Goal: Task Accomplishment & Management: Complete application form

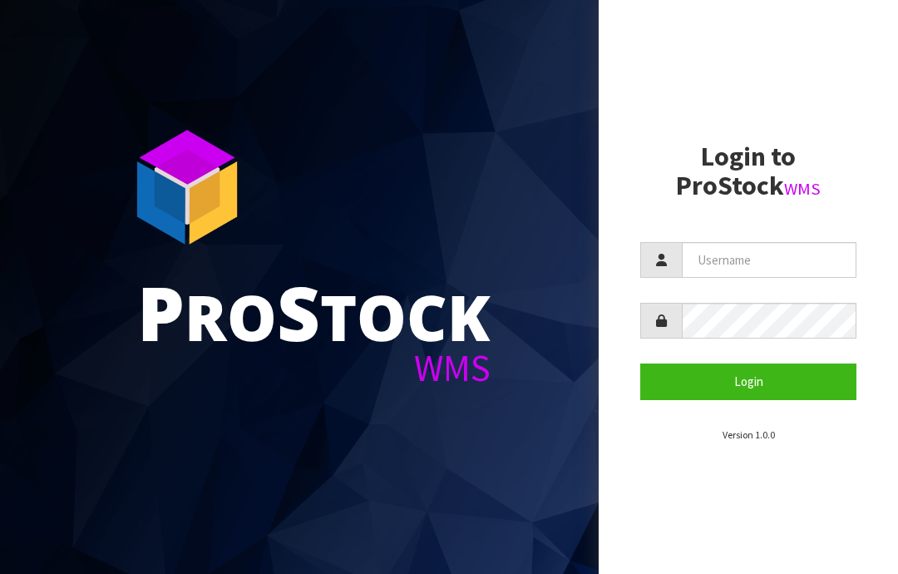
click at [704, 259] on input "text" at bounding box center [769, 260] width 175 height 36
type input "JGBIMPORTS"
click at [754, 378] on button "Login" at bounding box center [748, 381] width 216 height 36
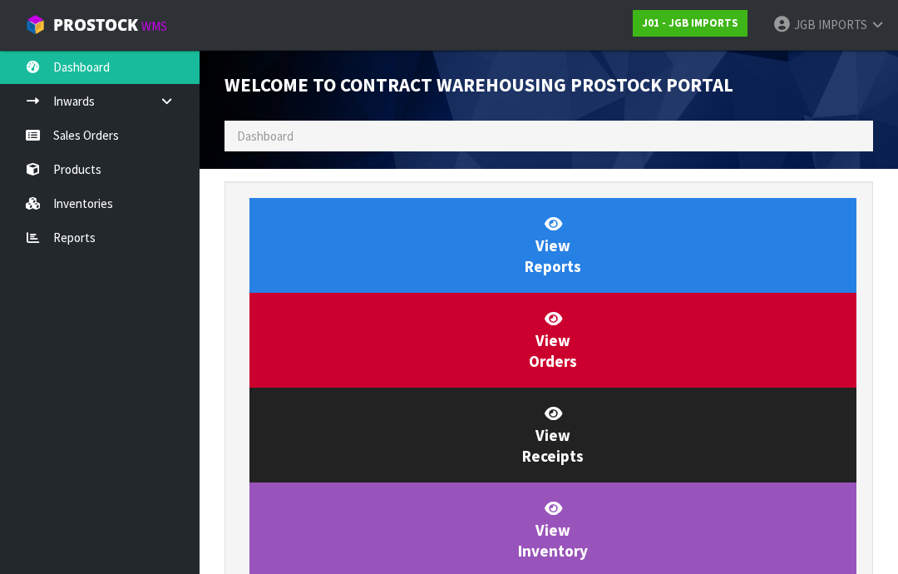
scroll to position [980, 674]
click at [99, 151] on link "Sales Orders" at bounding box center [100, 135] width 200 height 34
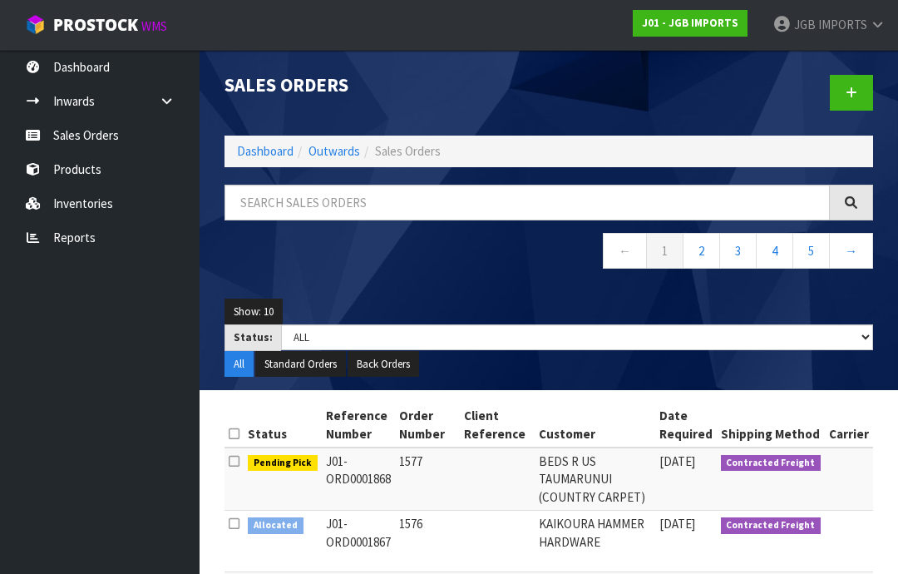
click at [855, 86] on icon at bounding box center [852, 92] width 12 height 12
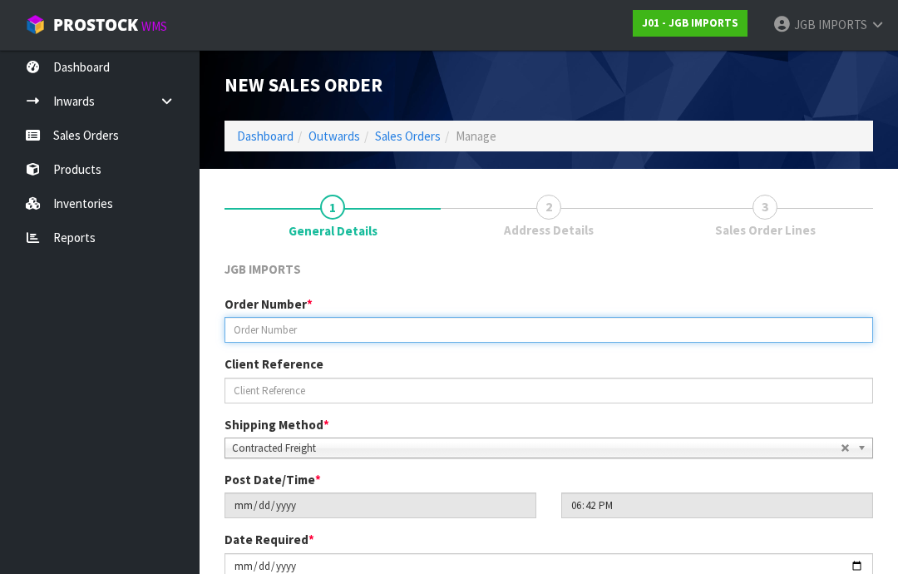
click at [253, 323] on input "text" at bounding box center [549, 330] width 649 height 26
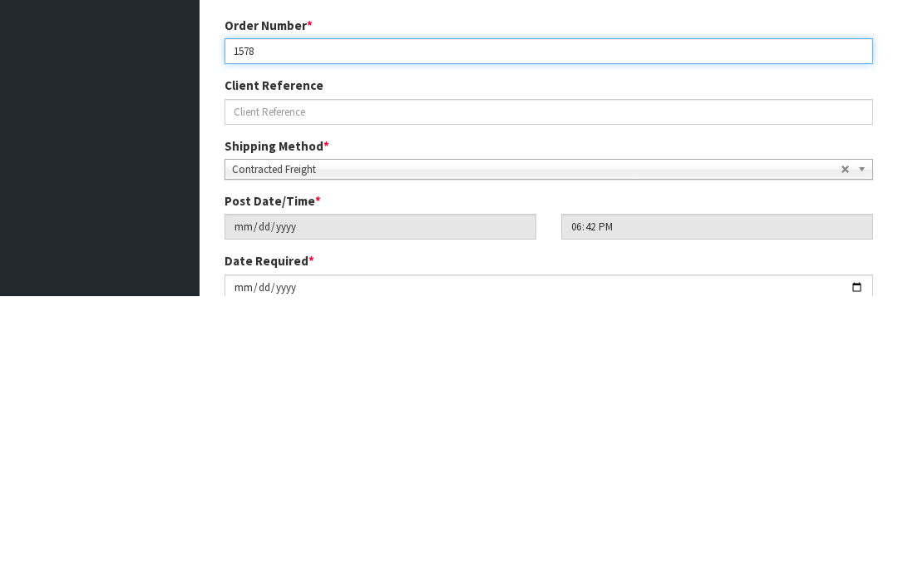
type input "1578"
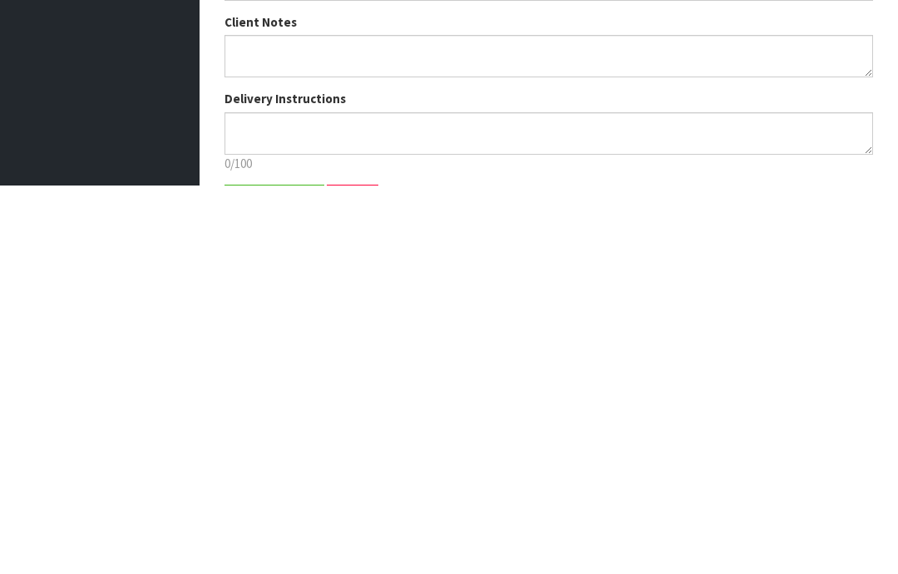
scroll to position [191, 0]
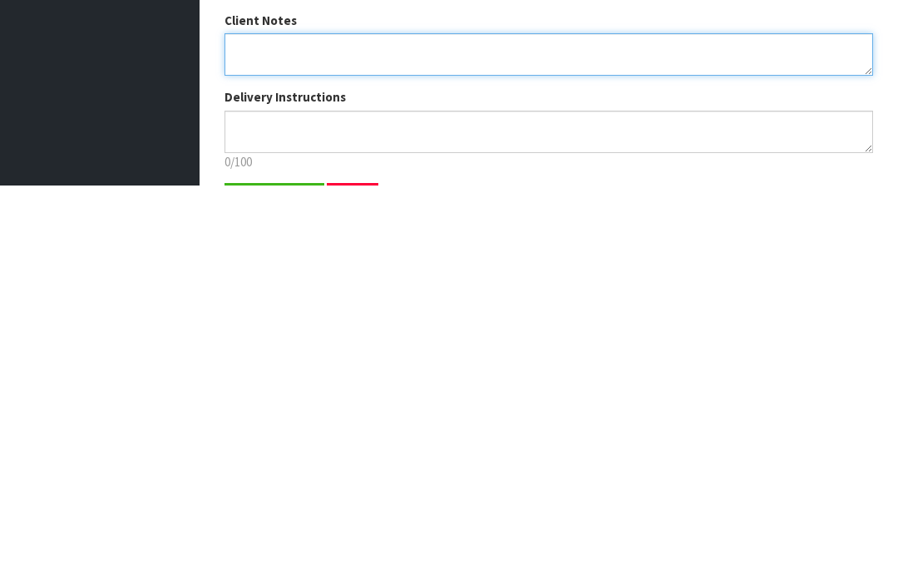
click at [245, 422] on textarea at bounding box center [549, 443] width 649 height 42
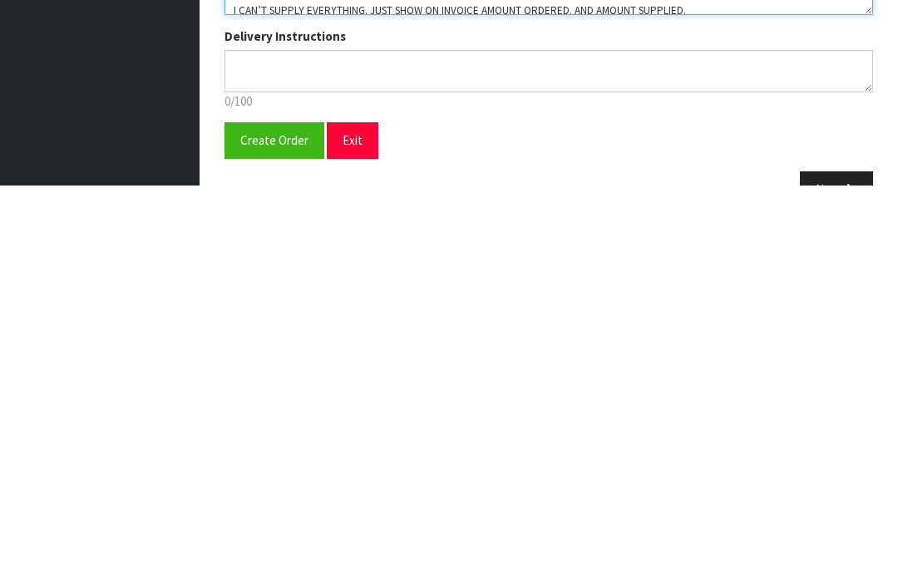
scroll to position [254, 0]
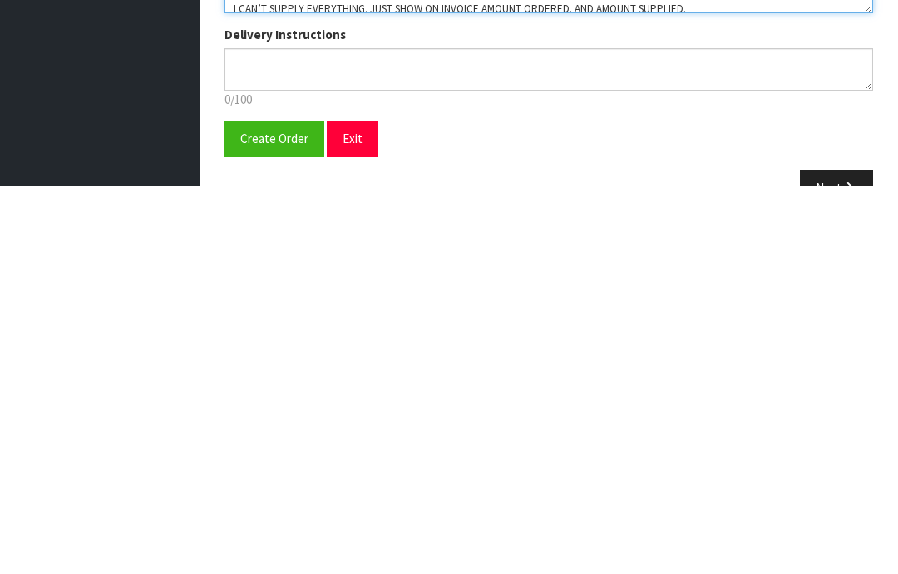
type textarea "NEW CUSTOMER FREIGHT FREE….SHOW FREIGHT WITH 100% DISCOUNT SEND COPY OF INVOICE…"
click at [265, 519] on span "Create Order" at bounding box center [274, 527] width 68 height 16
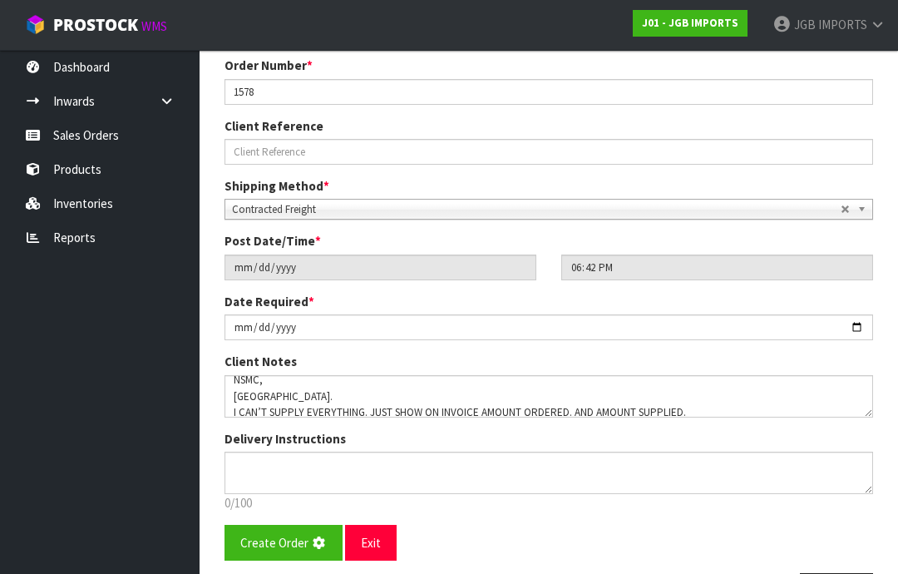
scroll to position [0, 0]
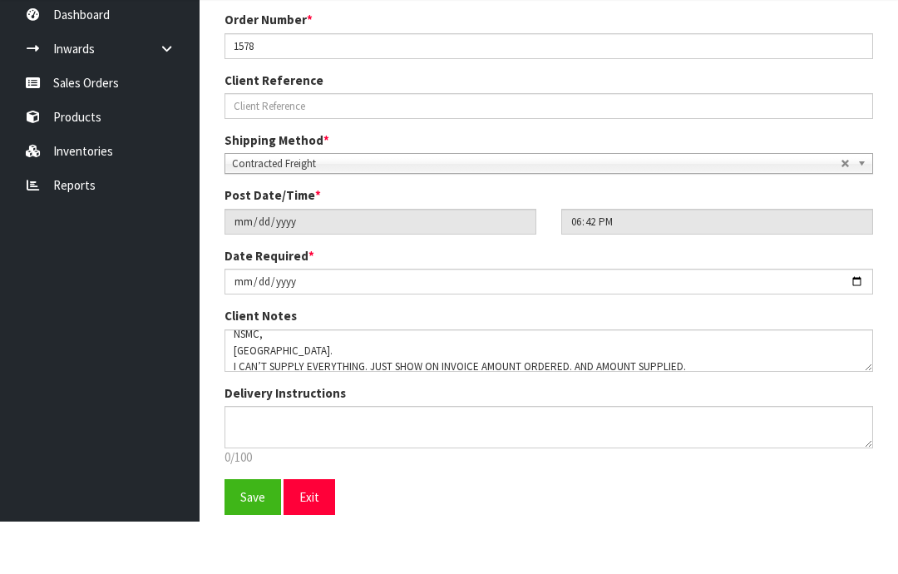
scroll to position [292, 0]
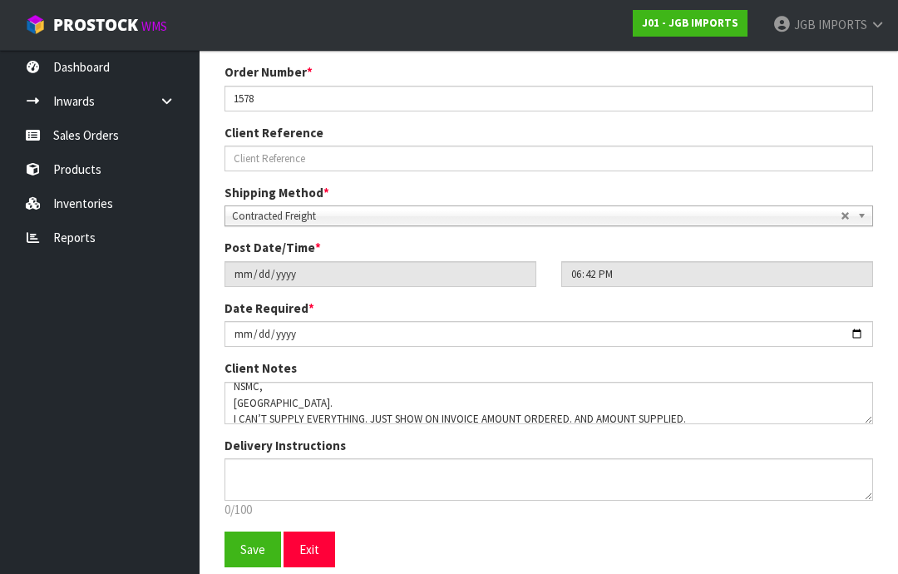
click at [245, 546] on span "Save" at bounding box center [252, 549] width 25 height 16
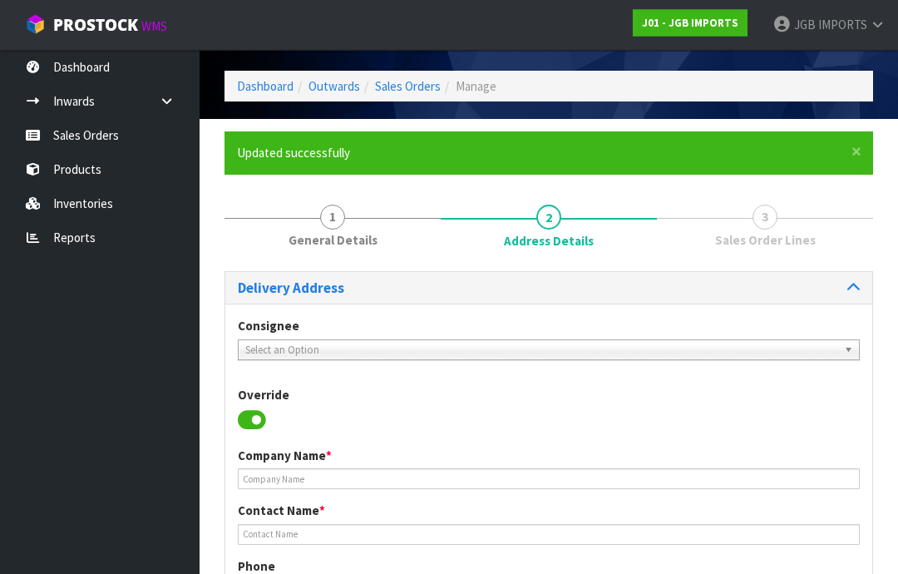
scroll to position [54, 0]
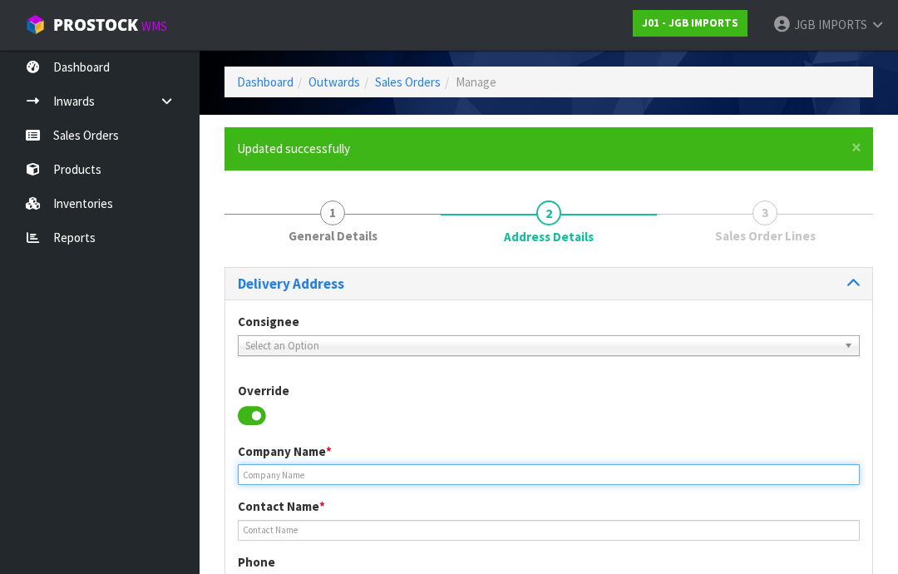
click at [265, 477] on input "text" at bounding box center [549, 474] width 622 height 21
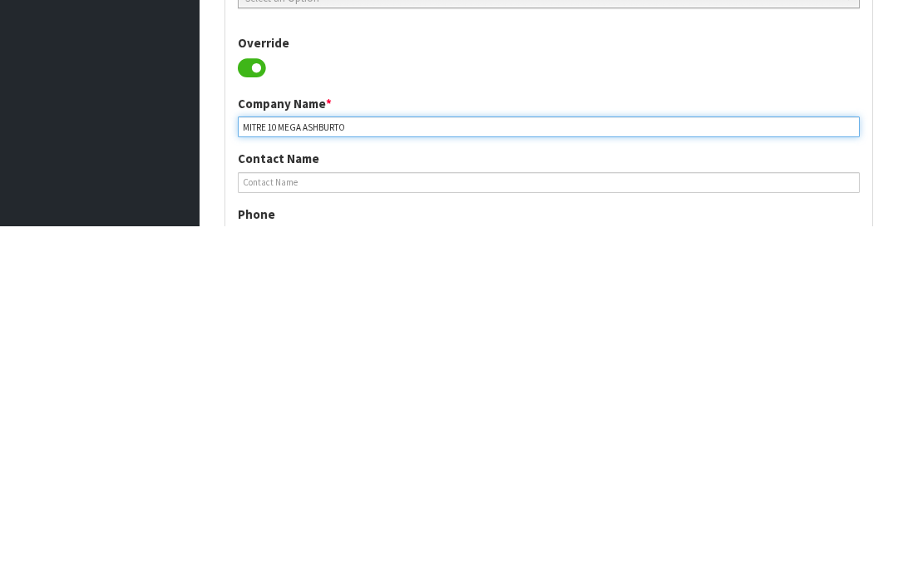
type input "MITRE 10 MEGA ASHBURTON"
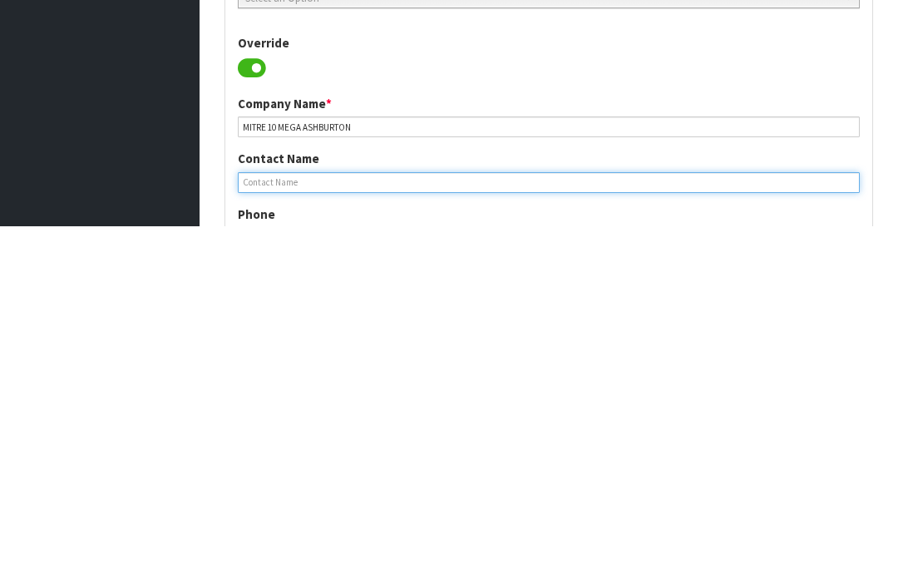
click at [266, 520] on input "text" at bounding box center [549, 530] width 622 height 21
type input "[PERSON_NAME]"
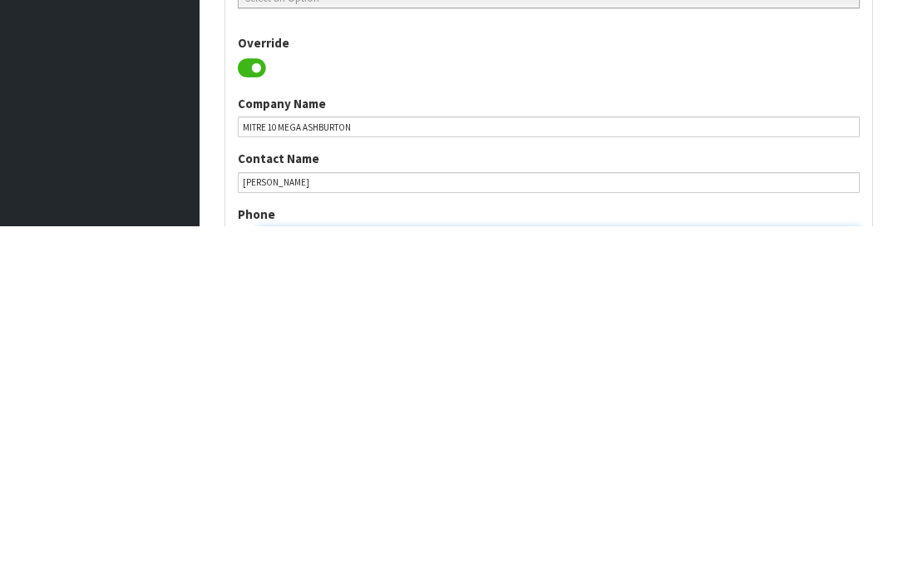
click at [302, 573] on input "tel" at bounding box center [559, 585] width 602 height 21
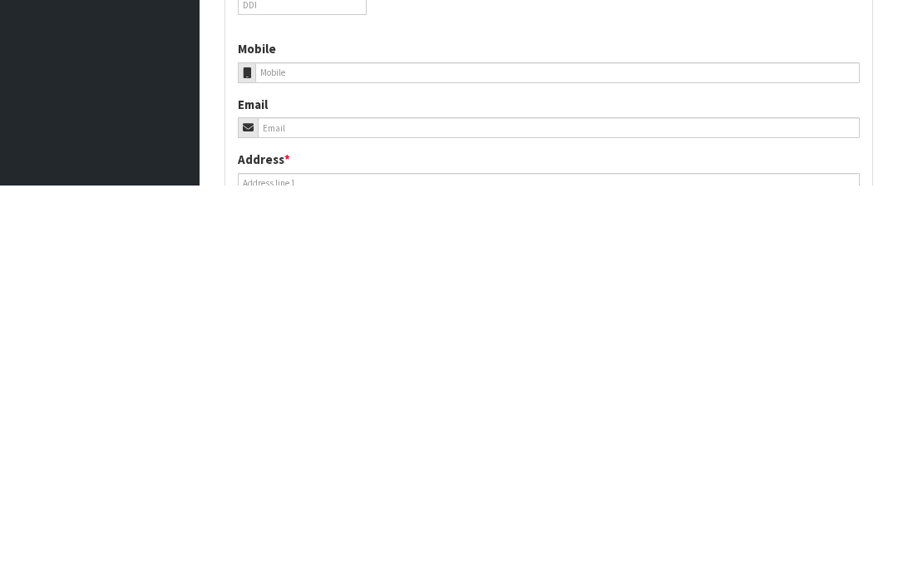
scroll to position [304, 0]
type input "03 308 5119"
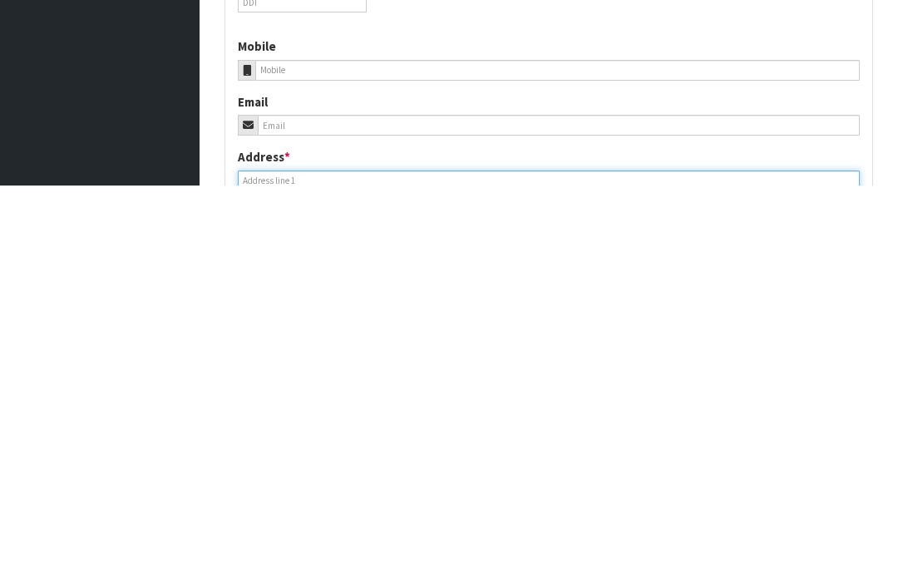
click at [279, 559] on input "text" at bounding box center [549, 569] width 622 height 21
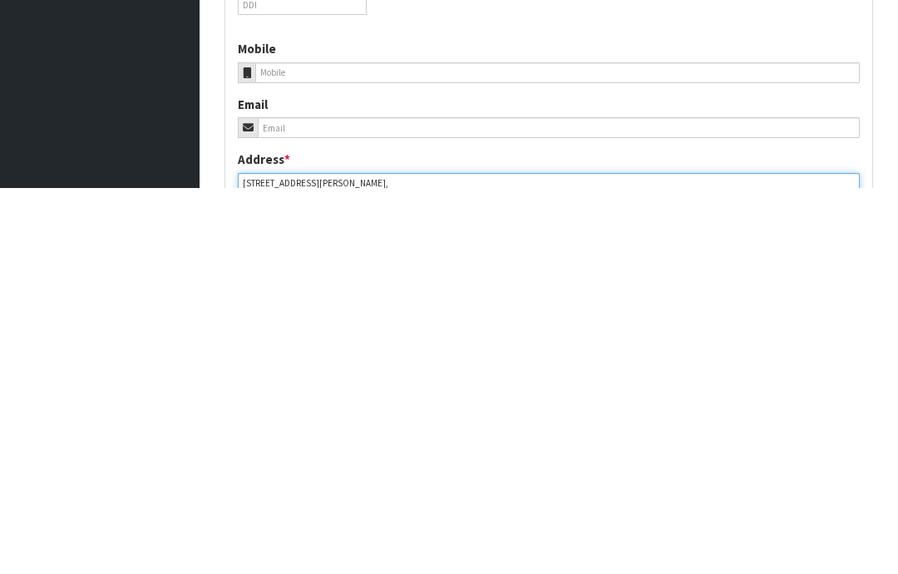
type input "[STREET_ADDRESS][PERSON_NAME],"
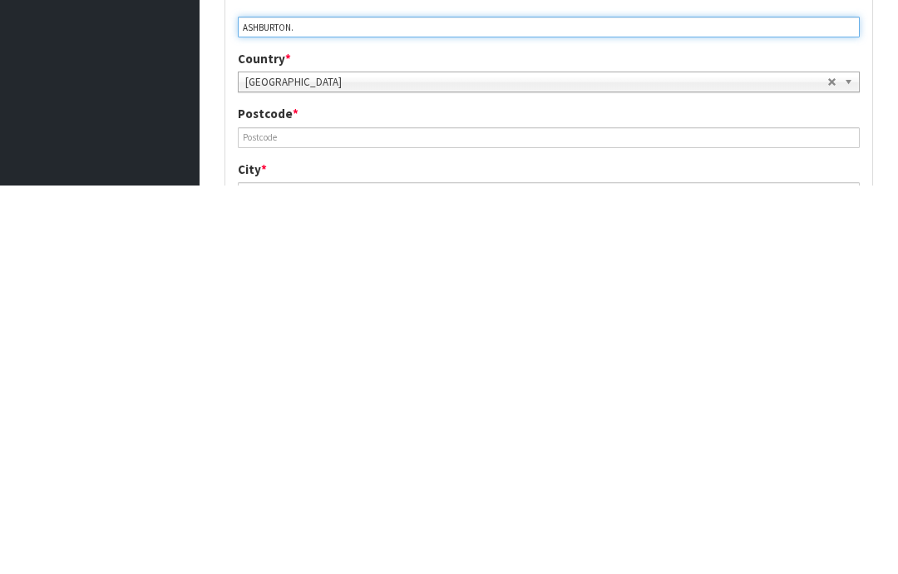
scroll to position [499, 0]
type input "ASHBURTON."
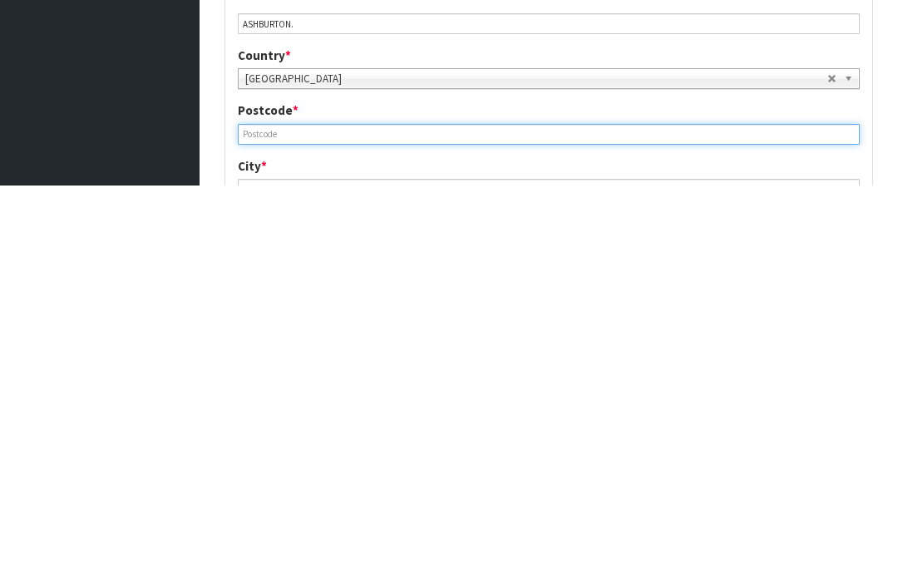
click at [276, 512] on input "text" at bounding box center [549, 522] width 622 height 21
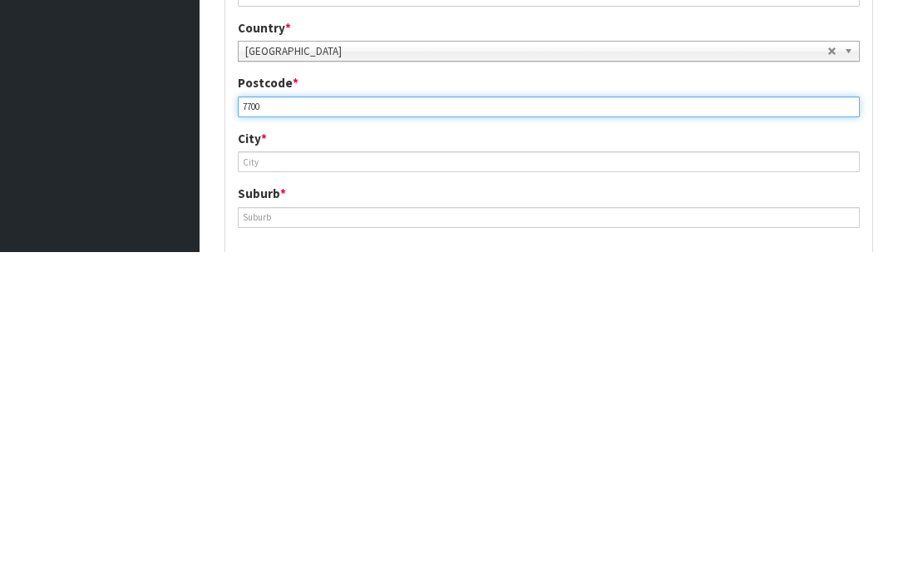
scroll to position [593, 0]
type input "7700"
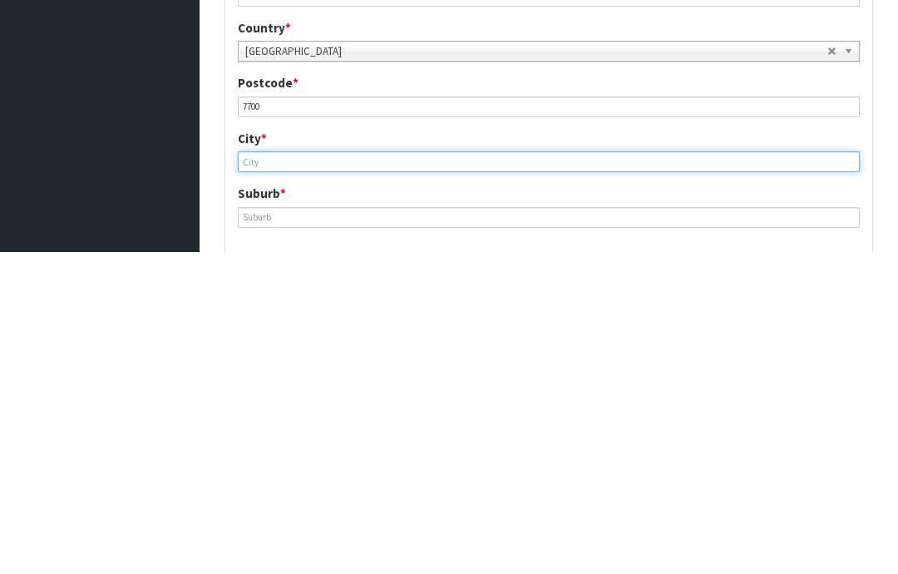
click at [263, 473] on input "text" at bounding box center [549, 483] width 622 height 21
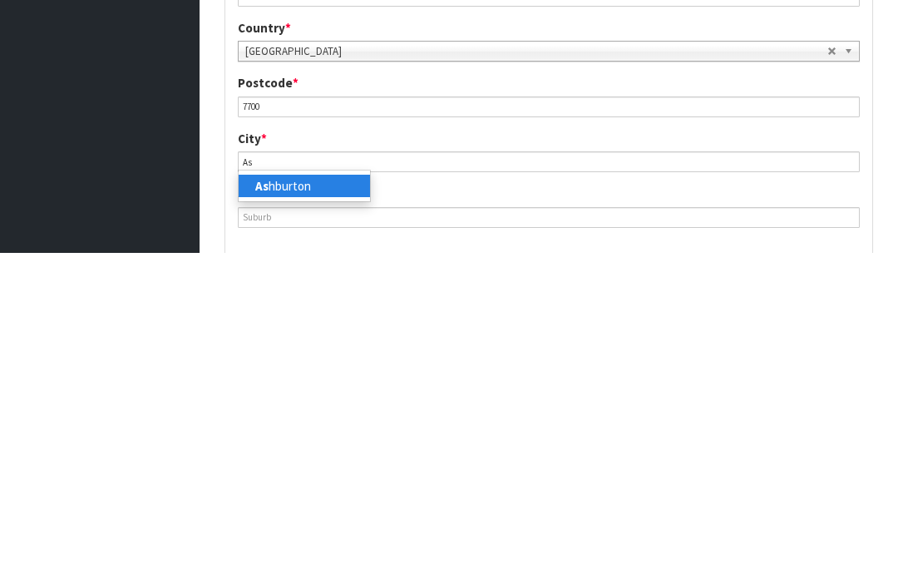
click at [303, 496] on link "As hburton" at bounding box center [304, 507] width 131 height 22
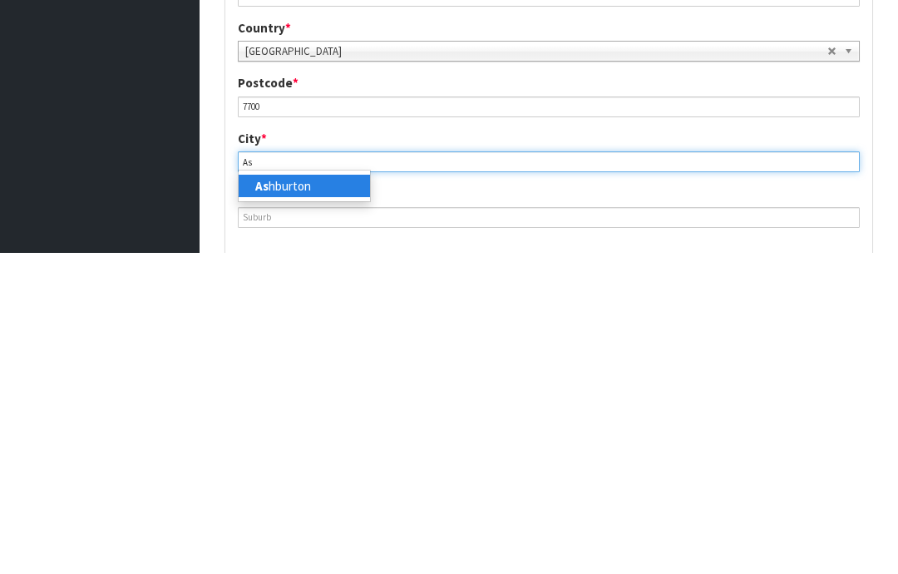
type input "Ashburton"
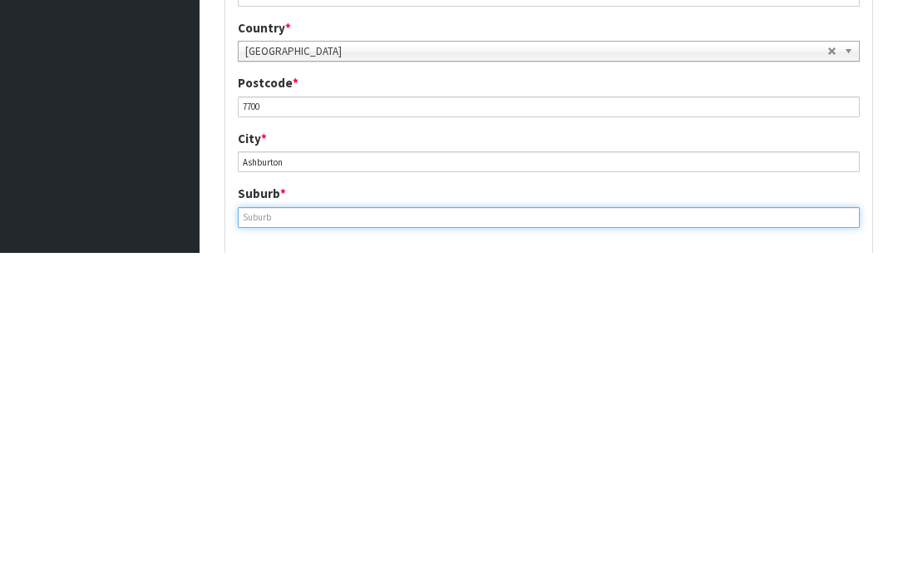
click at [281, 529] on input "text" at bounding box center [549, 539] width 622 height 21
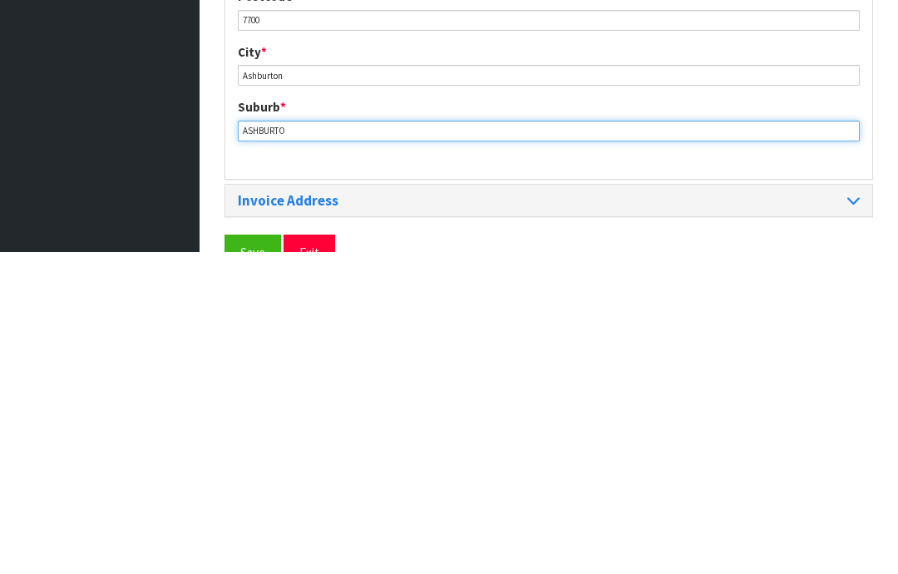
type input "ASHBURTON"
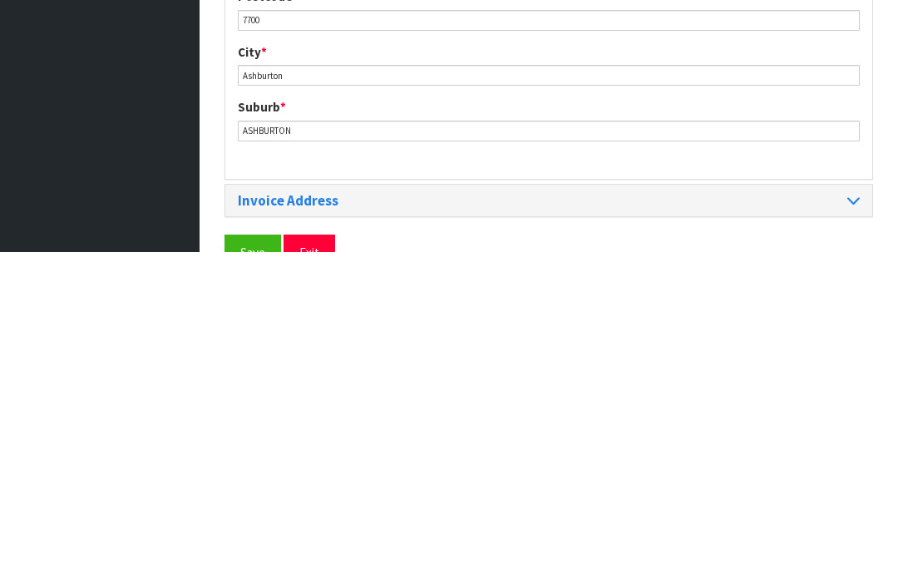
click at [264, 566] on span "Save" at bounding box center [252, 574] width 25 height 16
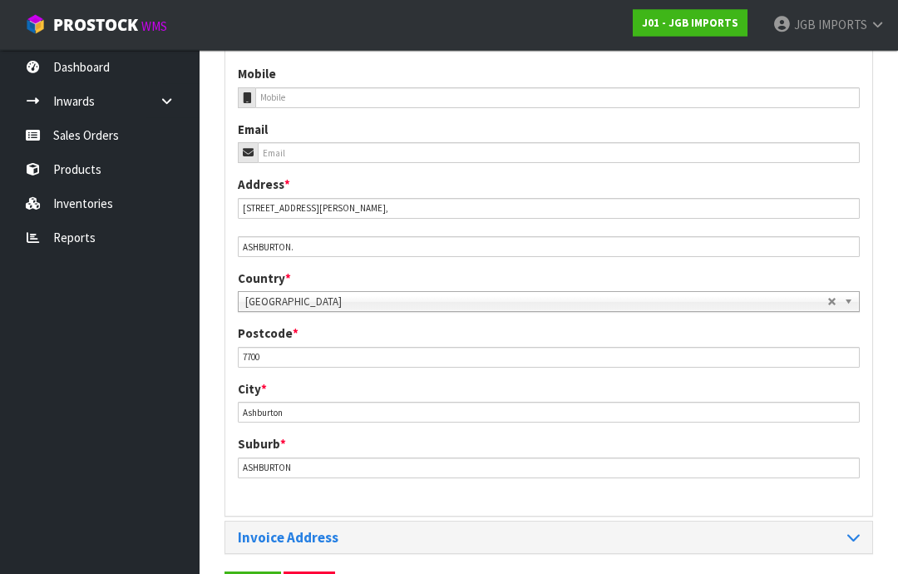
scroll to position [665, 0]
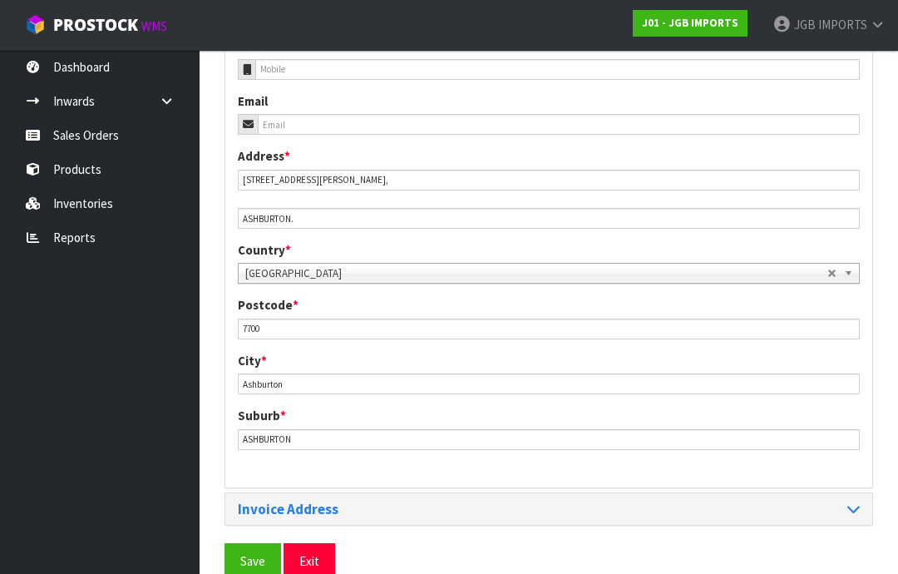
scroll to position [699, 0]
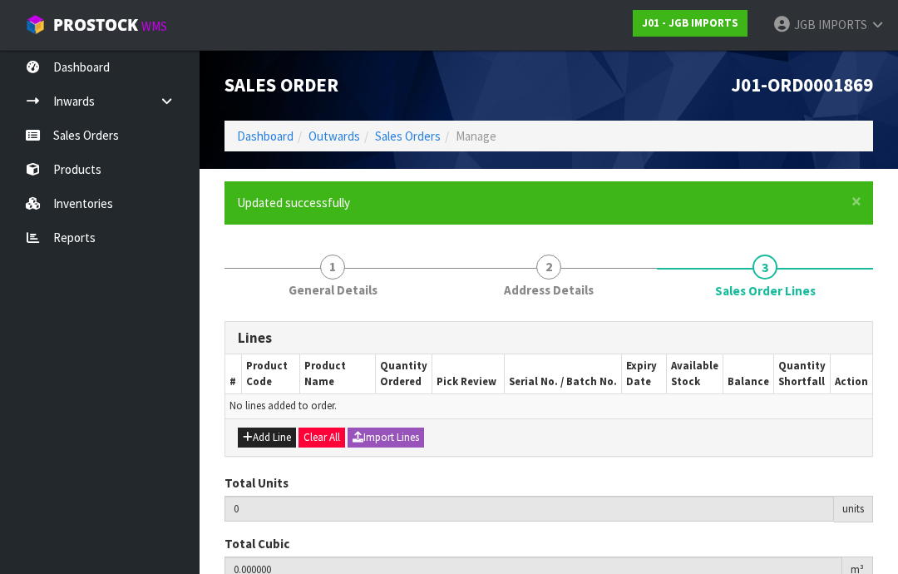
click at [269, 437] on button "Add Line" at bounding box center [267, 437] width 58 height 20
type input "0"
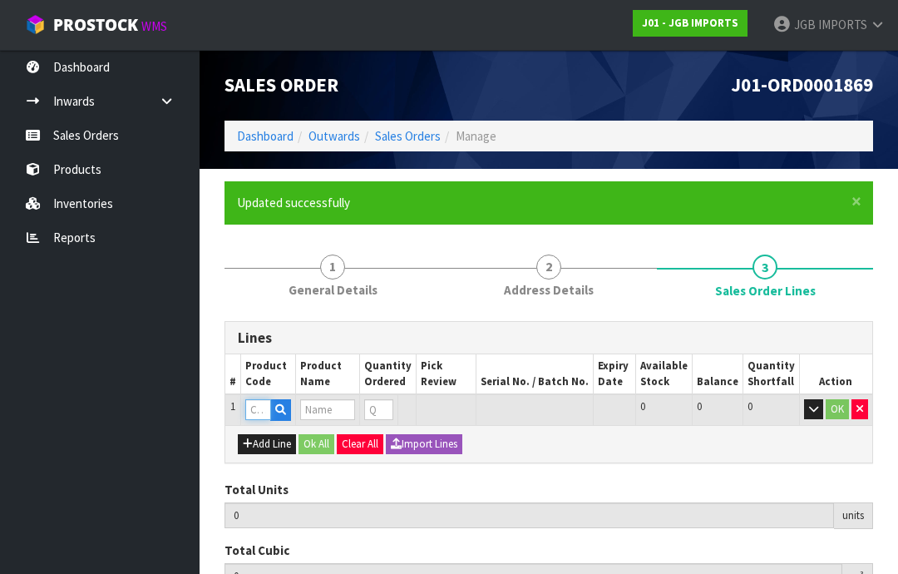
click at [260, 414] on input "text" at bounding box center [258, 409] width 26 height 21
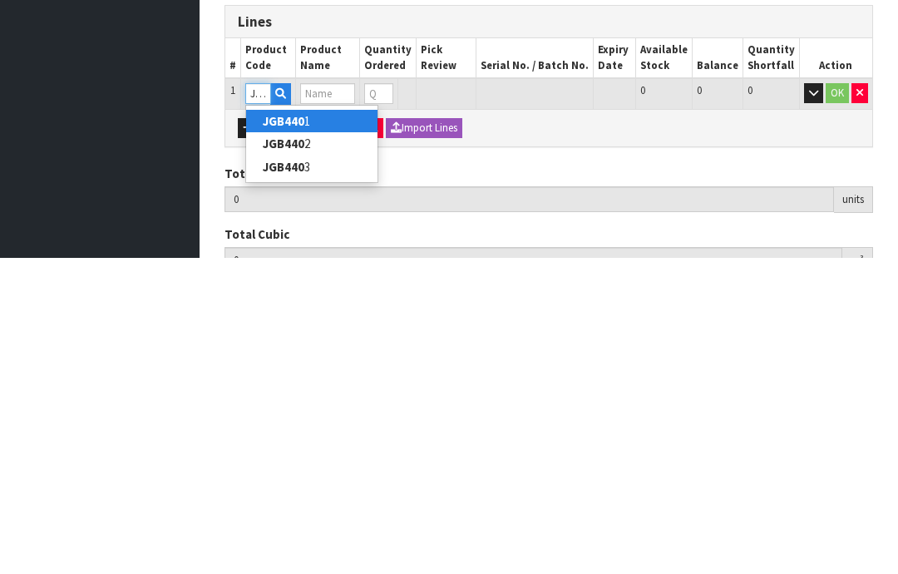
type input "JGB4401"
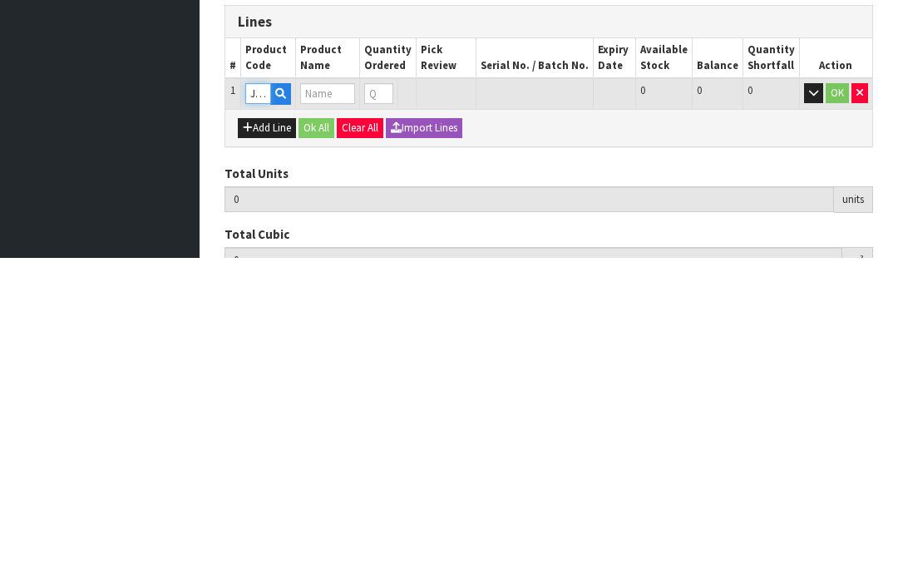
type input "0.000000"
type input "0.000"
type input "Metal Garden Trowel Covered in Flowers"
type input "0"
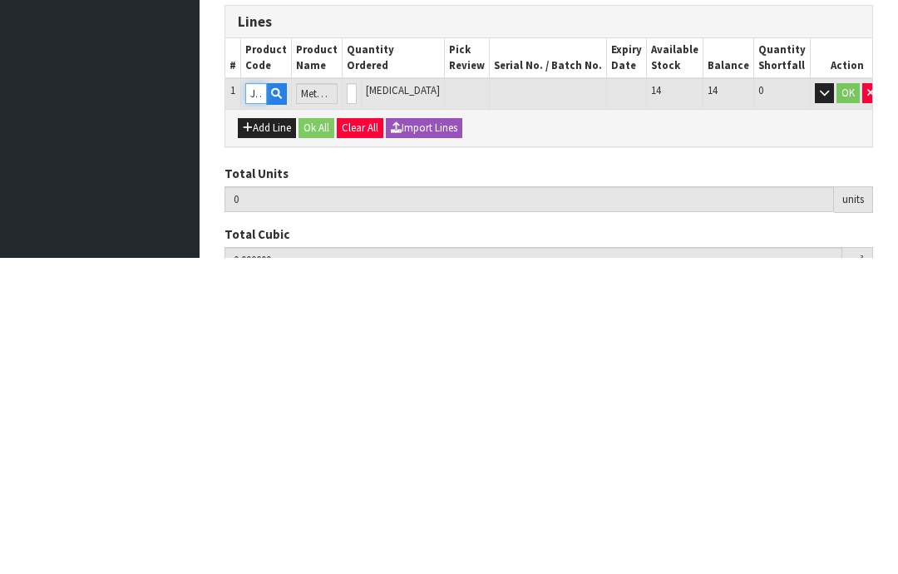
type input "JGB4401"
click at [357, 399] on input "0" at bounding box center [352, 409] width 10 height 21
type input "0"
type input "7"
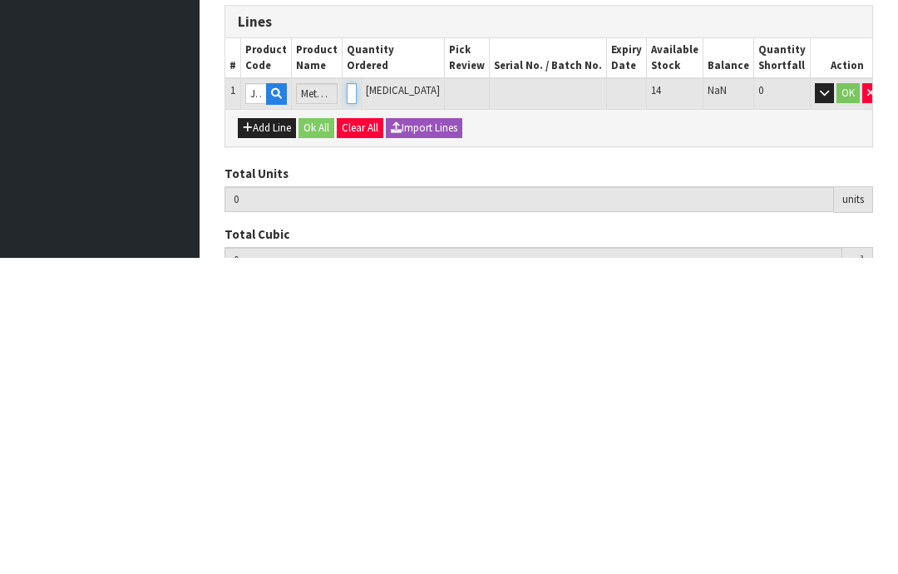
type input "0.006804"
type input "0.7"
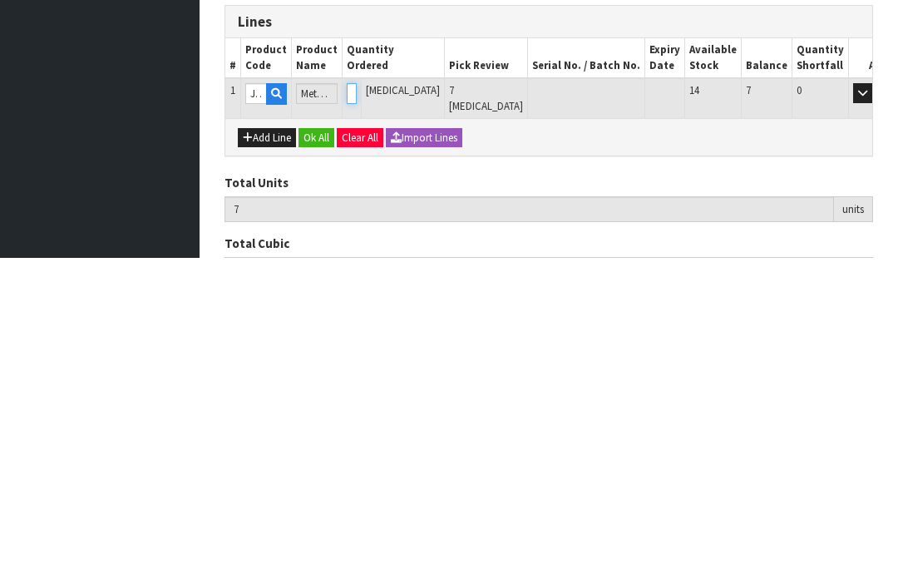
type input "72"
type input "0.069984"
type input "7.2"
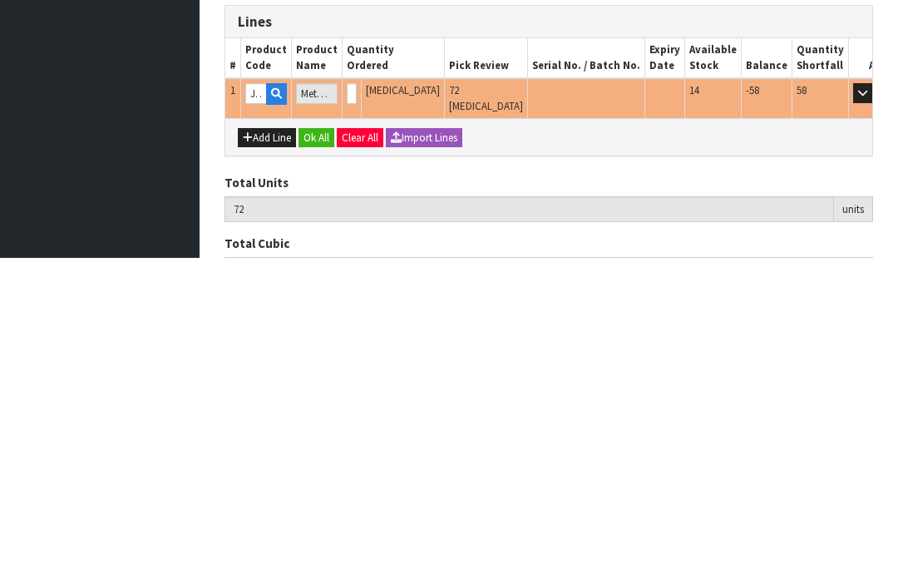
click at [875, 399] on button "OK" at bounding box center [886, 409] width 23 height 20
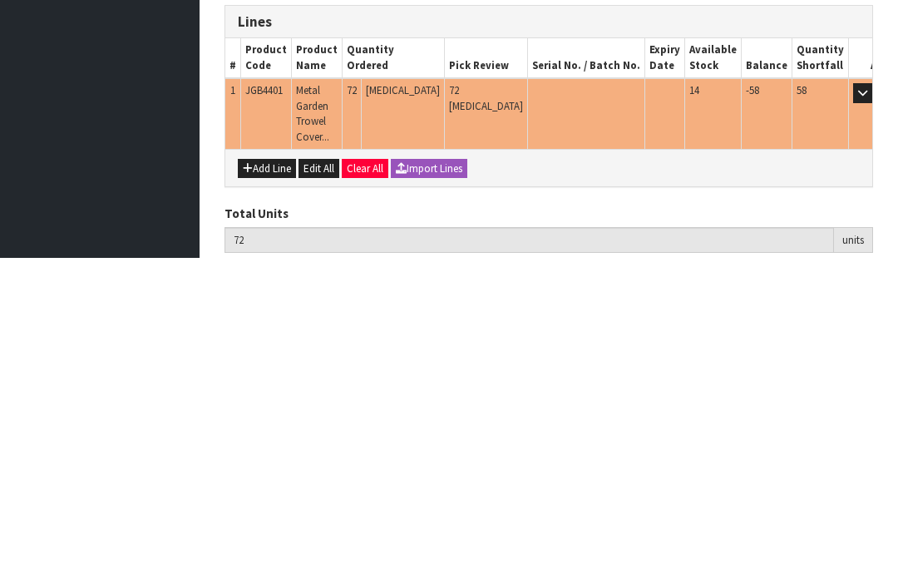
scroll to position [193, 0]
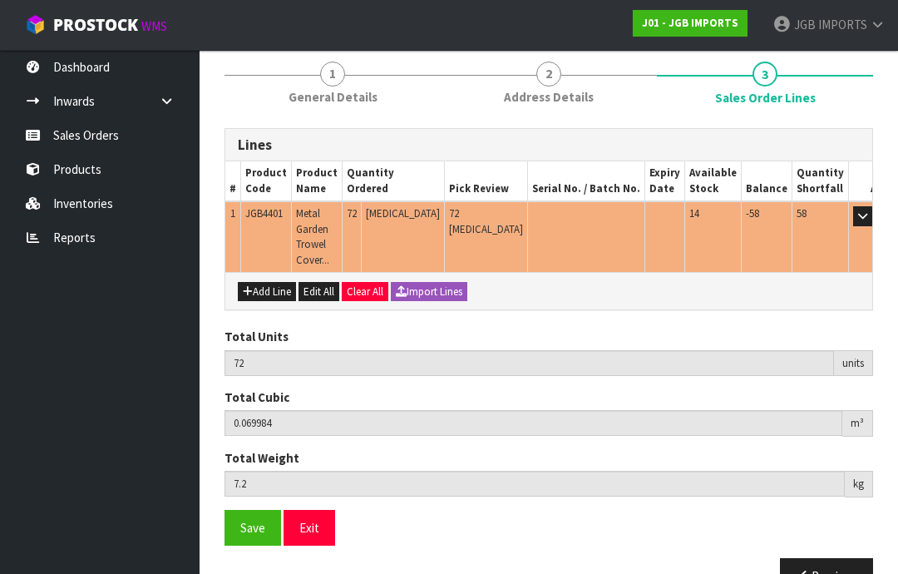
click at [271, 282] on button "Add Line" at bounding box center [267, 292] width 58 height 20
type input "0"
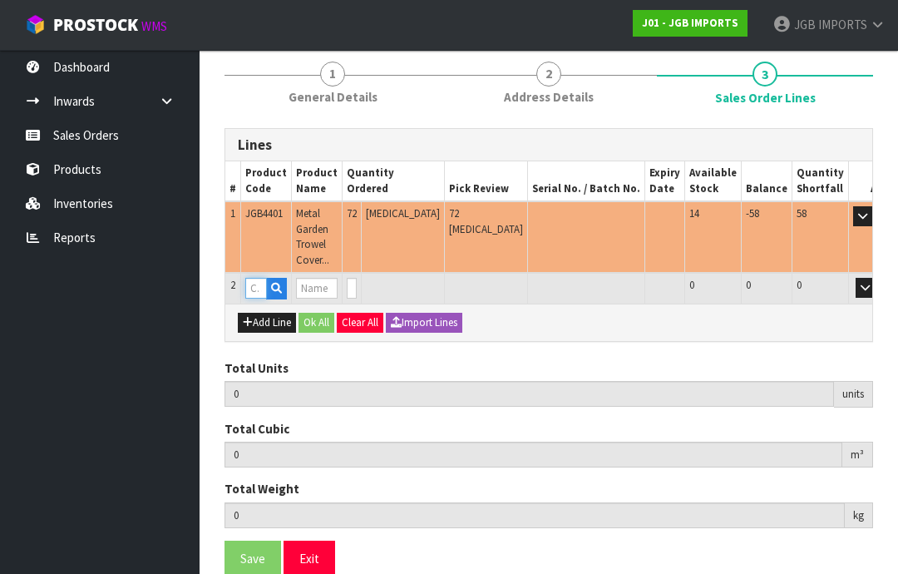
click at [262, 278] on input "text" at bounding box center [256, 288] width 22 height 21
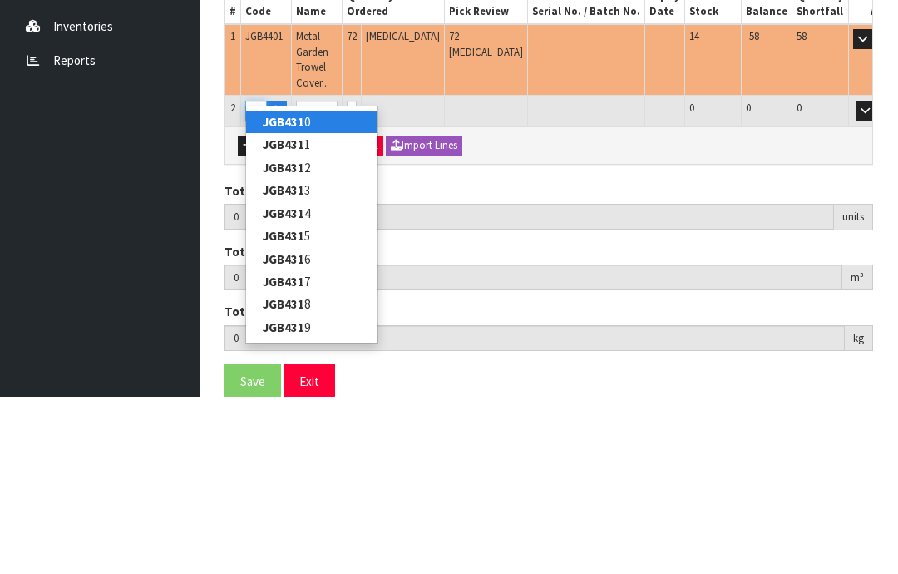
type input "JGB4310"
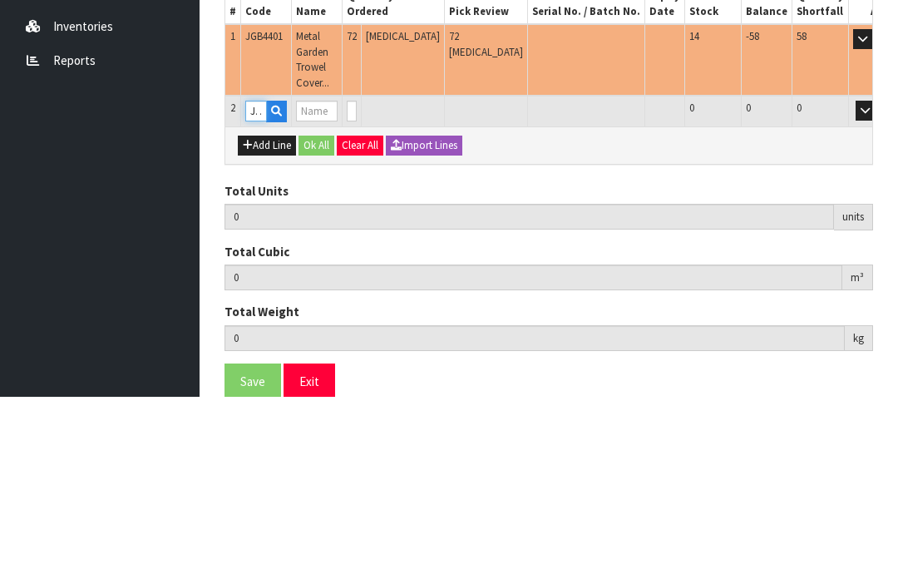
type input "72"
type input "0.069984"
type input "7.2"
type input "SMALL ROUND TEA CUP LEMON & PINK ROSES"
type input "0"
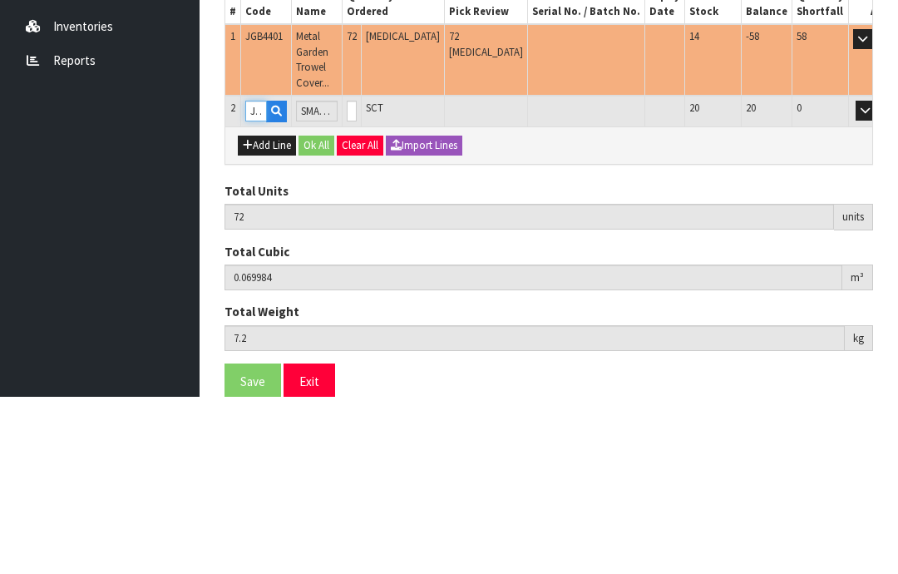
type input "JGB4310"
click at [357, 278] on input "0" at bounding box center [352, 288] width 10 height 21
type input "0"
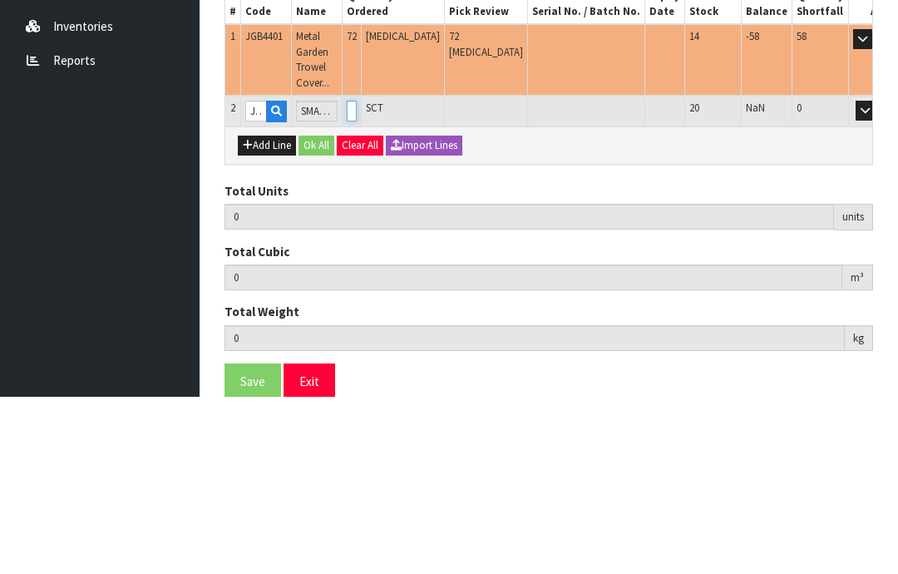
type input "81"
type input "0.101196"
type input "13.95"
type input "9"
click at [877, 278] on button "OK" at bounding box center [888, 288] width 23 height 20
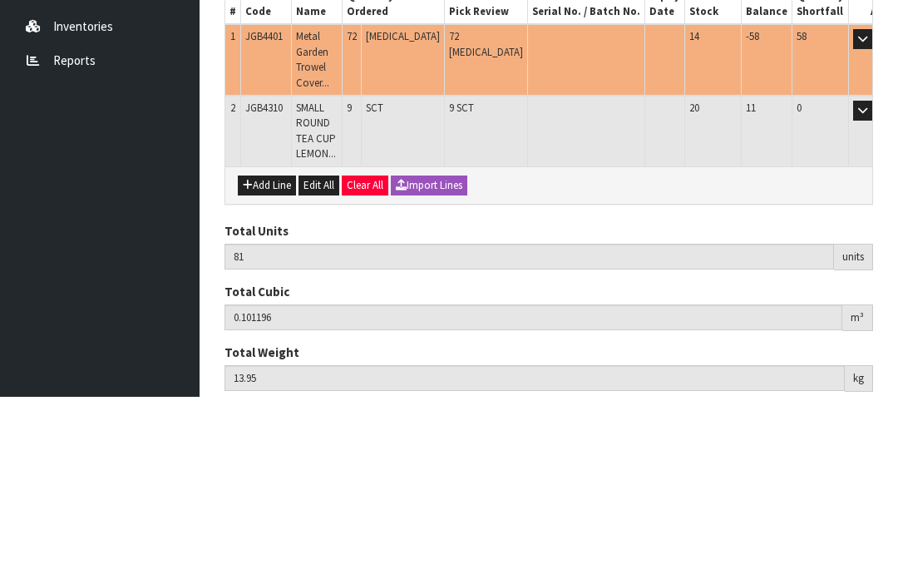
scroll to position [248, 0]
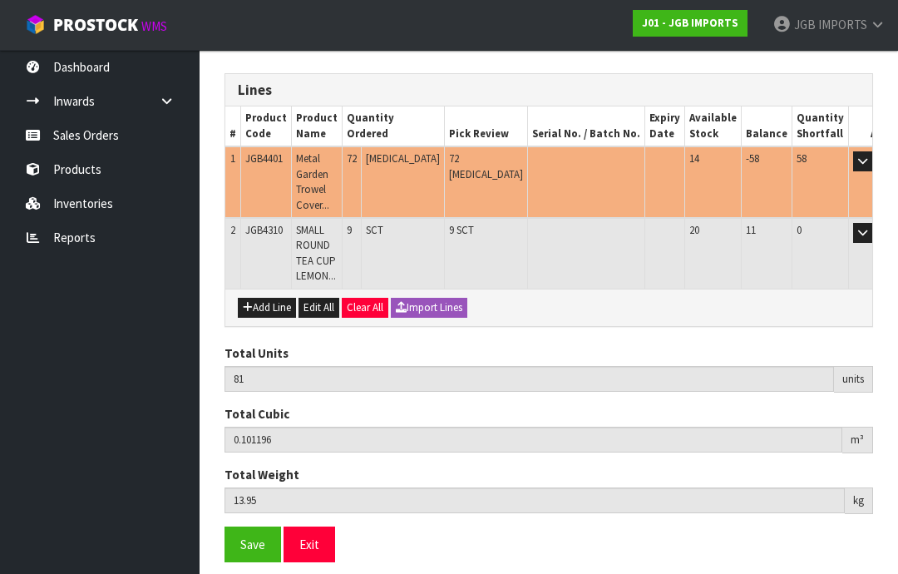
click at [269, 298] on button "Add Line" at bounding box center [267, 308] width 58 height 20
type input "0"
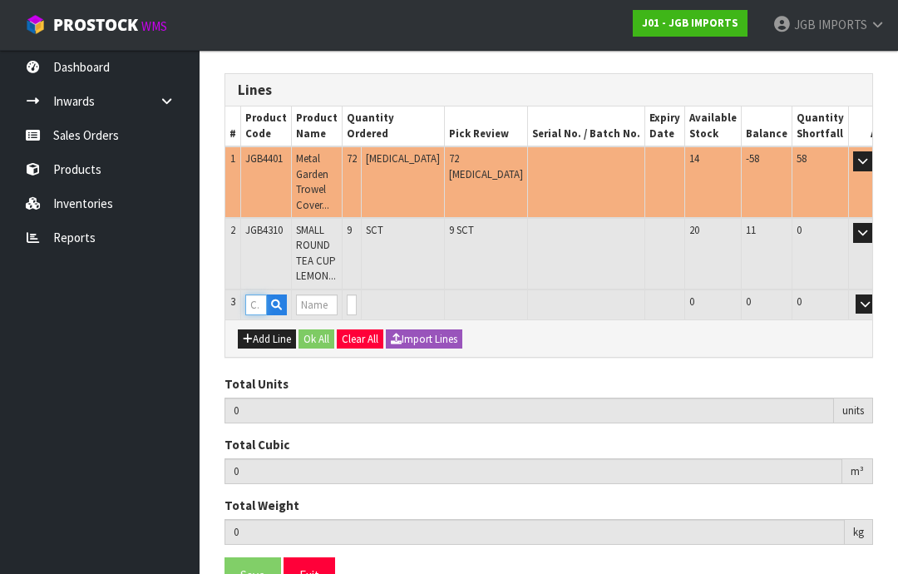
click at [261, 294] on input "text" at bounding box center [256, 304] width 22 height 21
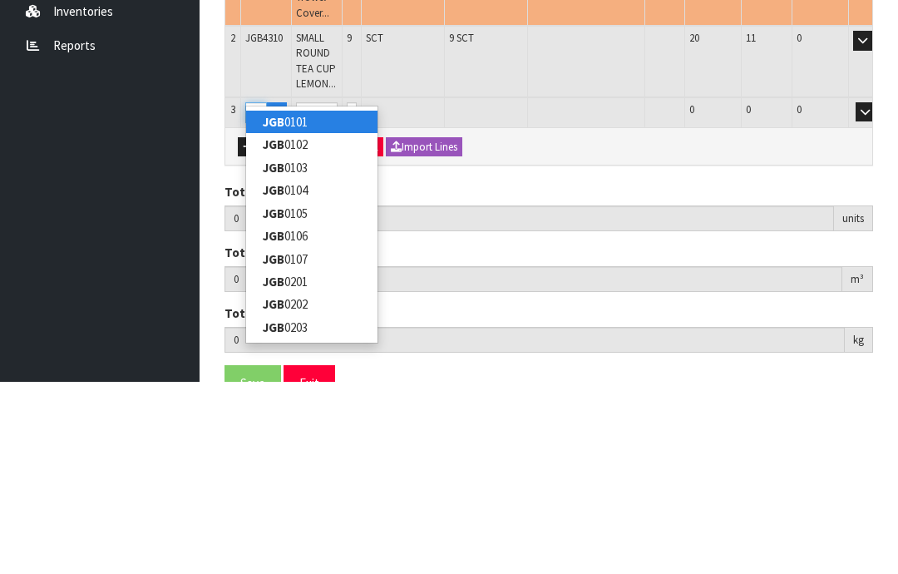
type input "JGB4312"
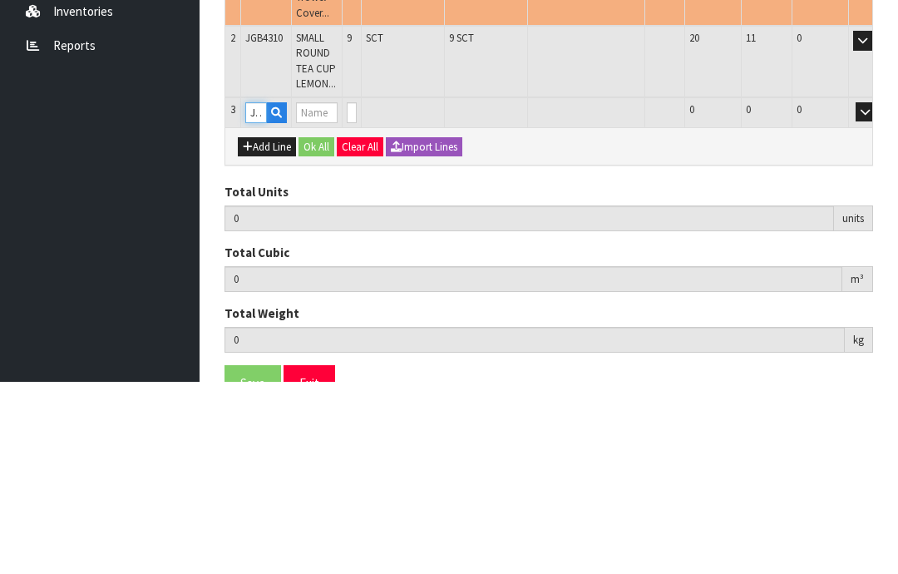
type input "81"
type input "0.101196"
type input "13.95"
type input "SMALL ROUND TEA CUP THREE PINK ROSES"
type input "0"
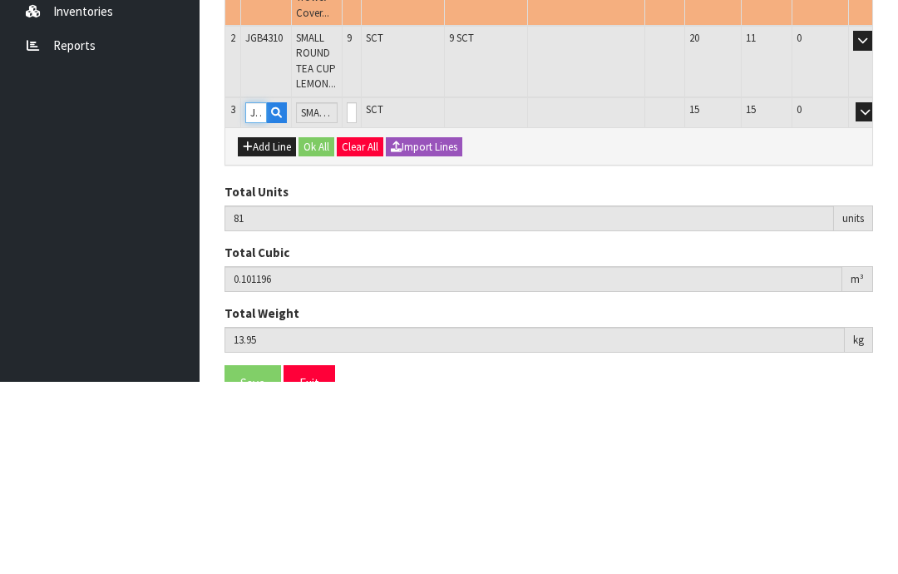
type input "JGB4312"
click at [357, 294] on input "0" at bounding box center [352, 304] width 10 height 21
type input "0"
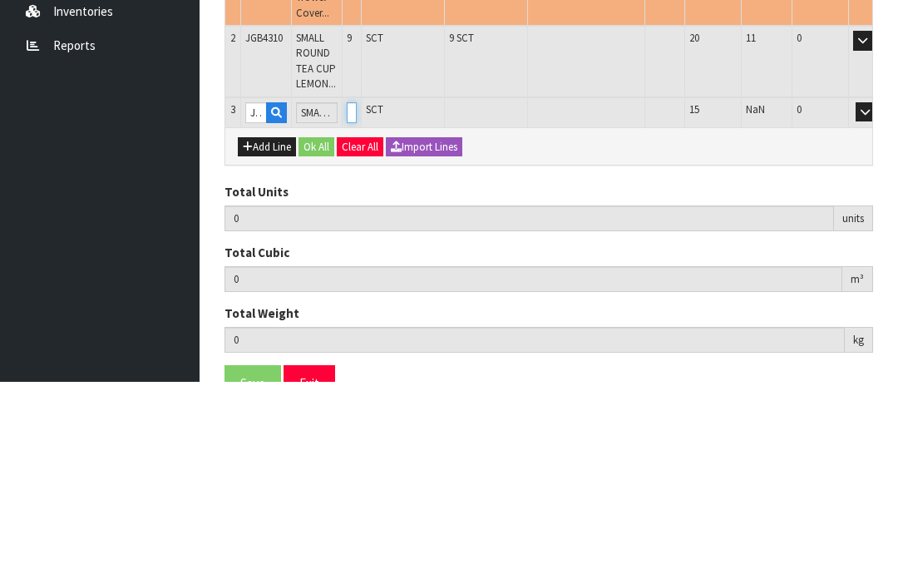
type input "90"
type input "0.130572"
type input "21.15"
type input "9"
click at [877, 294] on button "OK" at bounding box center [888, 304] width 23 height 20
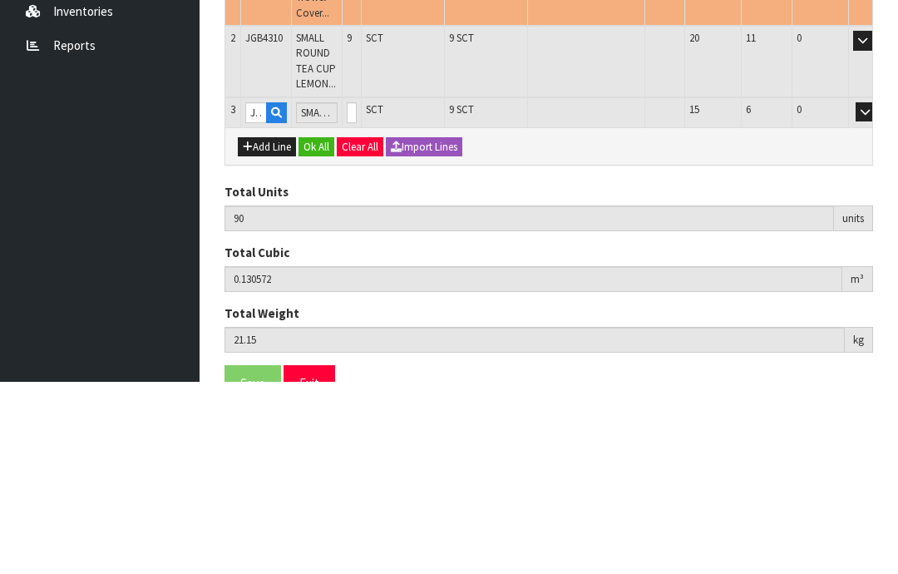
scroll to position [318, 0]
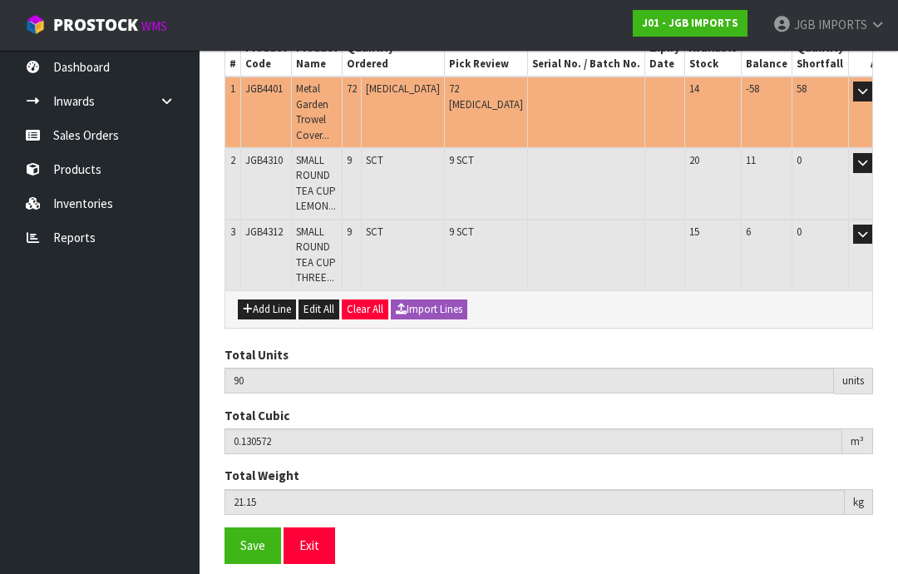
click at [274, 299] on button "Add Line" at bounding box center [267, 309] width 58 height 20
type input "0"
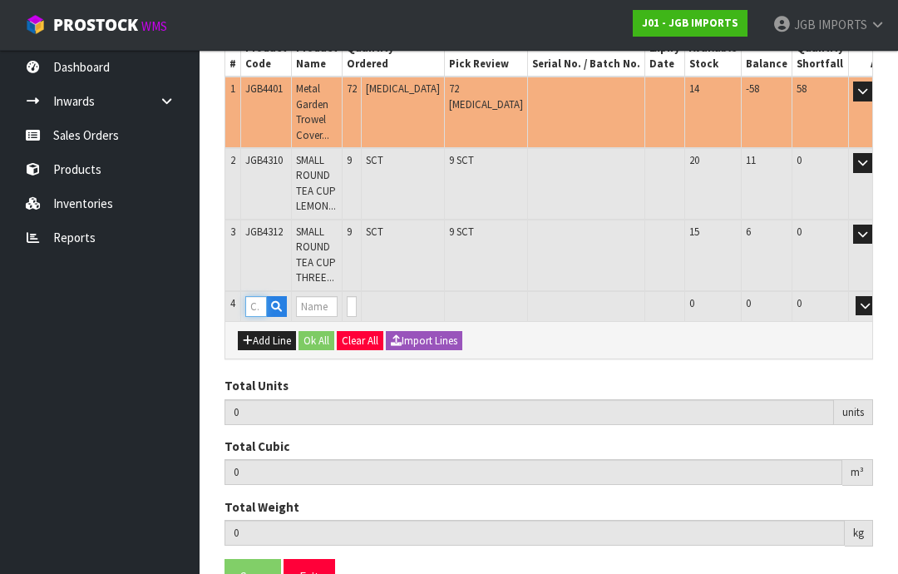
click at [258, 296] on input "text" at bounding box center [256, 306] width 22 height 21
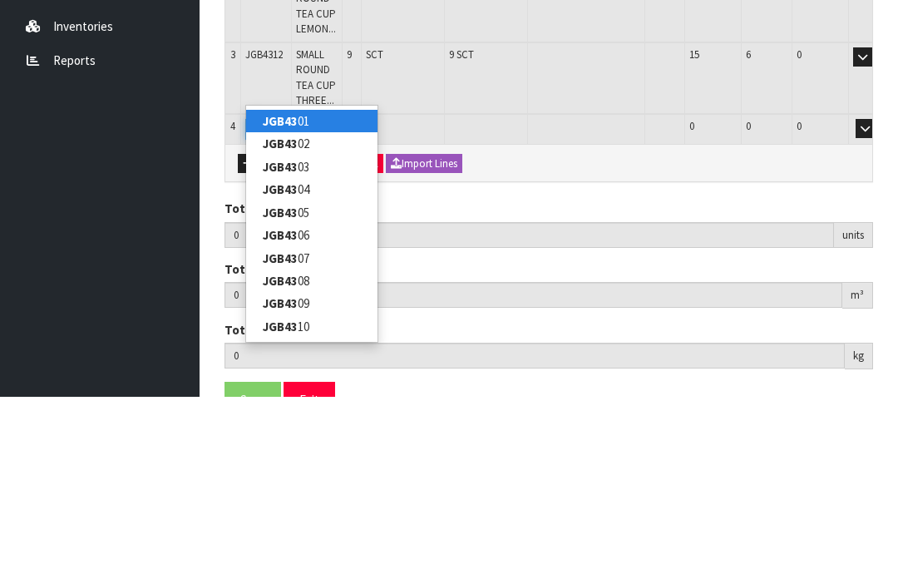
type input "JGB4323"
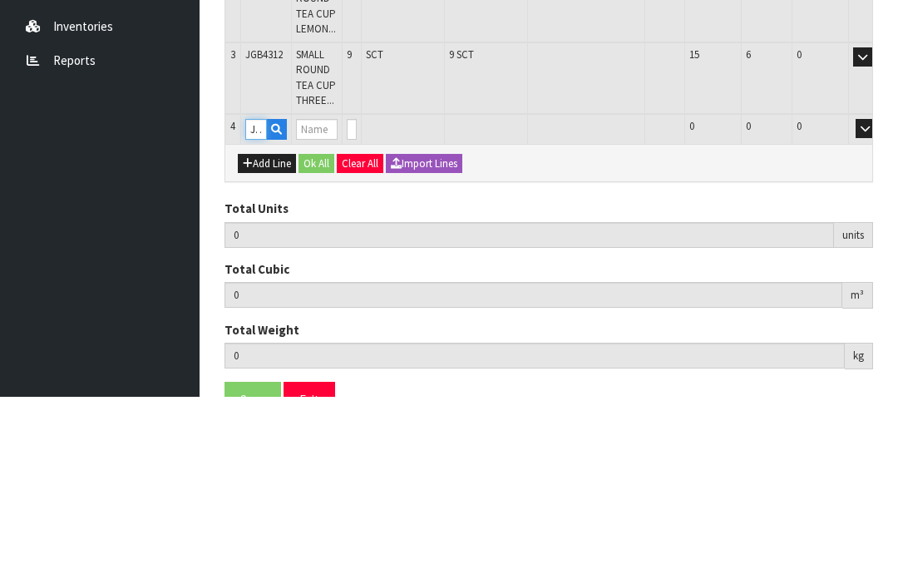
type input "90"
type input "0.130572"
type input "21.15"
type input "MEDIUM ROUND CUP RED BICYCLE"
type input "0"
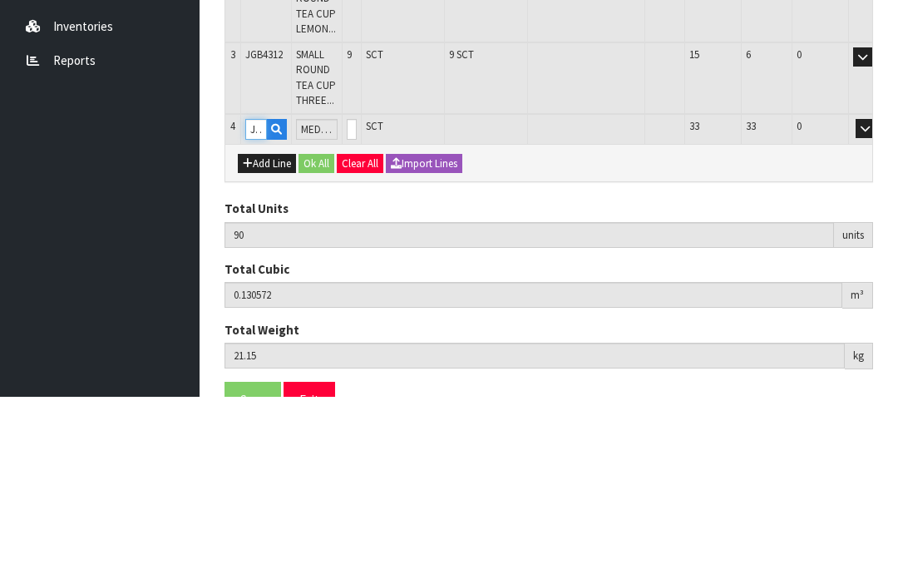
type input "JGB4323"
click at [357, 296] on input "0" at bounding box center [352, 306] width 10 height 21
type input "0"
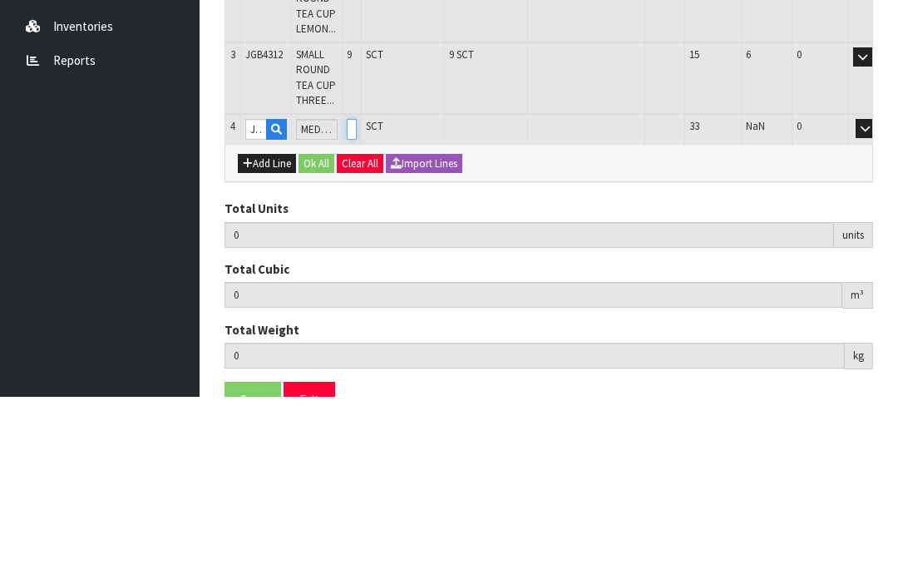
type input "96"
type input "0.170262"
type input "28.95"
type input "6"
click at [877, 296] on button "OK" at bounding box center [888, 306] width 23 height 20
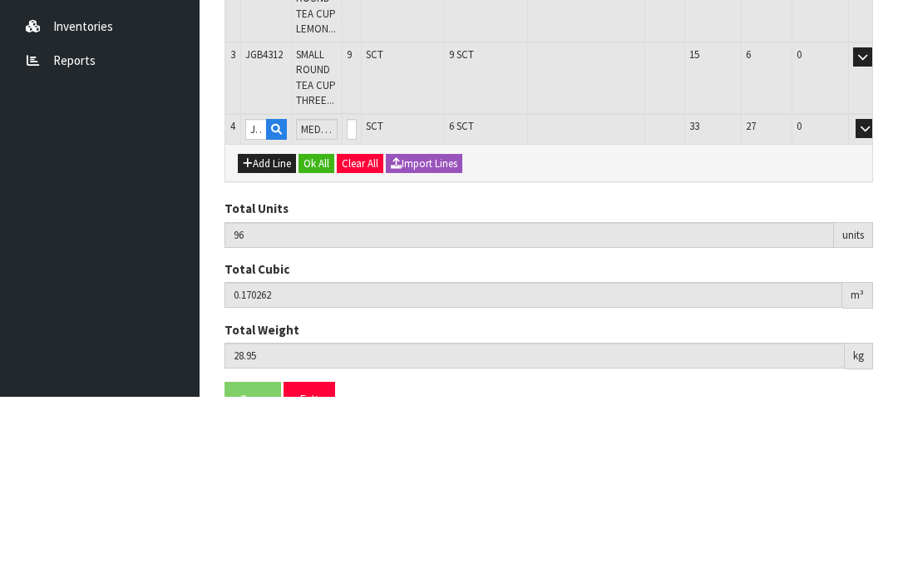
scroll to position [372, 0]
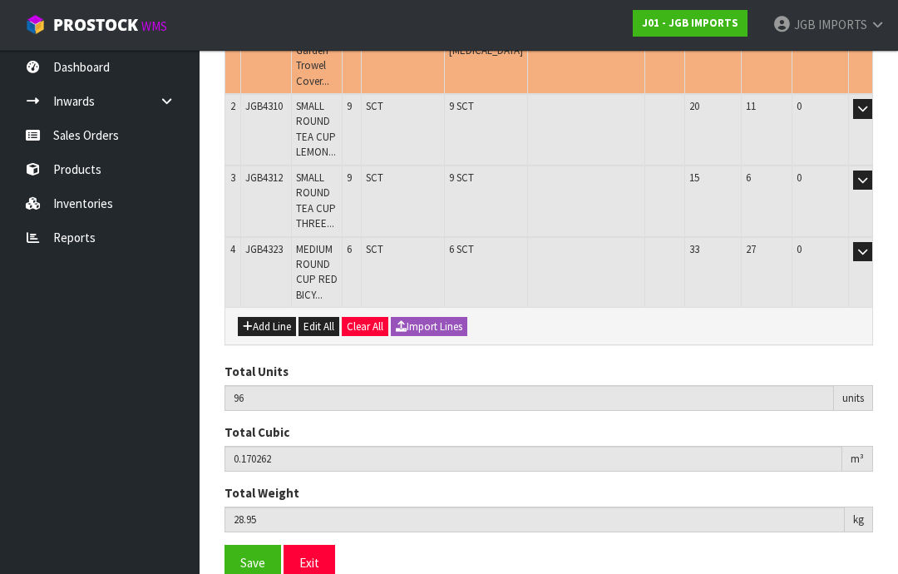
click at [272, 317] on button "Add Line" at bounding box center [267, 327] width 58 height 20
type input "0"
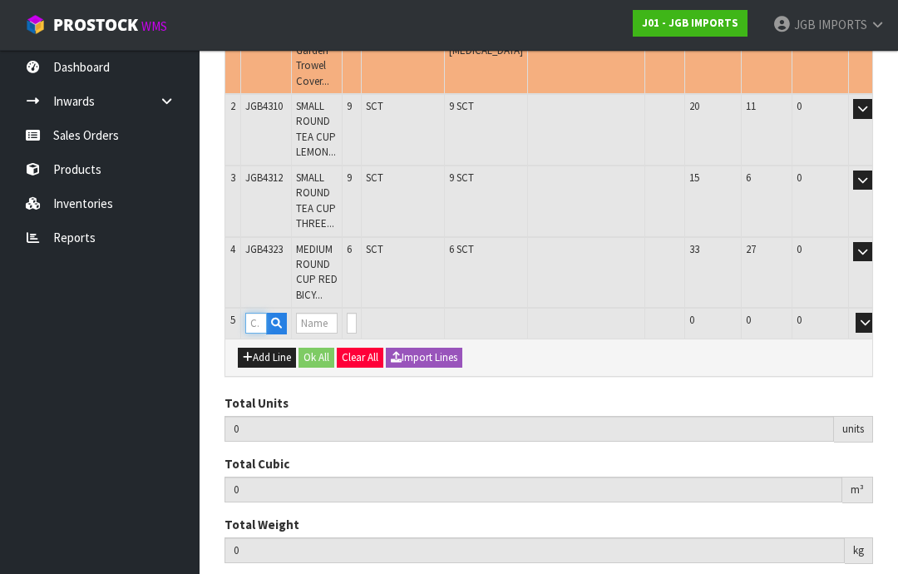
click at [264, 313] on input "text" at bounding box center [256, 323] width 22 height 21
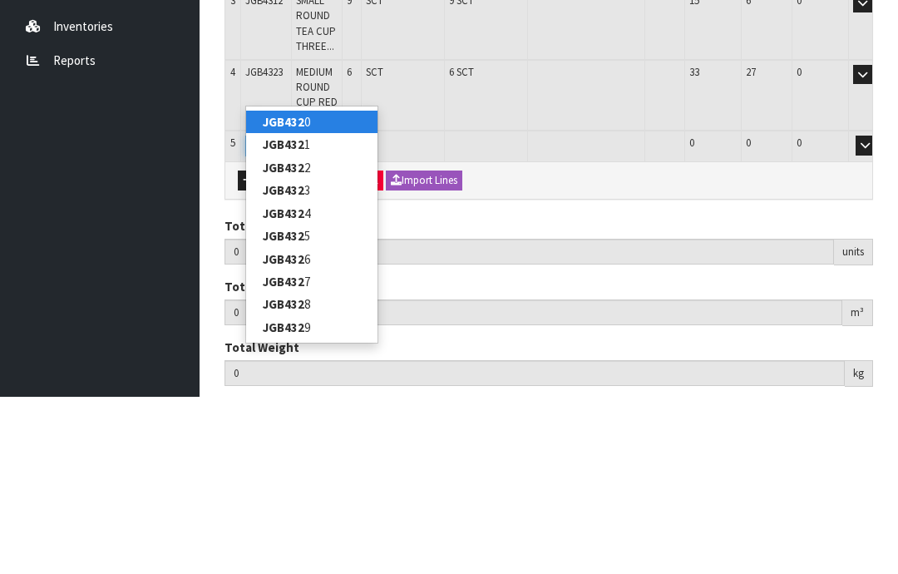
type input "JGB4325"
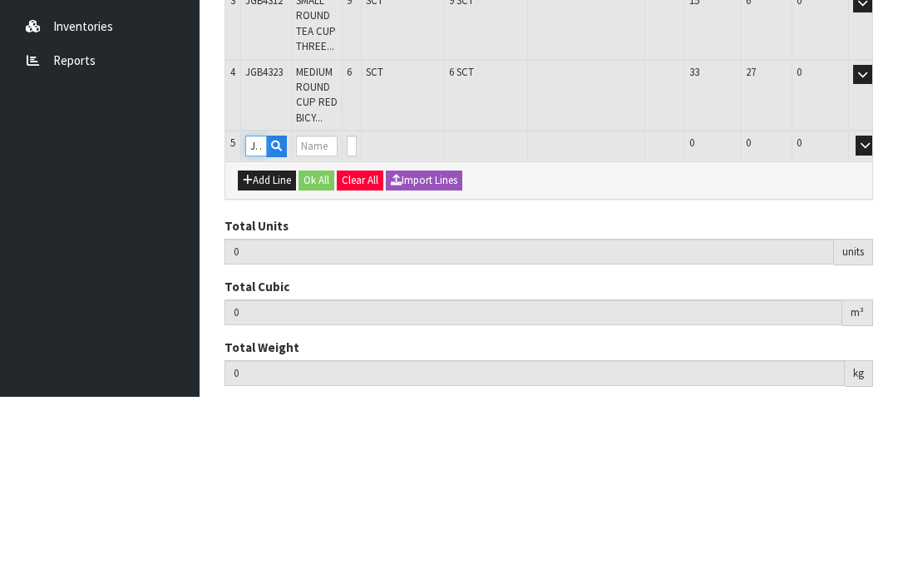
type input "96"
type input "0.170262"
type input "28.95"
type input "MEDIUM ROUND CUP FLOWERS IN BASKET"
type input "0"
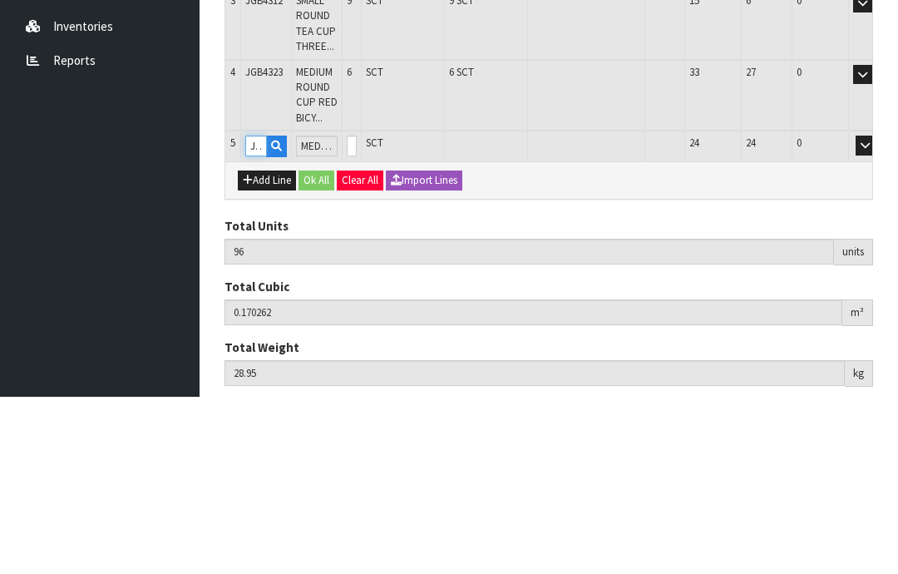
type input "JGB4325"
click at [357, 313] on input "0" at bounding box center [352, 323] width 10 height 21
type input "0"
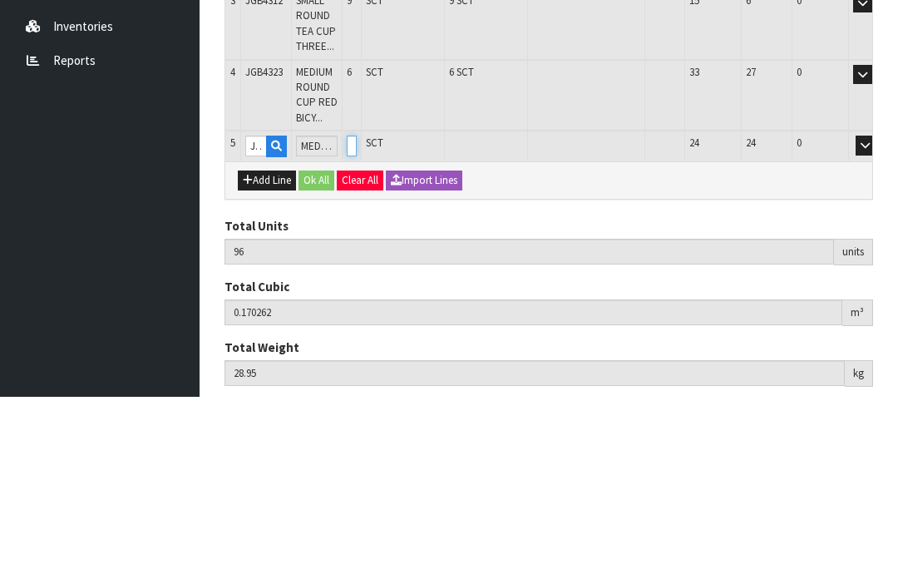
type input "0"
type input "102"
type input "0.209952"
type input "36.75"
type input "6"
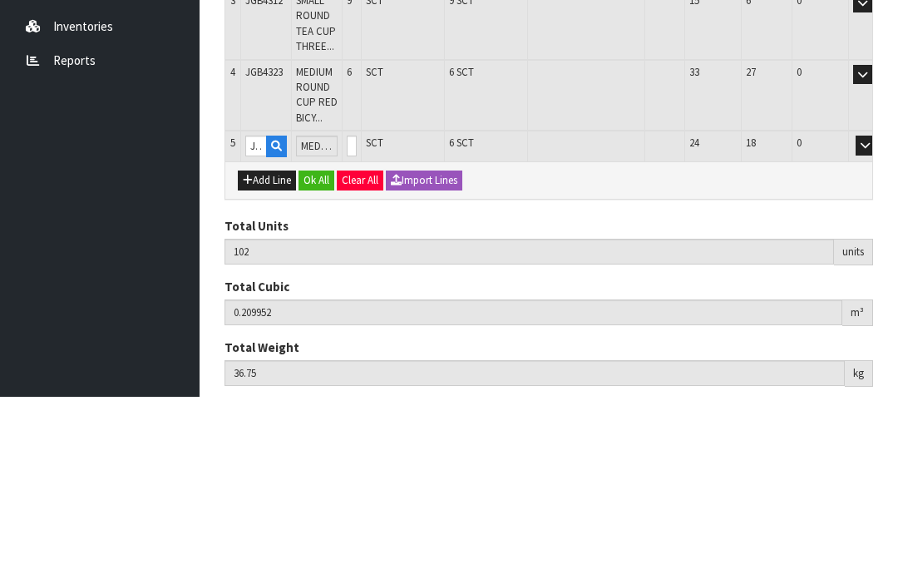
click at [877, 313] on button "OK" at bounding box center [888, 323] width 23 height 20
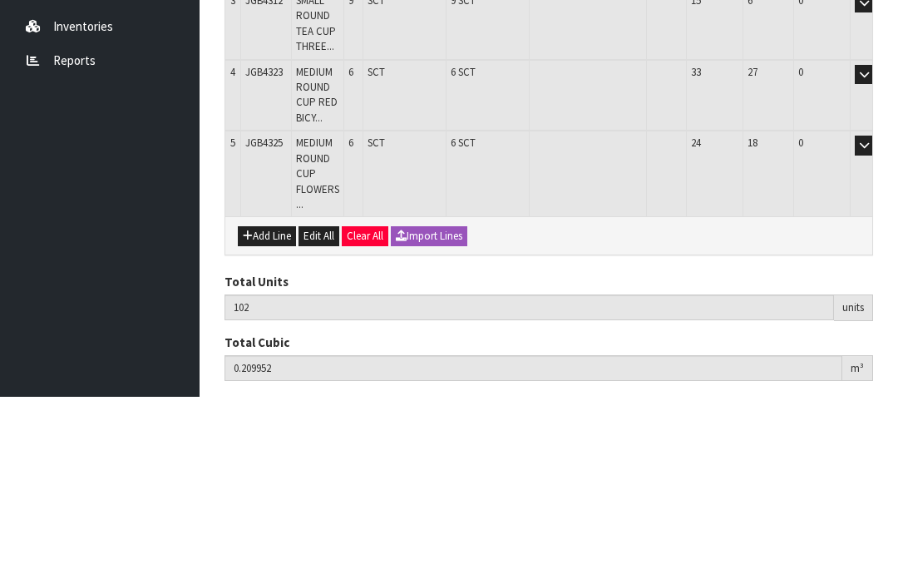
scroll to position [427, 0]
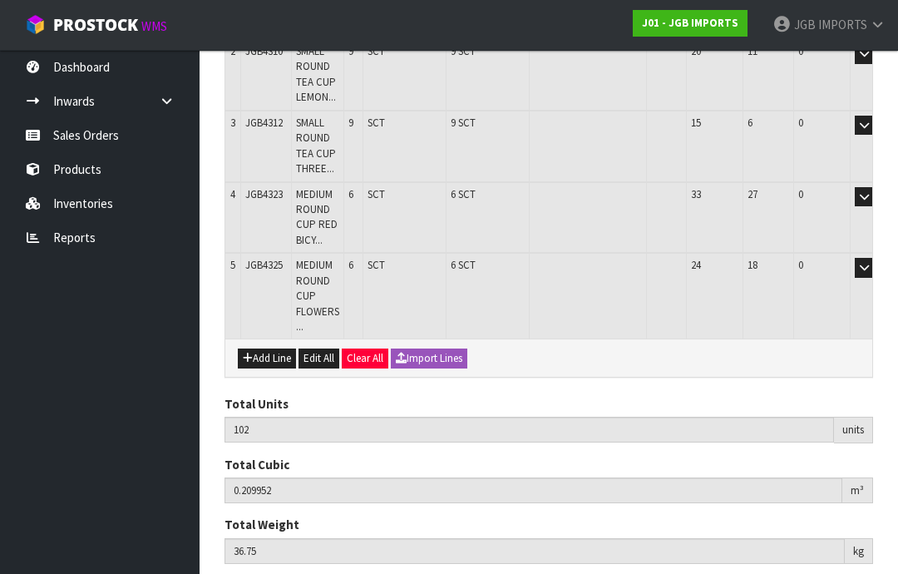
click at [278, 348] on button "Add Line" at bounding box center [267, 358] width 58 height 20
type input "0"
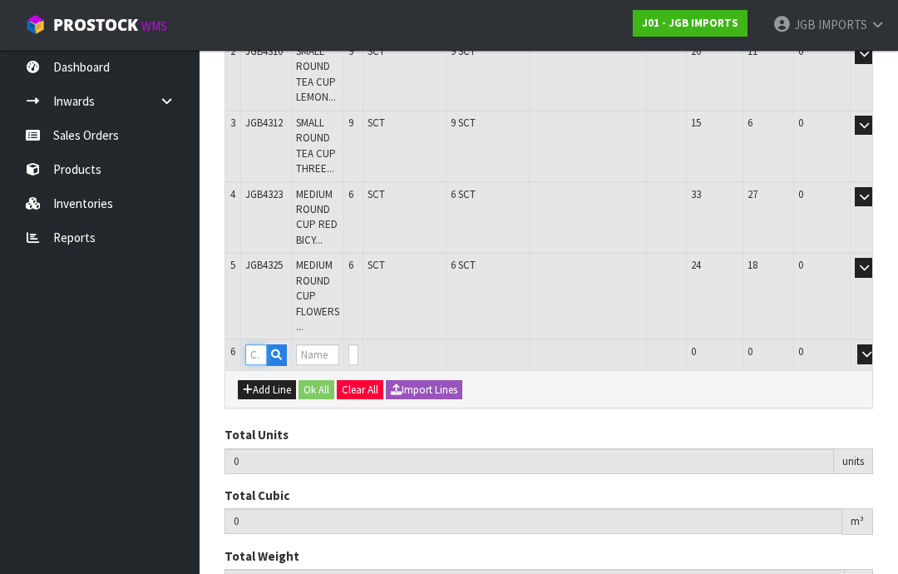
click at [261, 344] on input "text" at bounding box center [256, 354] width 22 height 21
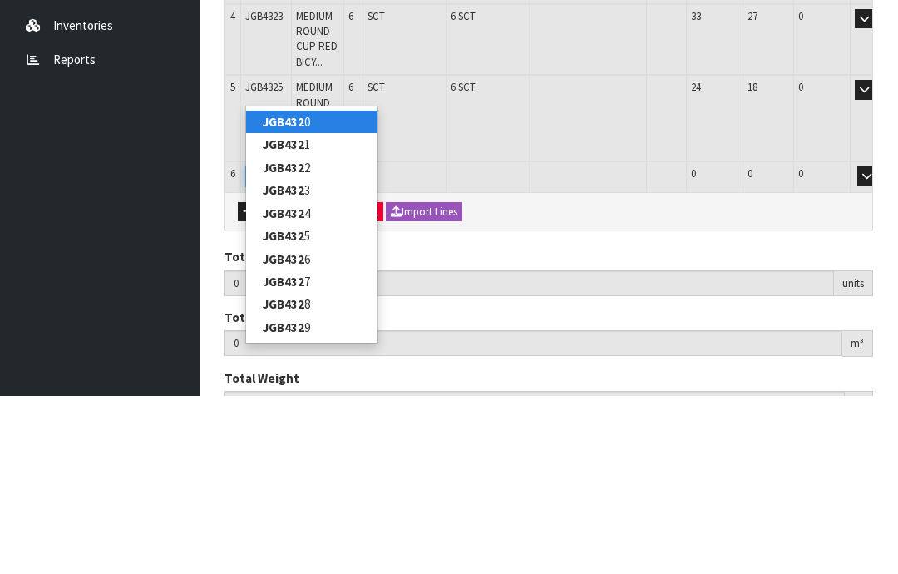
type input "JGB4328"
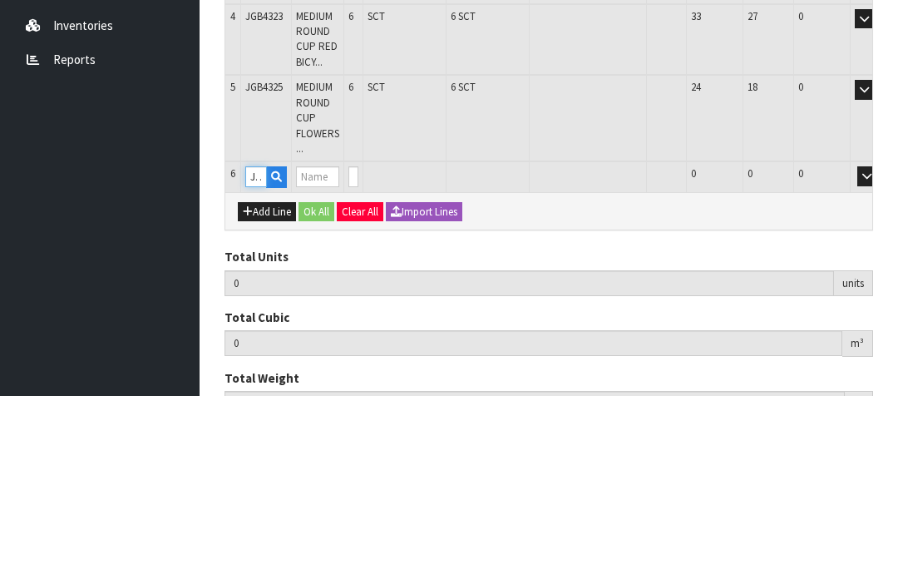
type input "102"
type input "0.209952"
type input "36.75"
type input "LARGE ROUND TEA CUP CROCUS W GARDEN TOOLS"
type input "0"
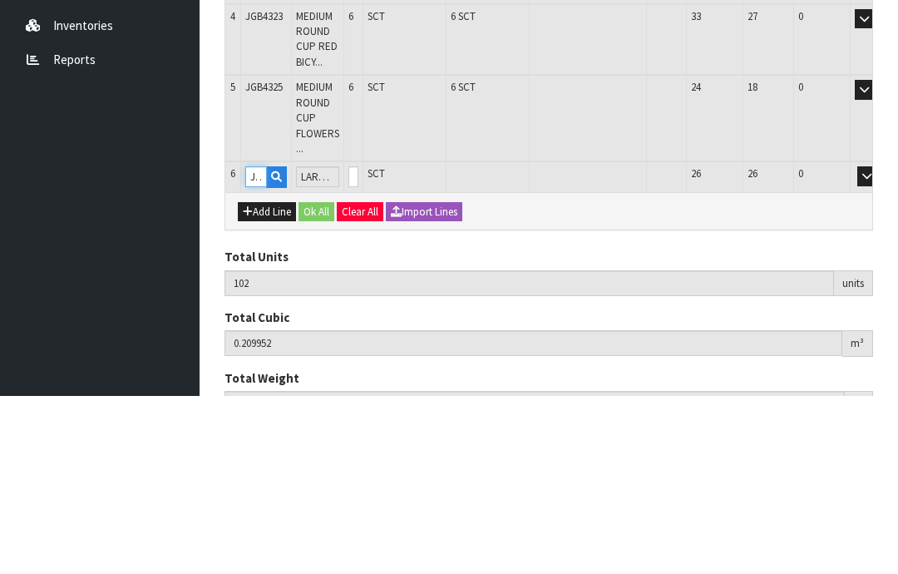
type input "JGB4328"
click at [358, 344] on input "0" at bounding box center [353, 354] width 10 height 21
type input "0"
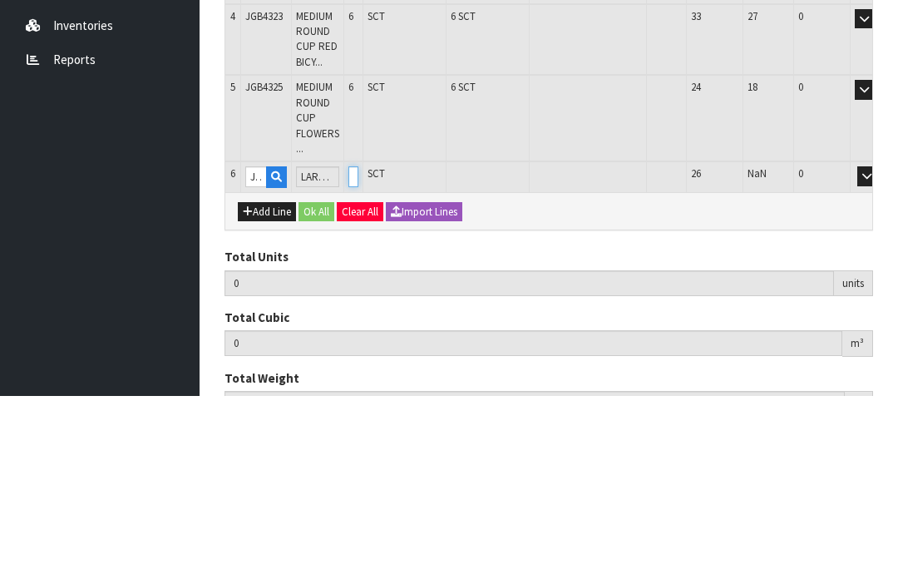
type input "108"
type input "0.276252"
type input "48.75"
type input "6"
click at [879, 344] on button "OK" at bounding box center [890, 354] width 23 height 20
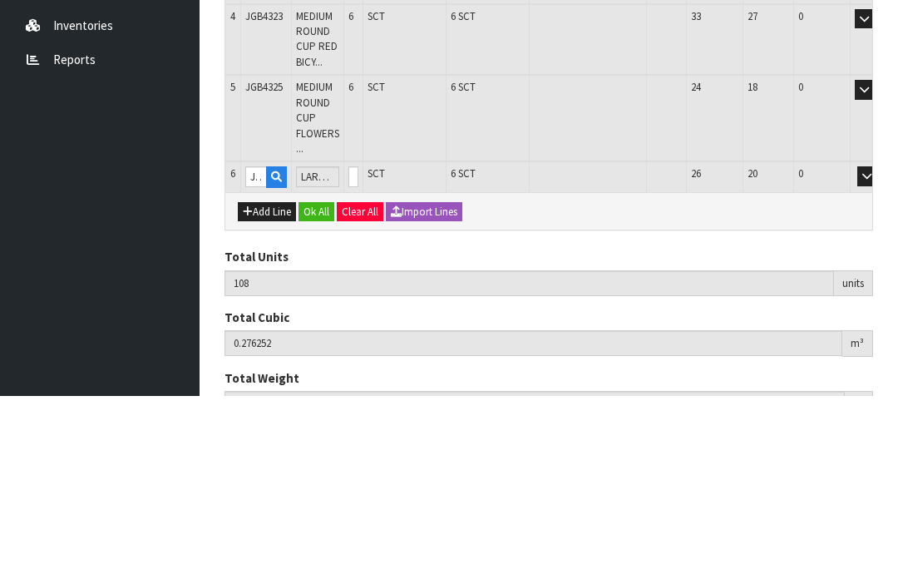
scroll to position [482, 0]
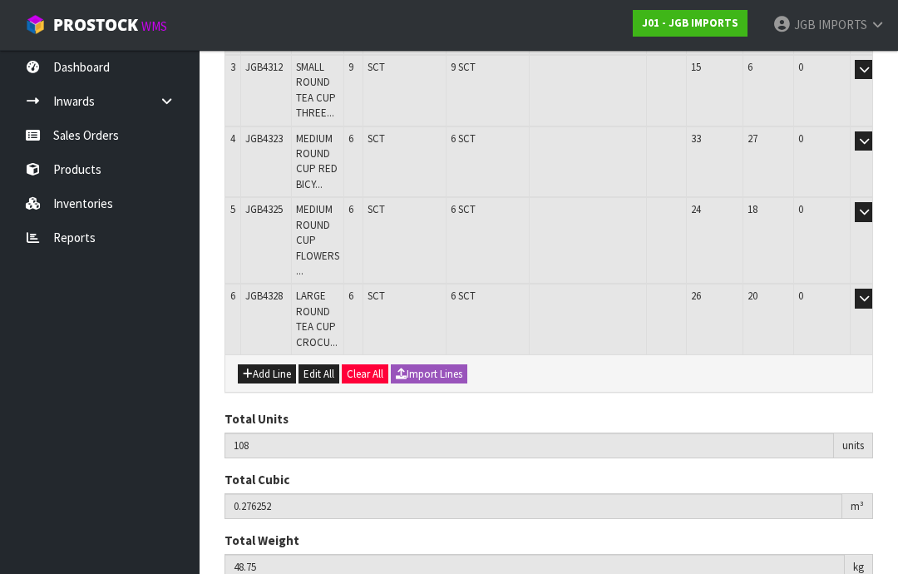
click at [283, 364] on button "Add Line" at bounding box center [267, 374] width 58 height 20
type input "0"
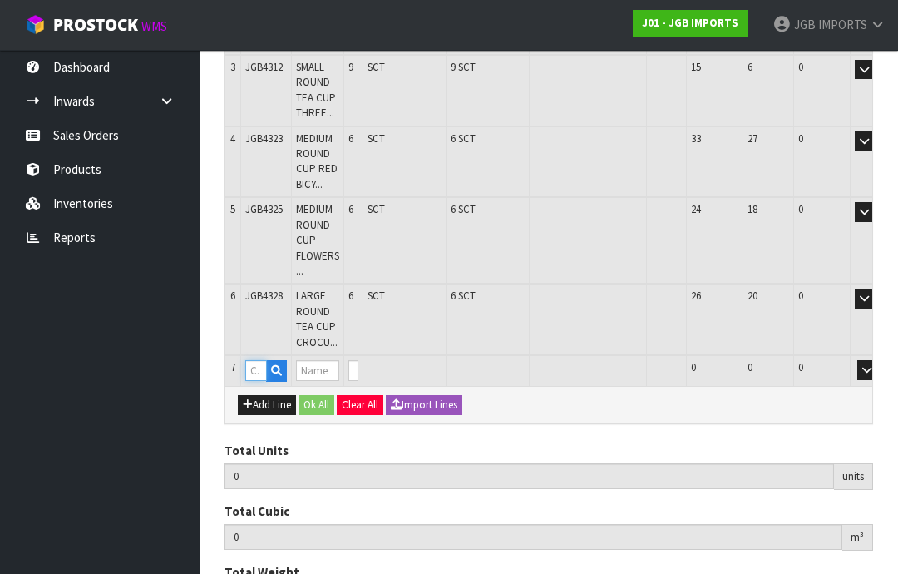
click at [263, 360] on input "text" at bounding box center [256, 370] width 22 height 21
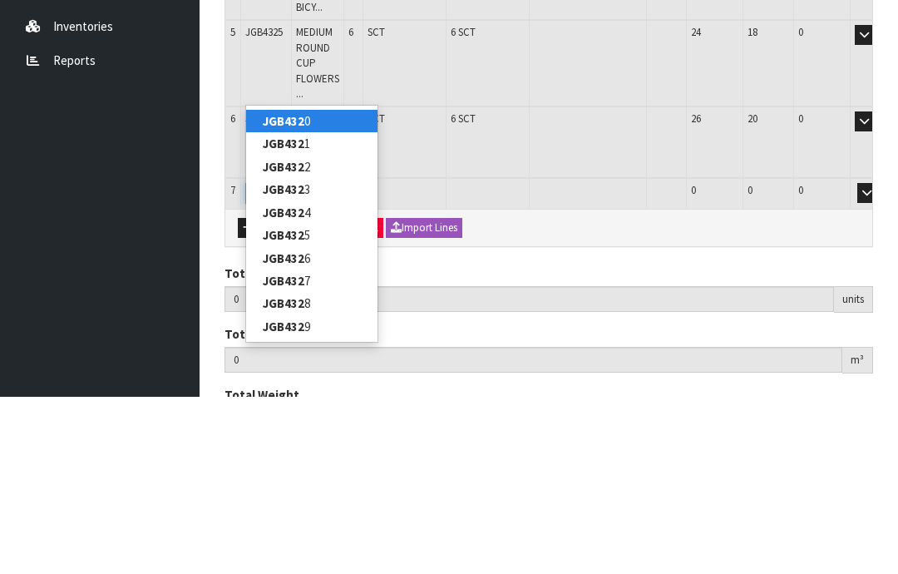
type input "JGB4329"
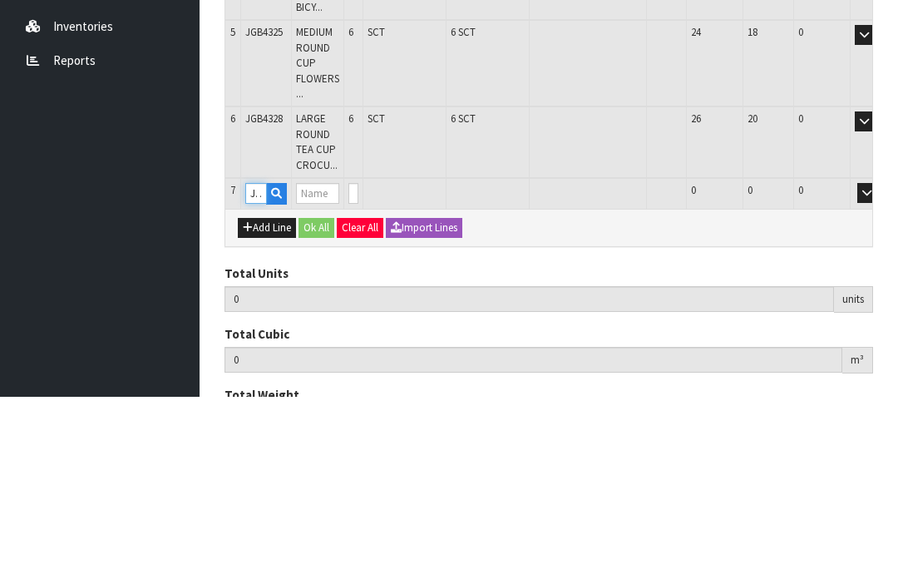
type input "108"
type input "0.276252"
type input "48.75"
type input "LARGE ROUND TEA CUP RED BICYCLE"
type input "0"
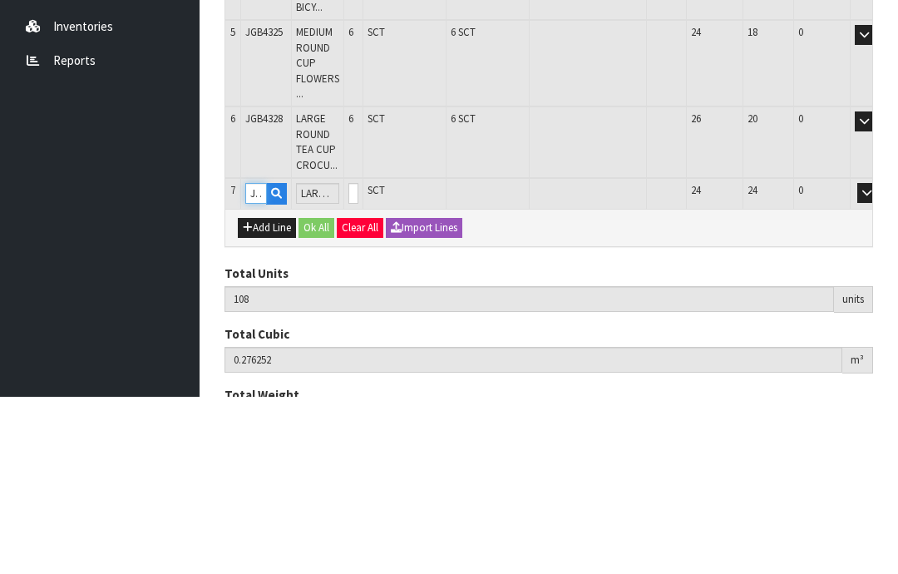
type input "JGB4329"
click at [358, 360] on input "0" at bounding box center [353, 370] width 10 height 21
type input "0"
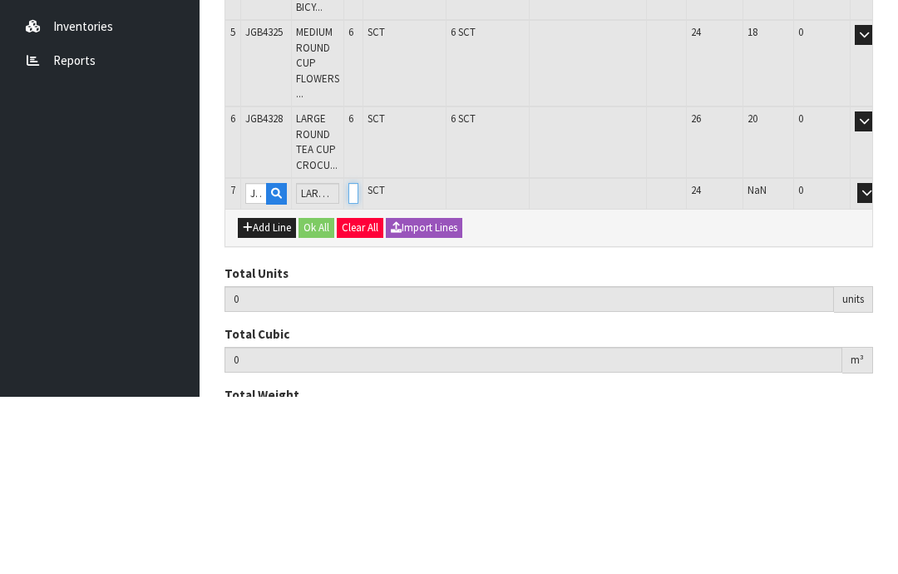
type input "114"
type input "0.345102"
type input "60.45"
type input "6"
click at [879, 360] on button "OK" at bounding box center [890, 370] width 23 height 20
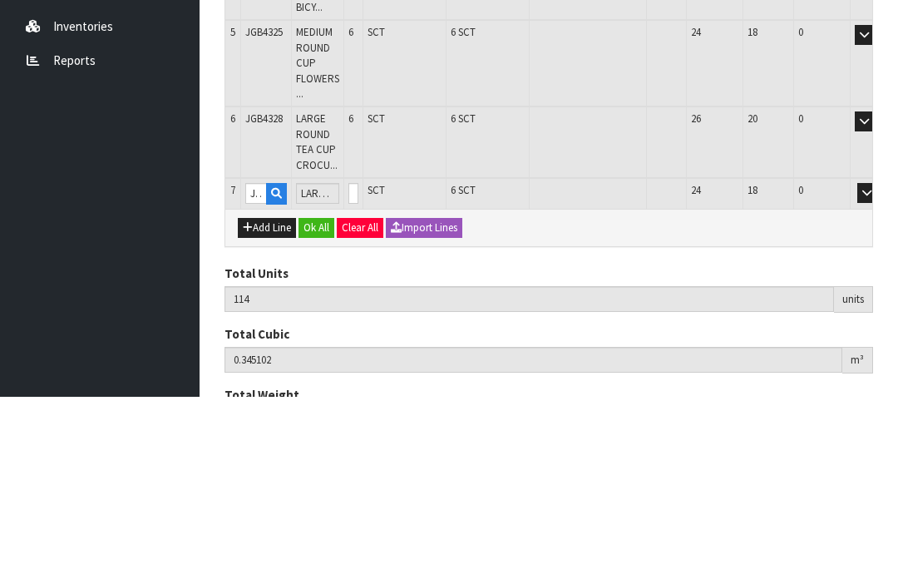
scroll to position [536, 0]
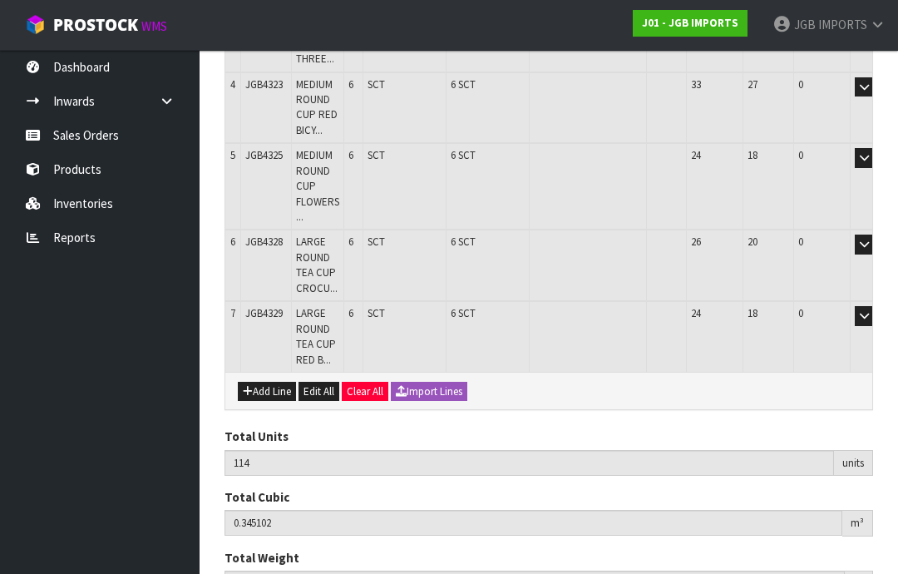
click at [274, 382] on button "Add Line" at bounding box center [267, 392] width 58 height 20
type input "0"
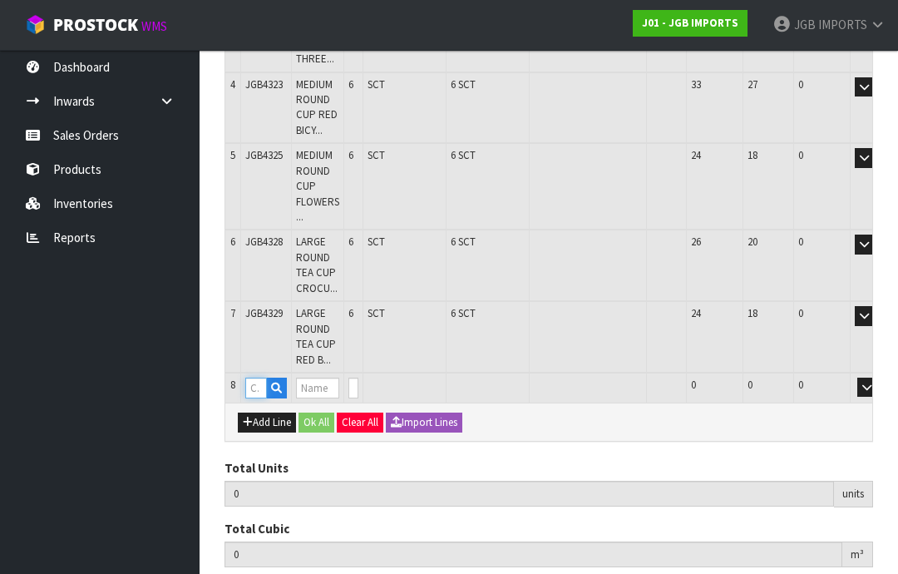
click at [263, 378] on input "text" at bounding box center [256, 388] width 22 height 21
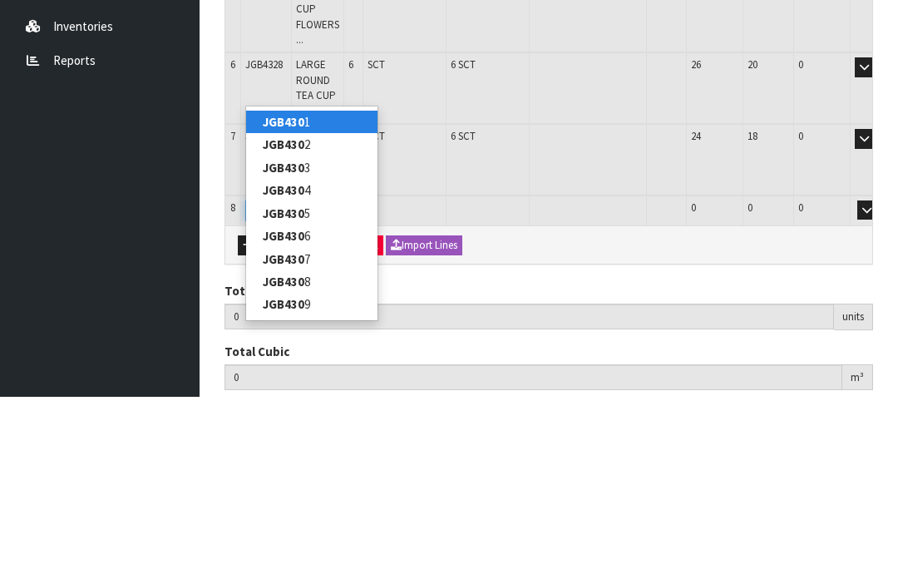
type input "JGB4302"
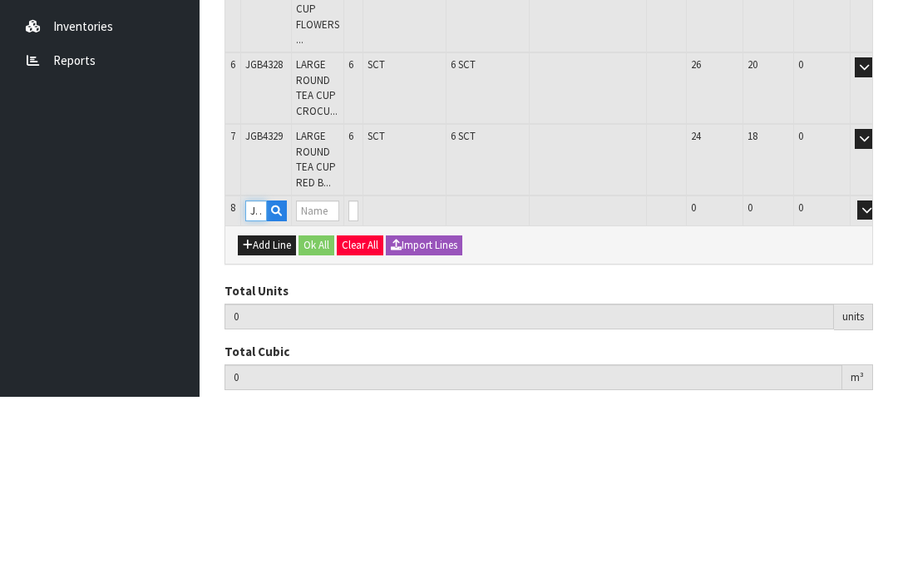
type input "114"
type input "0.345102"
type input "60.45"
type input "WATER PITCHER BUTTERFLY W CROCUS"
type input "0"
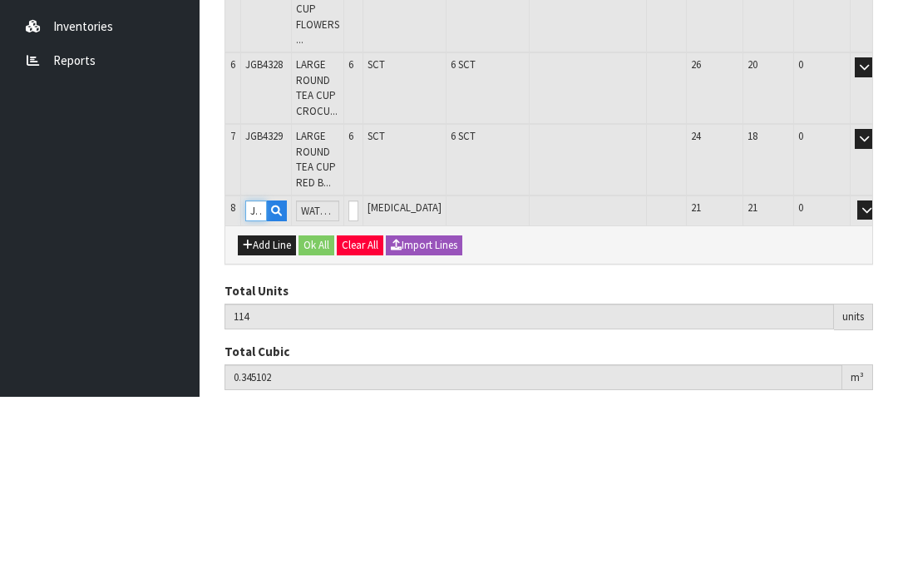
type input "JGB4302"
click at [358, 378] on input "0" at bounding box center [353, 388] width 10 height 21
type input "0"
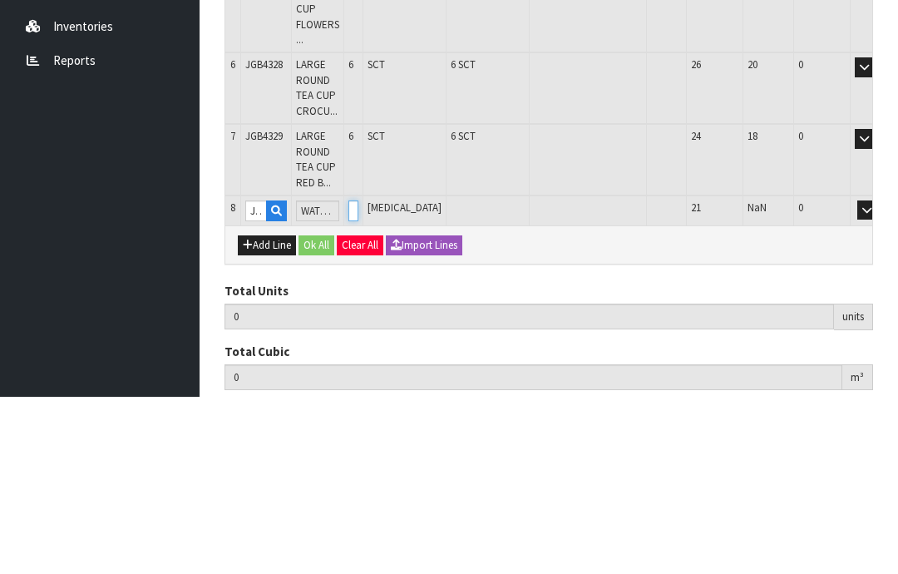
type input "120"
type input "0.40407"
type input "65.25"
type input "6"
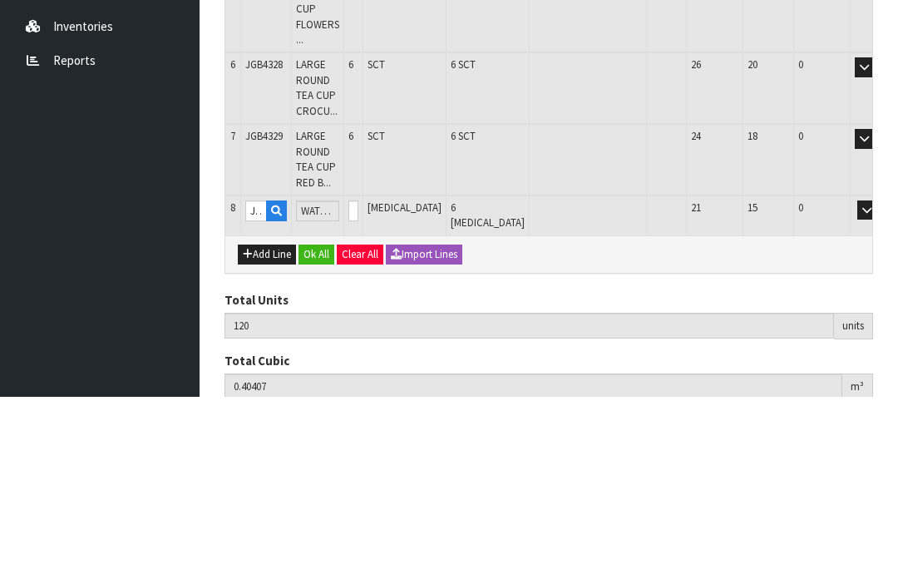
click at [879, 378] on button "OK" at bounding box center [890, 388] width 23 height 20
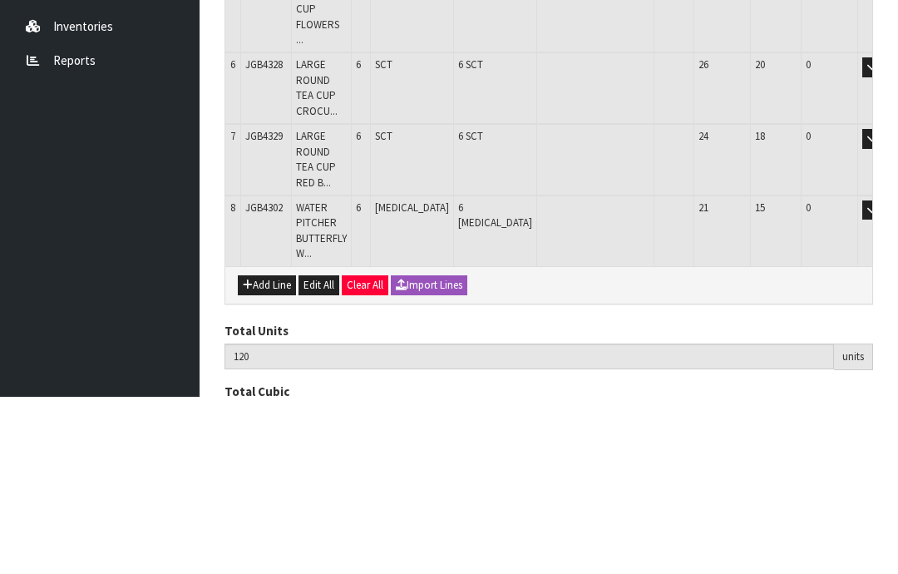
scroll to position [591, 0]
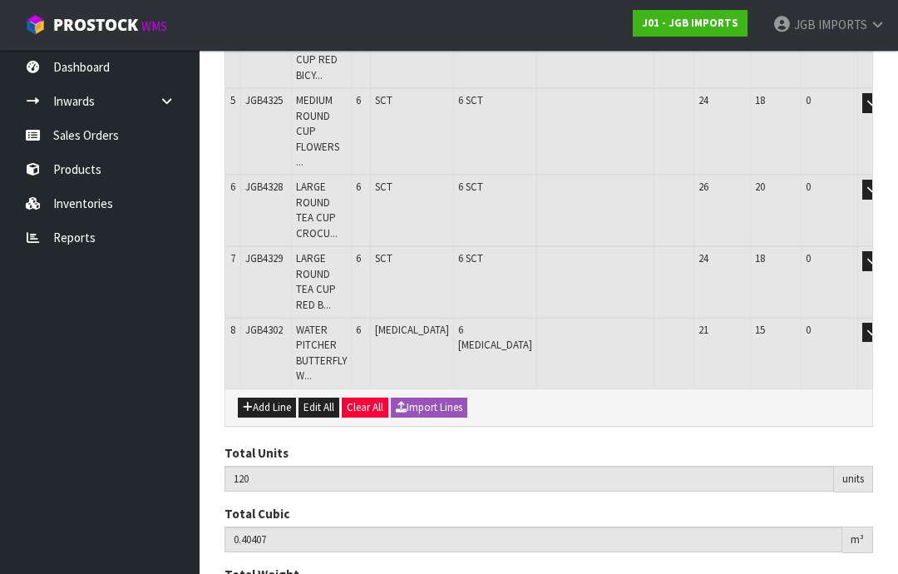
click at [277, 398] on button "Add Line" at bounding box center [267, 408] width 58 height 20
type input "0"
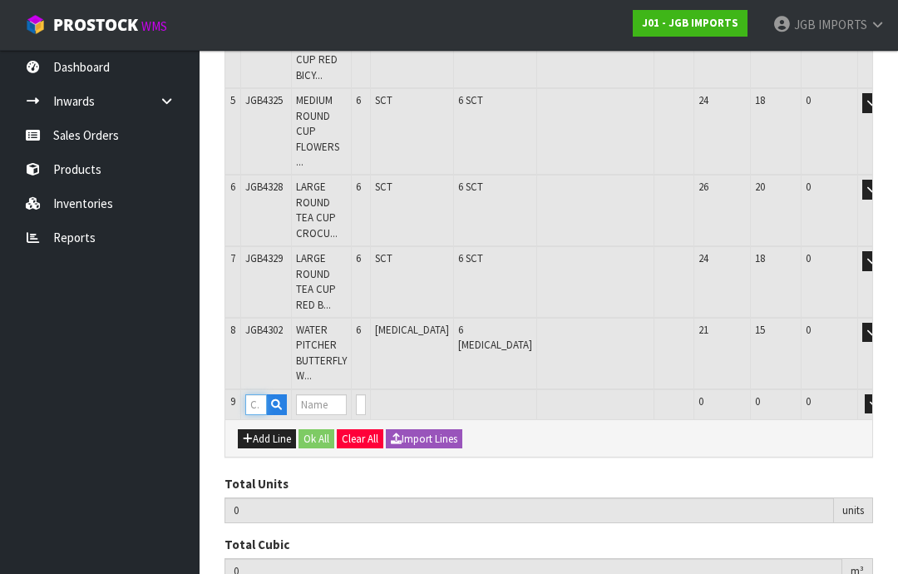
click at [261, 394] on input "text" at bounding box center [256, 404] width 22 height 21
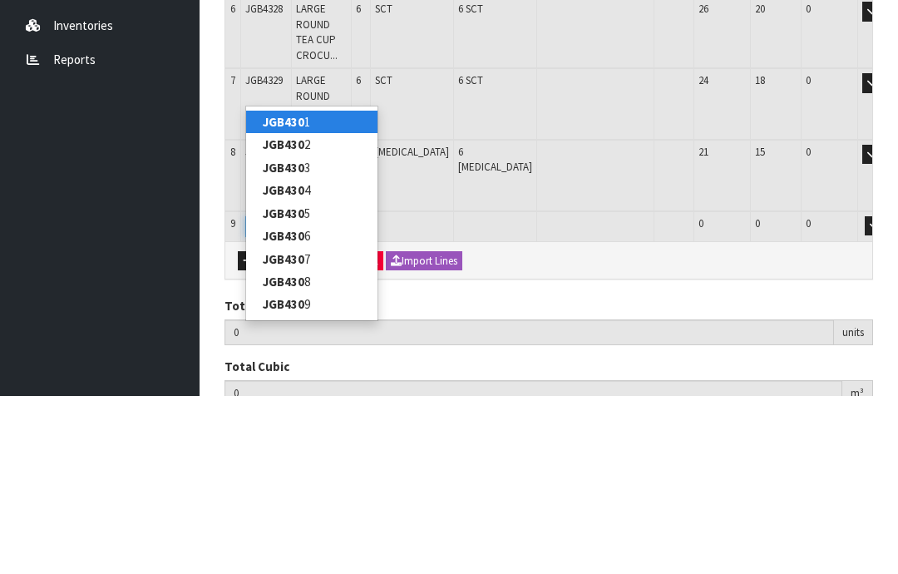
type input "JGB4304"
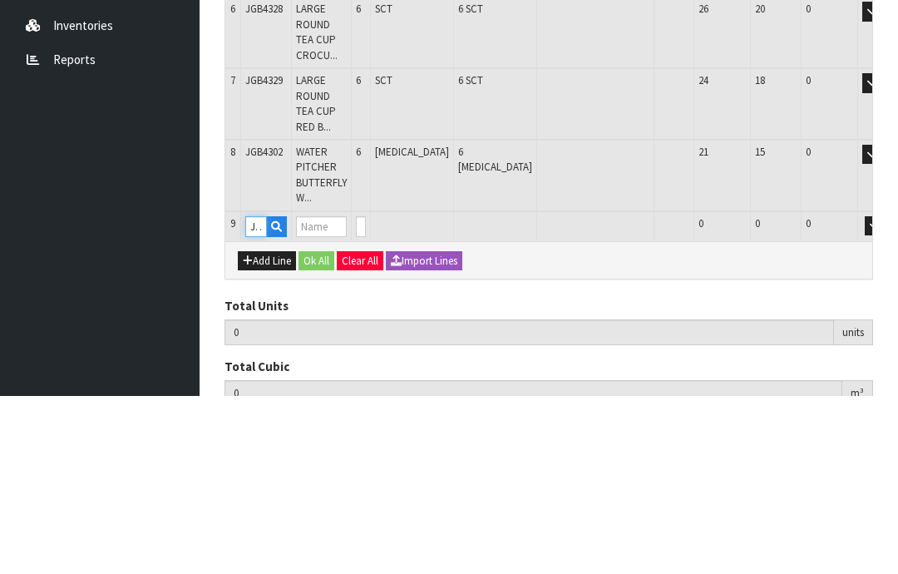
type input "120"
type input "0.40407"
type input "65.25"
type input "WATER PITCHER THREE PINK ROSES"
type input "0"
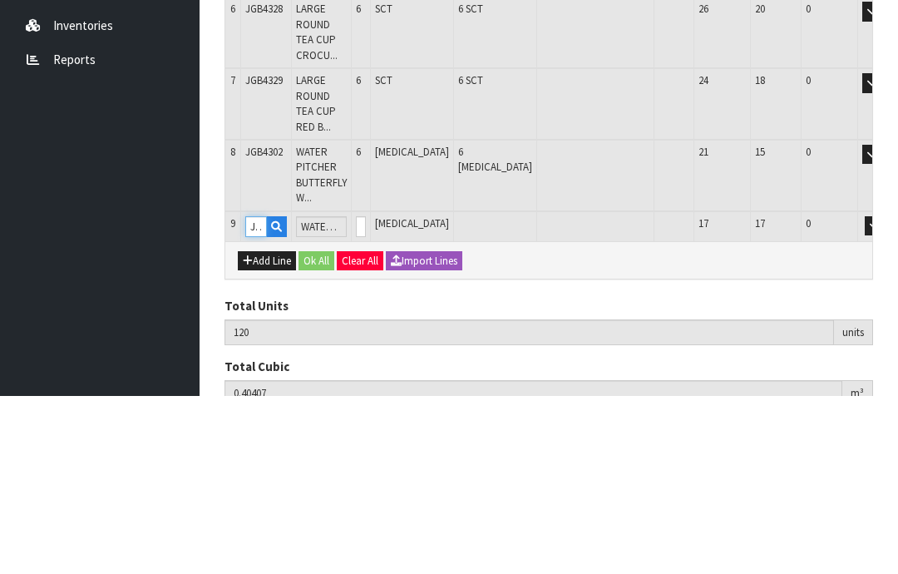
type input "JGB4304"
click at [366, 394] on input "0" at bounding box center [361, 404] width 10 height 21
type input "0"
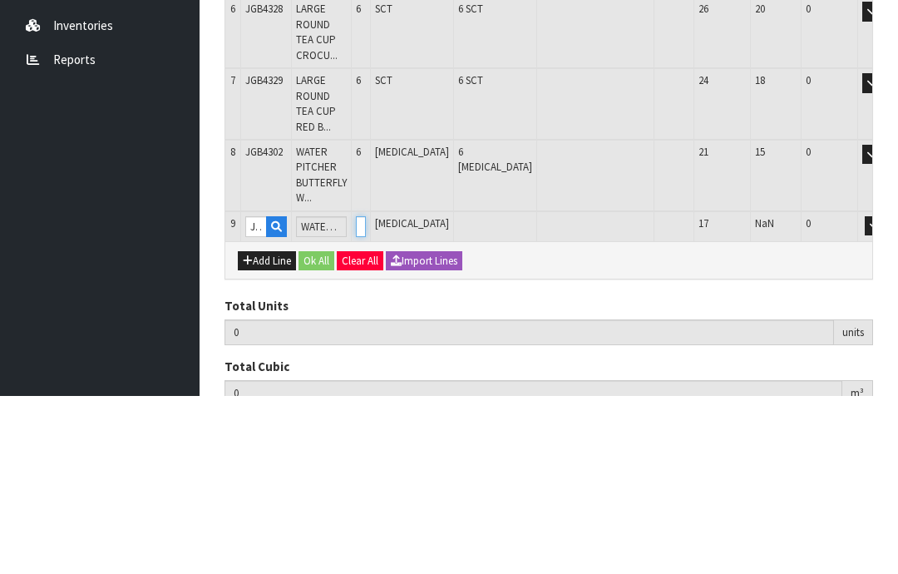
type input "126"
type input "0.463038"
type input "70.05"
type input "6"
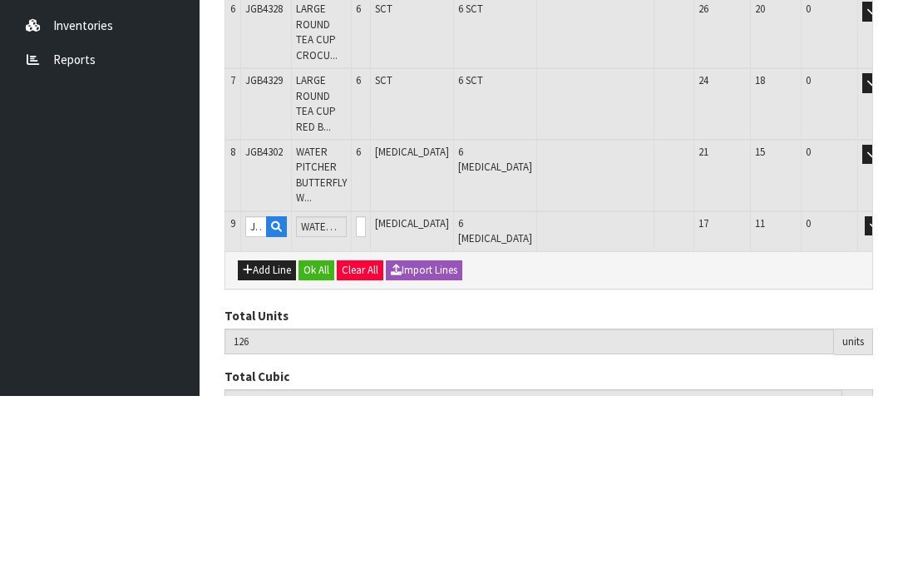
click at [886, 394] on button "OK" at bounding box center [897, 404] width 23 height 20
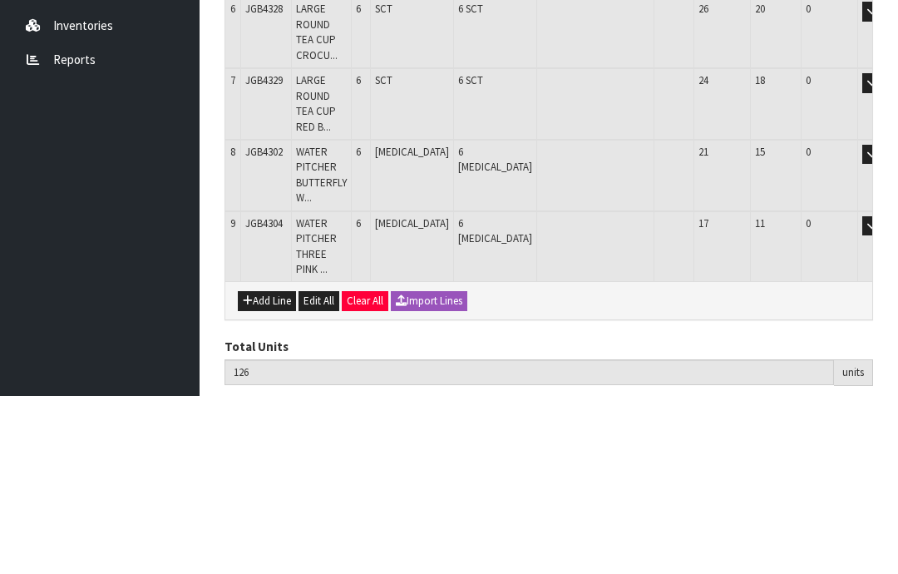
scroll to position [647, 0]
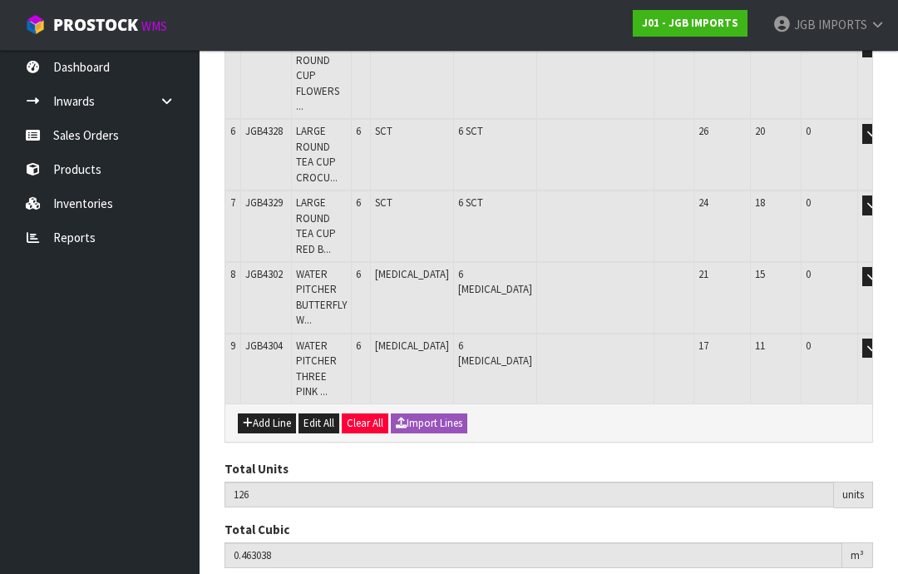
click at [270, 413] on button "Add Line" at bounding box center [267, 423] width 58 height 20
type input "0"
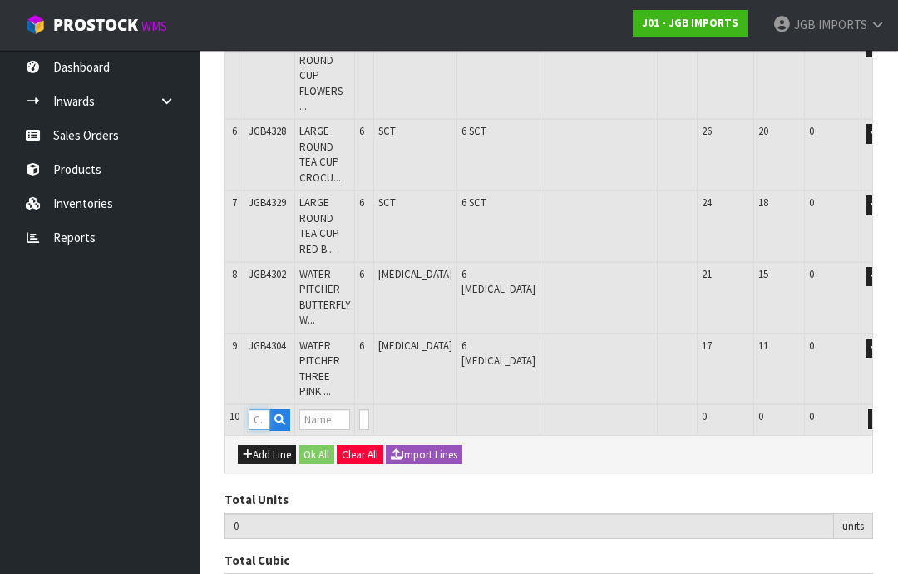
click at [268, 409] on input "text" at bounding box center [260, 419] width 22 height 21
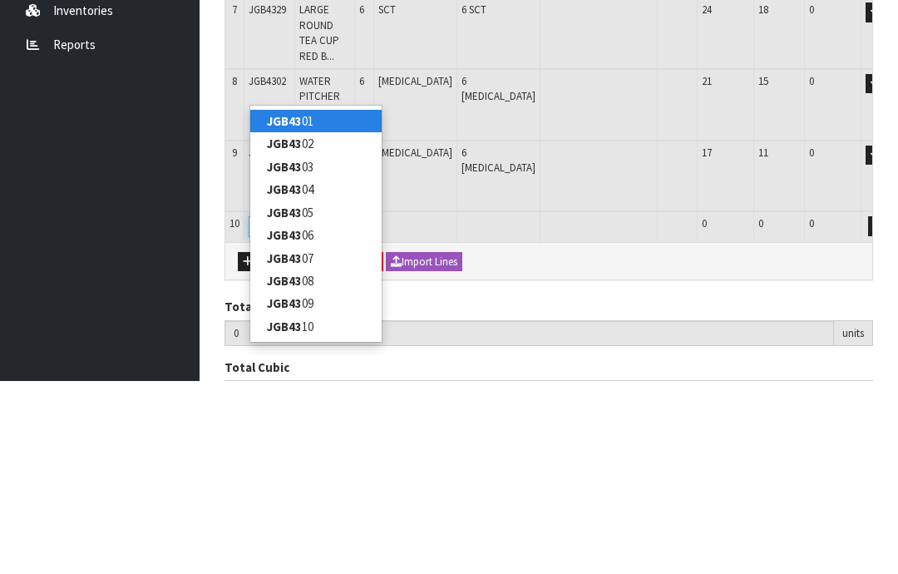
type input "JGB4306"
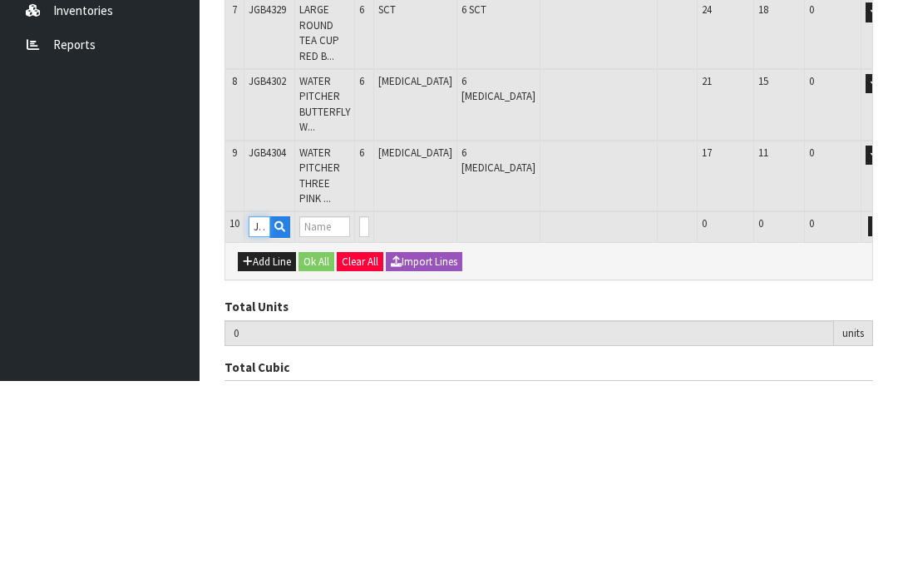
type input "126"
type input "0.463038"
type input "70.05"
type input "WATER PITCHER BICYCLE W BASKET & FLOWERS"
type input "0"
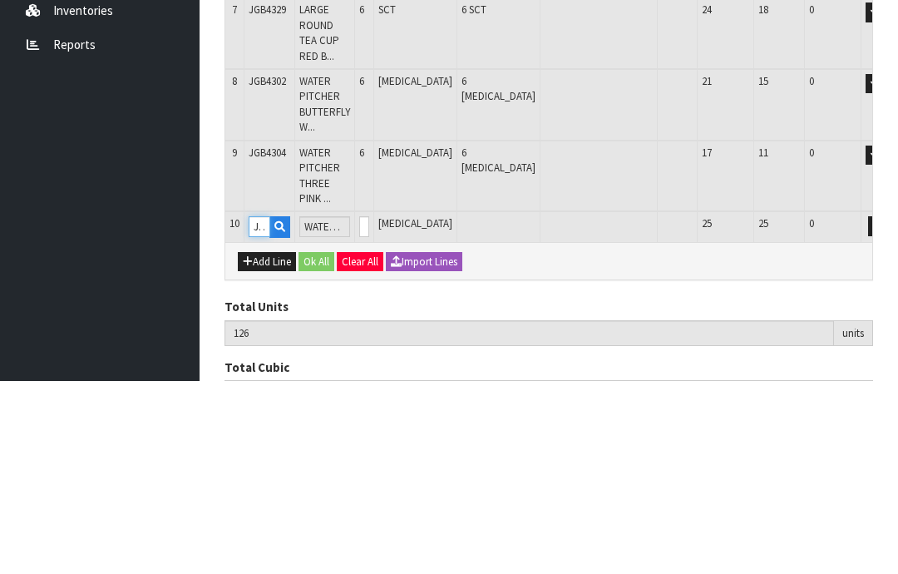
type input "JGB4306"
click at [369, 409] on input "0" at bounding box center [364, 419] width 10 height 21
type input "0"
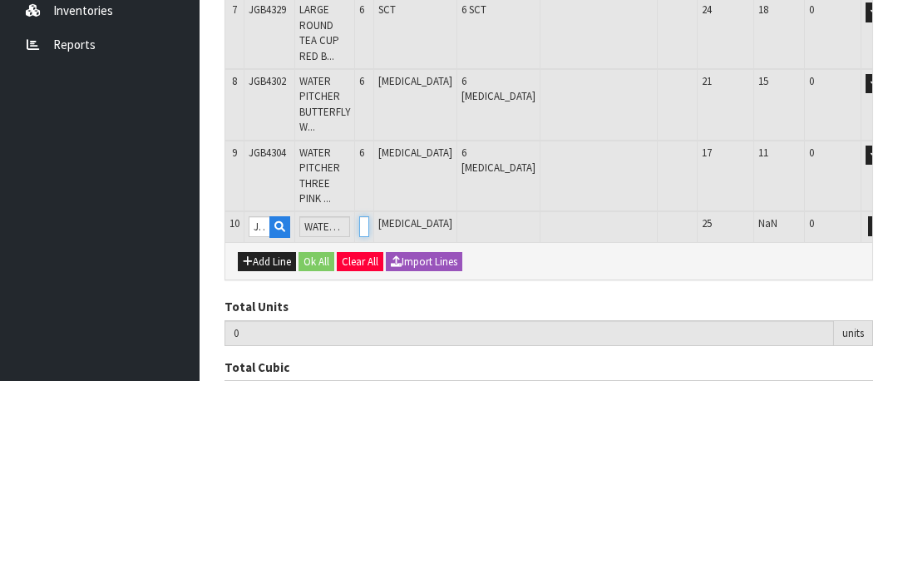
type input "132"
type input "0.522006"
type input "76.05"
type input "6"
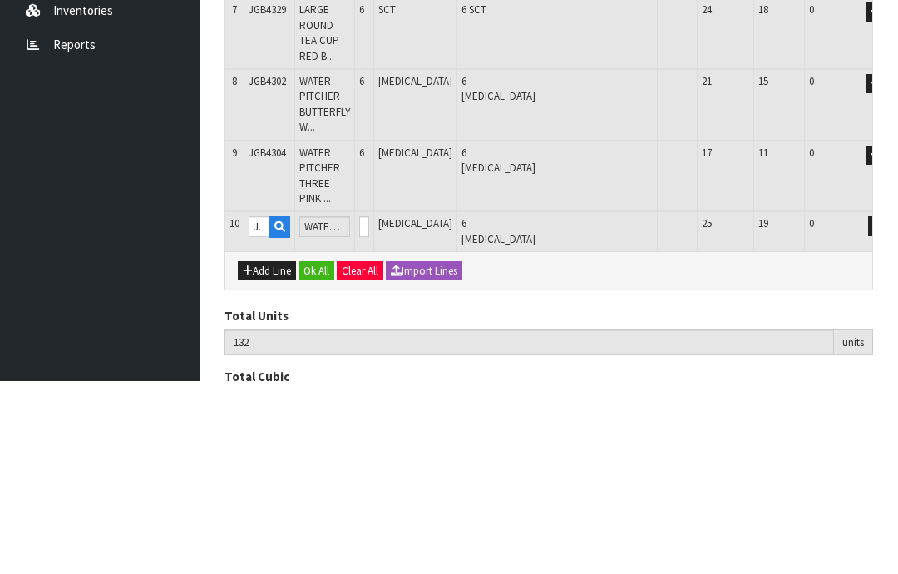
click at [890, 409] on button "OK" at bounding box center [901, 419] width 23 height 20
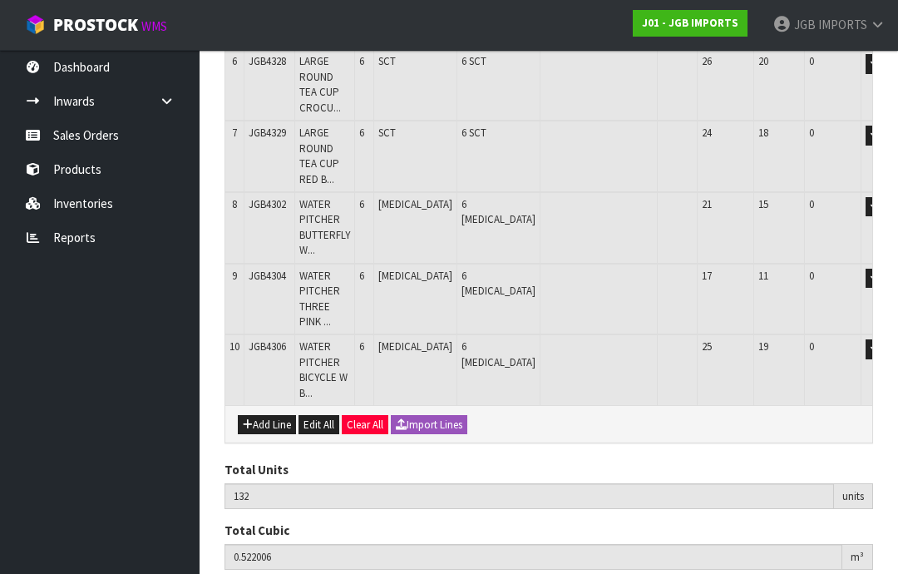
click at [274, 415] on button "Add Line" at bounding box center [267, 425] width 58 height 20
type input "0"
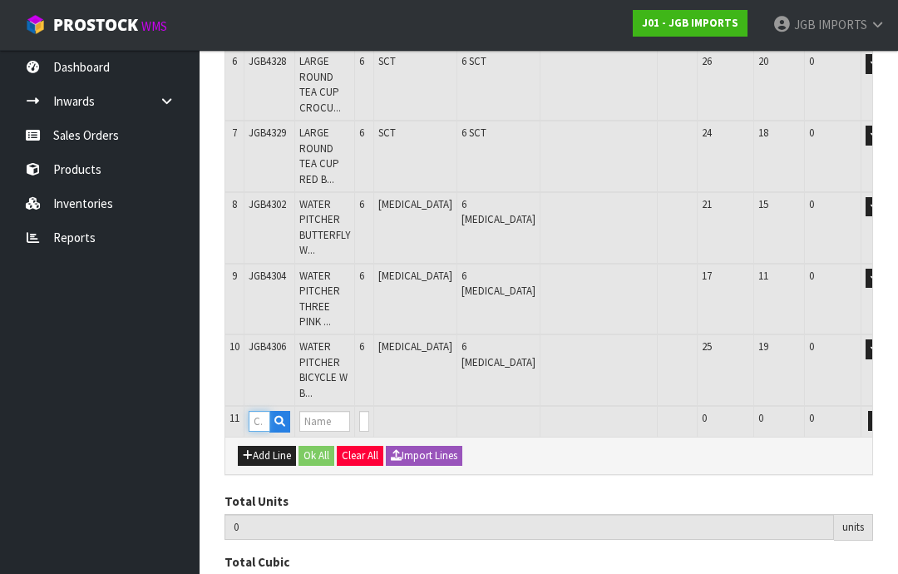
click at [269, 411] on input "text" at bounding box center [260, 421] width 22 height 21
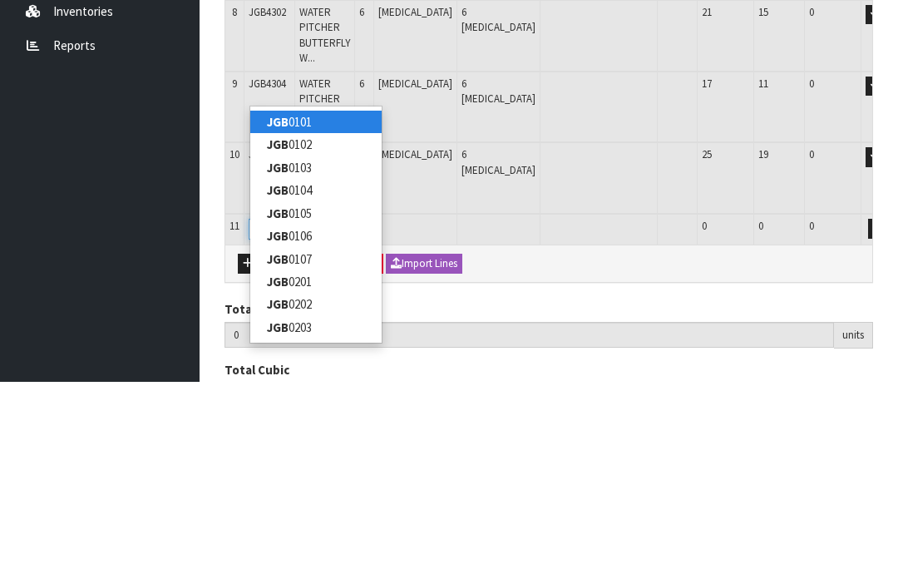
type input "JGB4334"
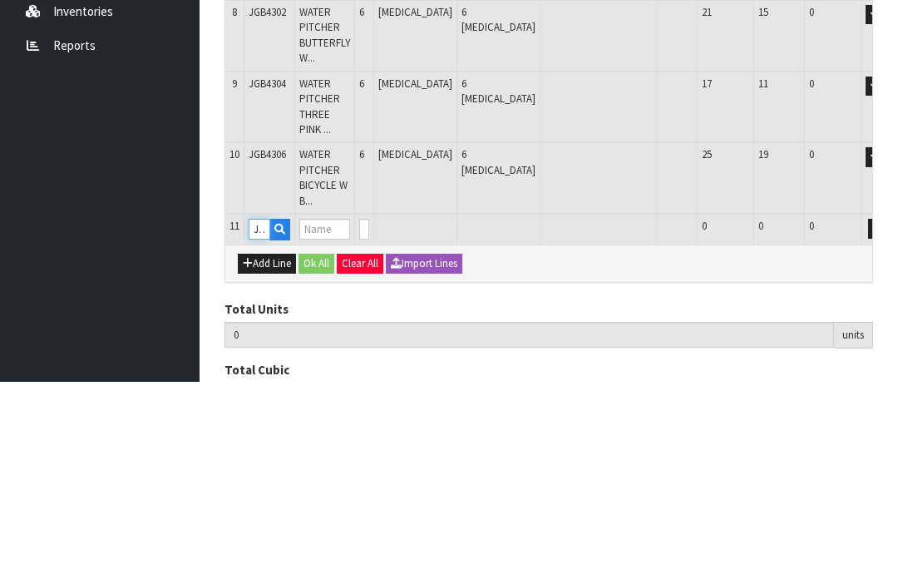
type input "132"
type input "0.522006"
type input "76.05"
type input "SMALL WATERING CAN BICYCLE W FLOWERS"
type input "0"
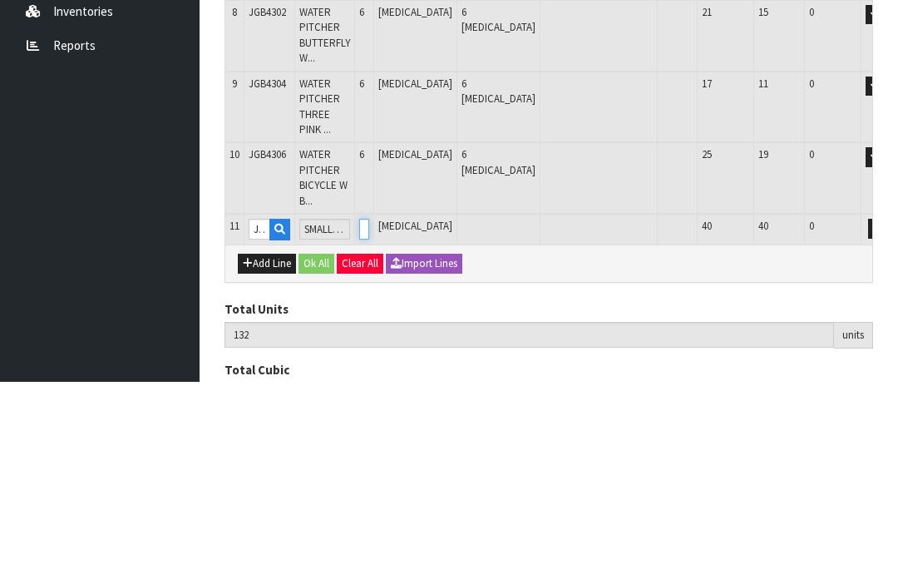
click at [369, 411] on input "0" at bounding box center [364, 421] width 10 height 21
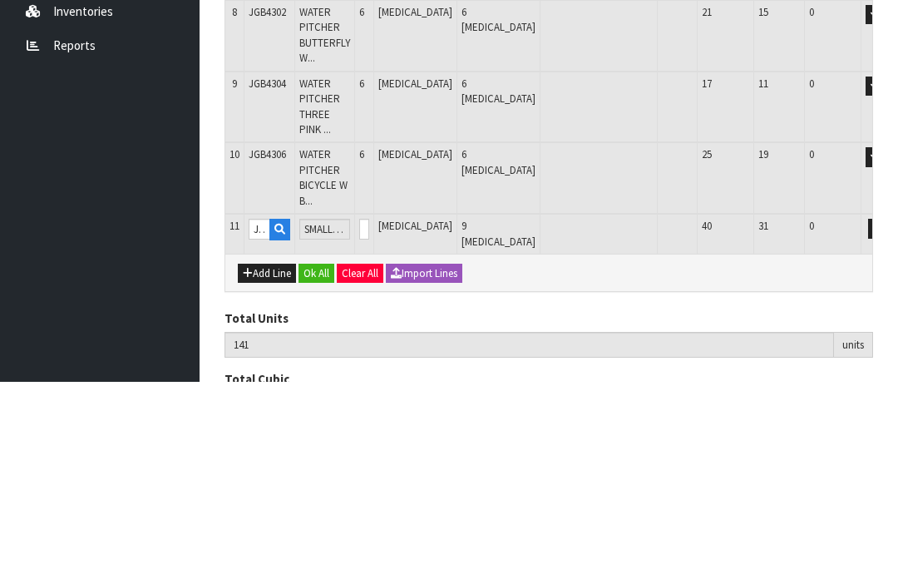
click at [890, 411] on button "OK" at bounding box center [901, 421] width 23 height 20
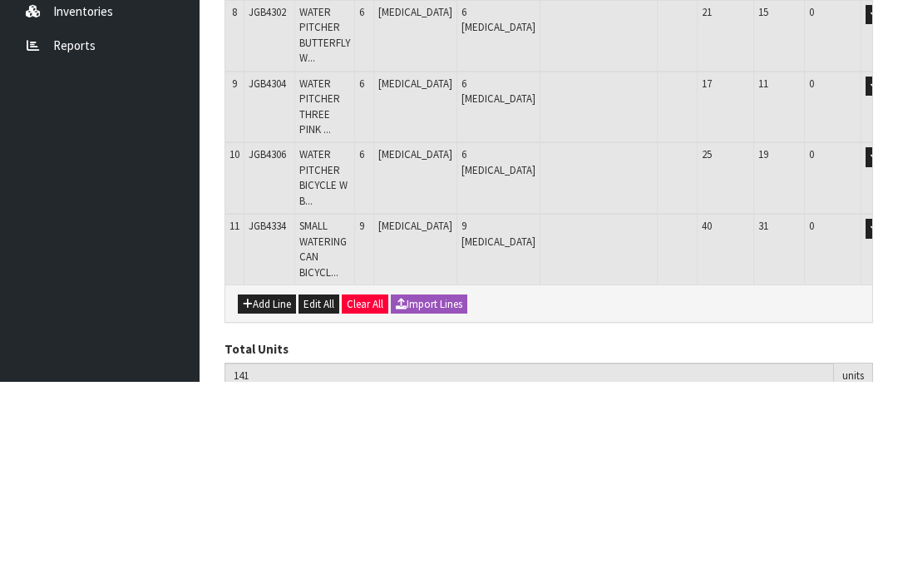
scroll to position [787, 0]
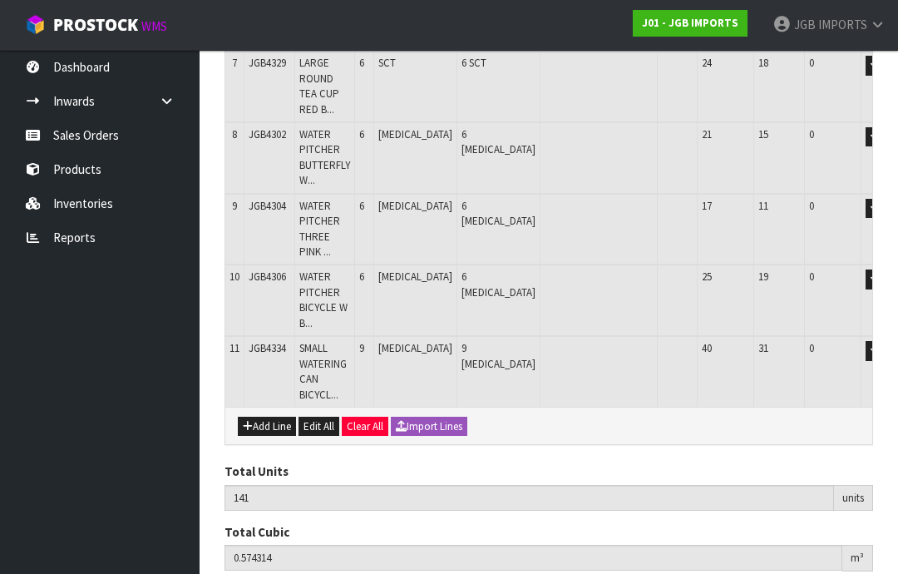
click at [282, 417] on button "Add Line" at bounding box center [267, 427] width 58 height 20
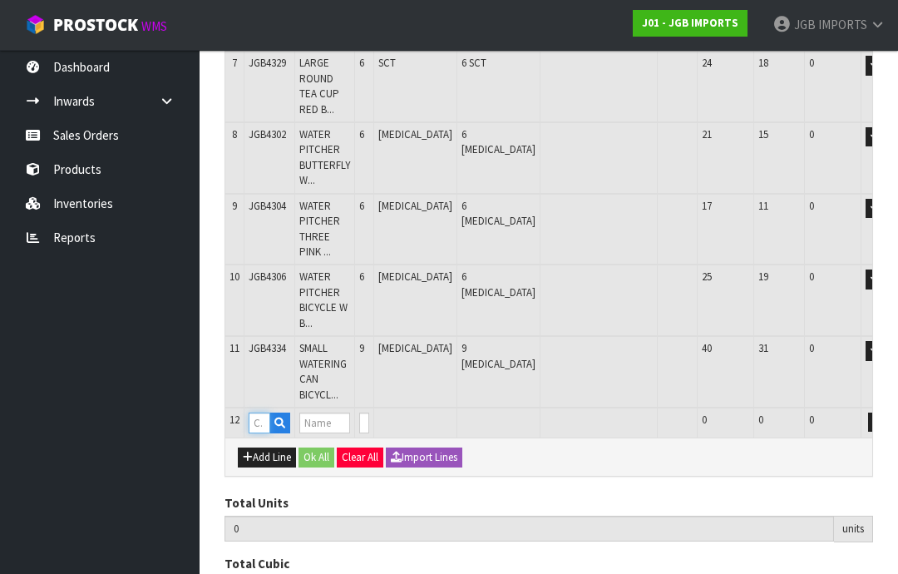
click at [267, 412] on input "text" at bounding box center [260, 422] width 22 height 21
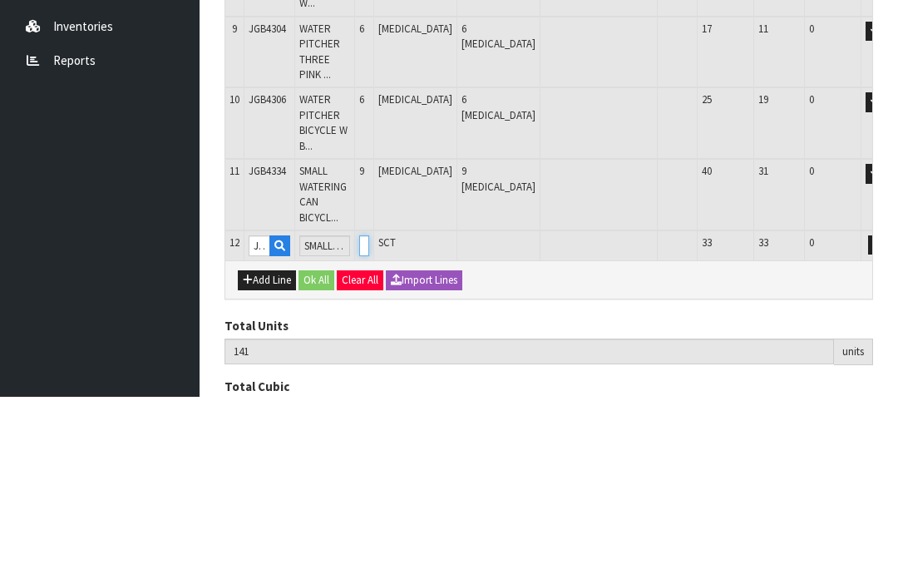
click at [369, 412] on input "0" at bounding box center [364, 422] width 10 height 21
click at [890, 412] on button "OK" at bounding box center [901, 422] width 23 height 20
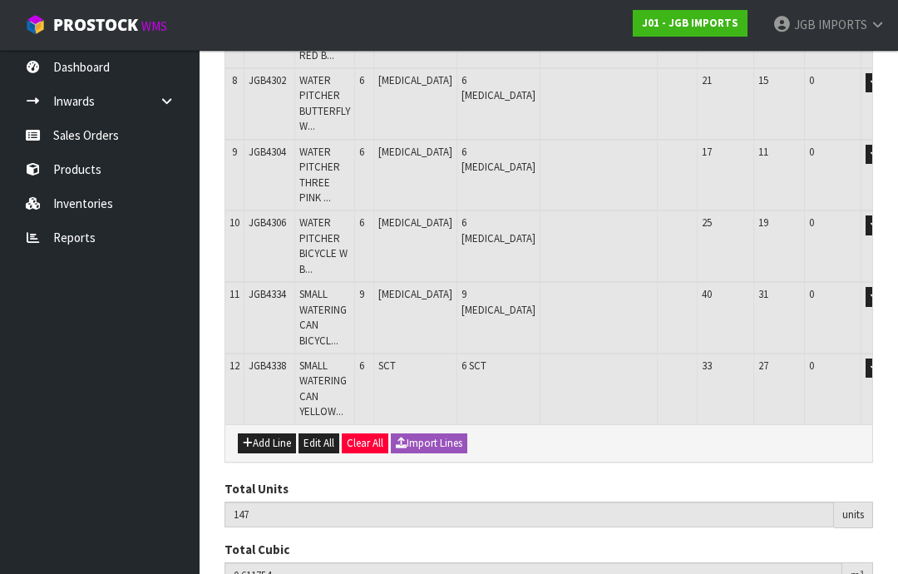
click at [274, 433] on button "Add Line" at bounding box center [267, 443] width 58 height 20
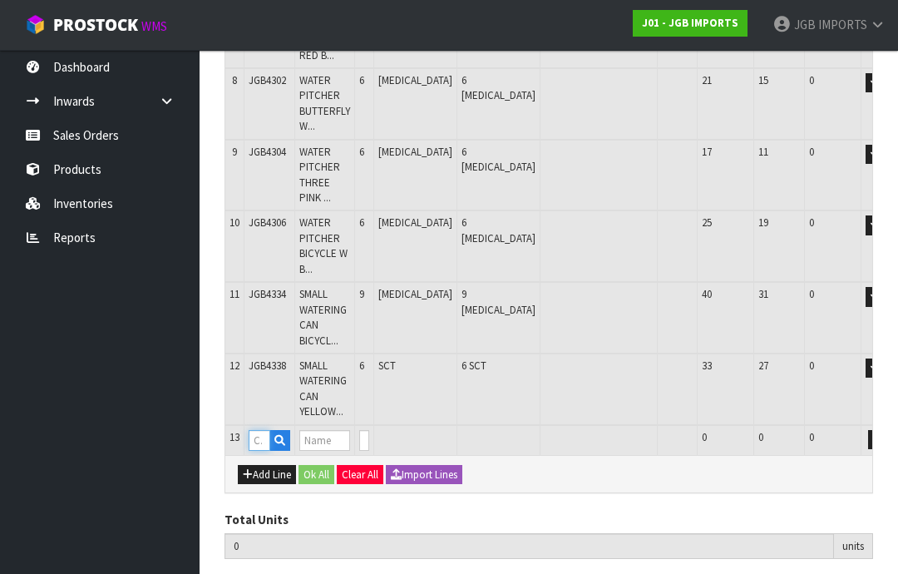
click at [270, 430] on input "text" at bounding box center [260, 440] width 22 height 21
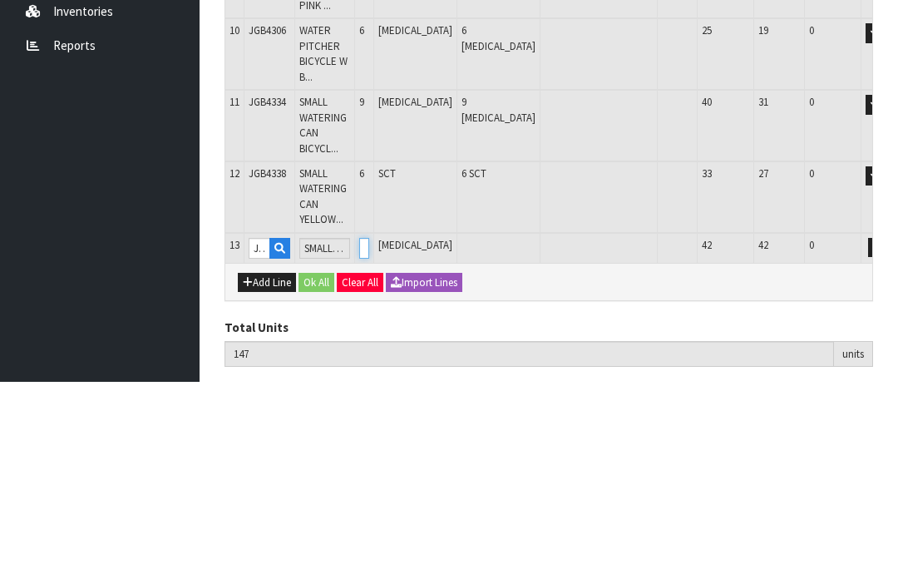
click at [369, 430] on input "0" at bounding box center [364, 440] width 10 height 21
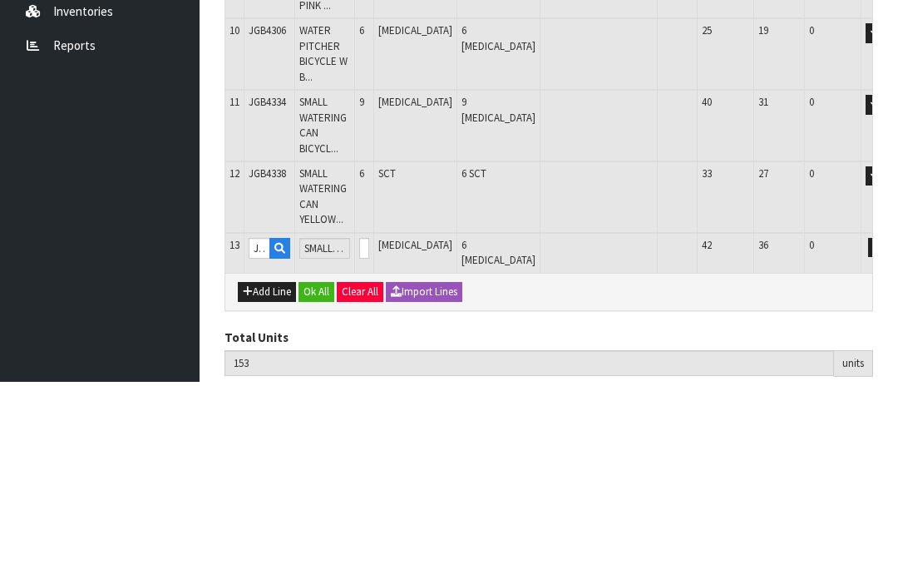
click at [890, 430] on button "OK" at bounding box center [901, 440] width 23 height 20
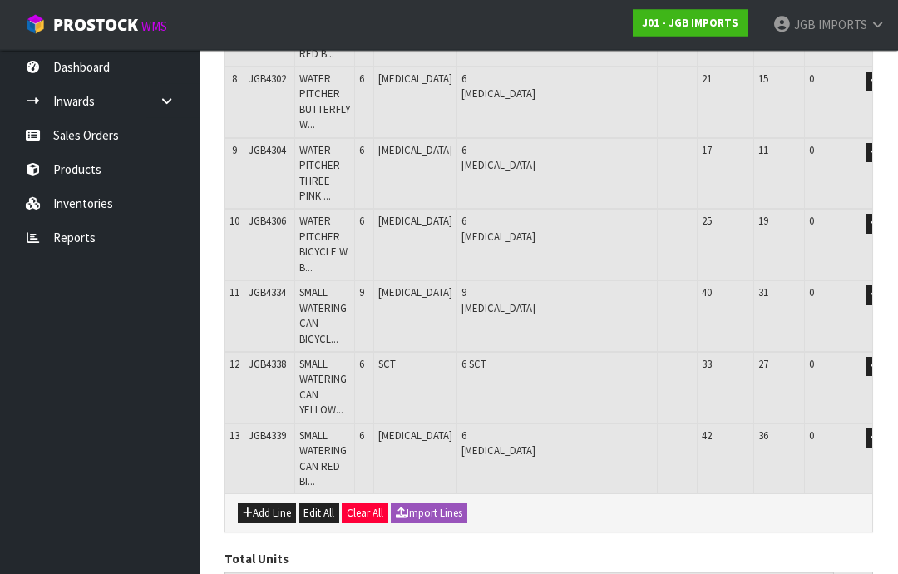
scroll to position [842, 0]
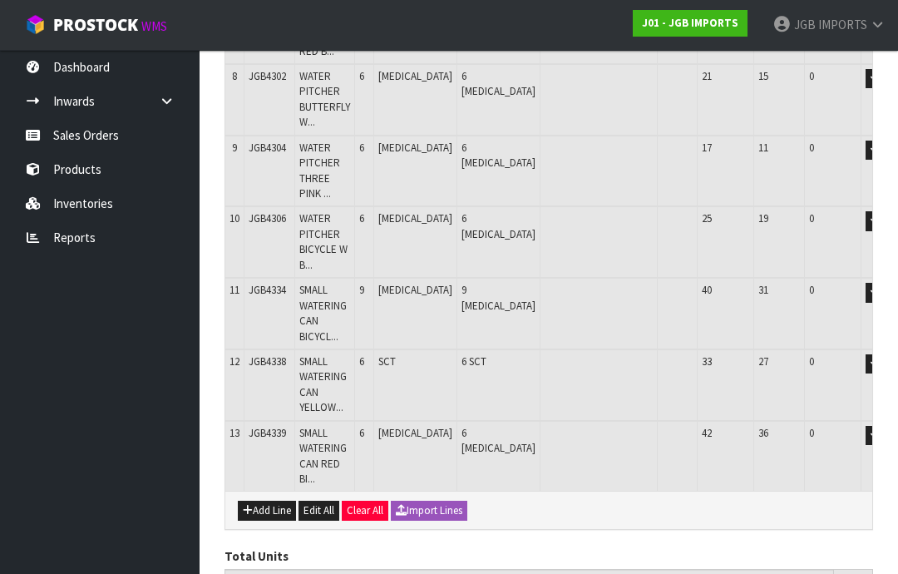
scroll to position [849, 0]
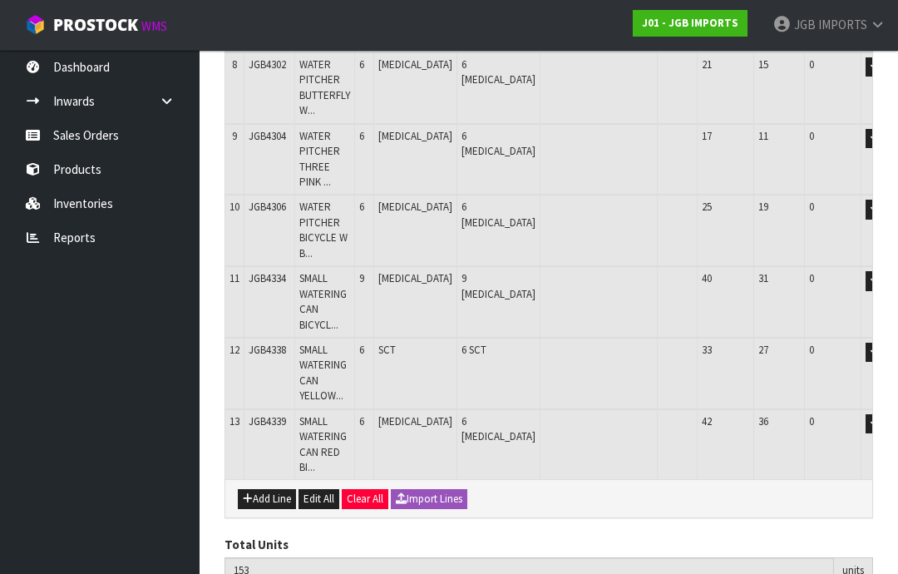
scroll to position [869, 0]
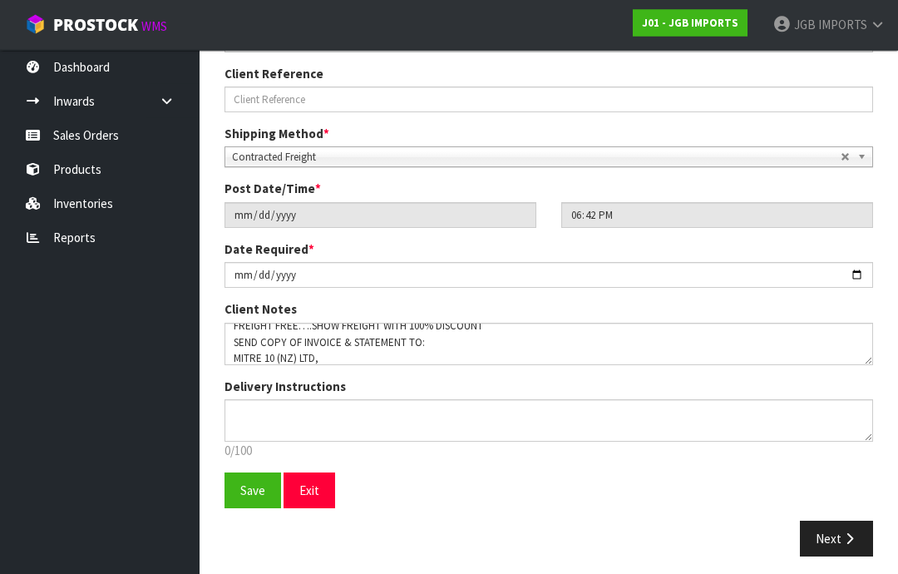
scroll to position [20, 0]
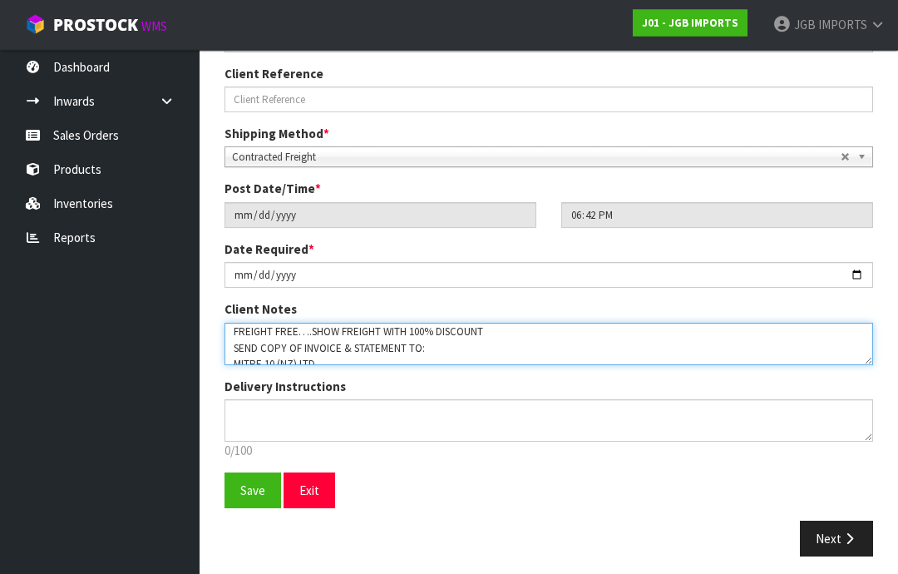
click at [510, 334] on textarea at bounding box center [549, 344] width 649 height 42
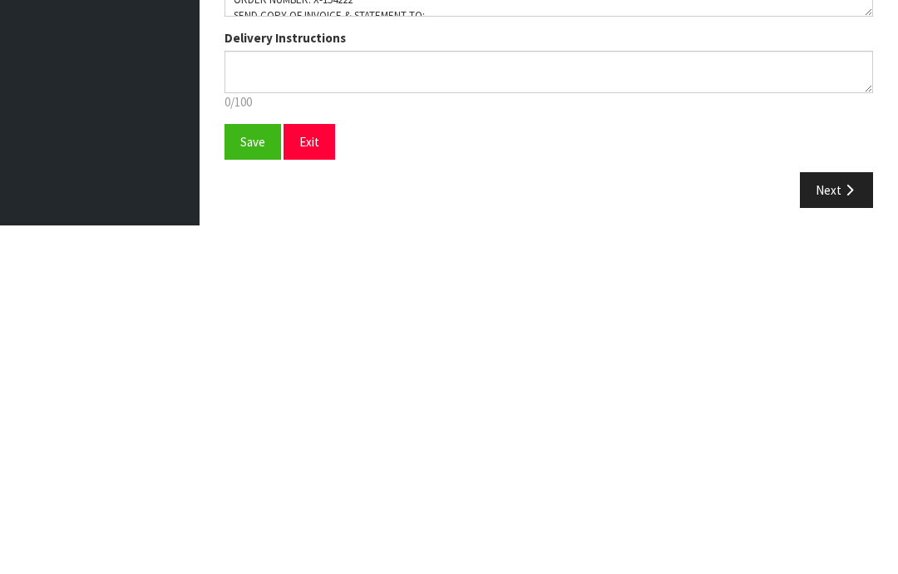
click at [254, 483] on span "Save" at bounding box center [252, 491] width 25 height 16
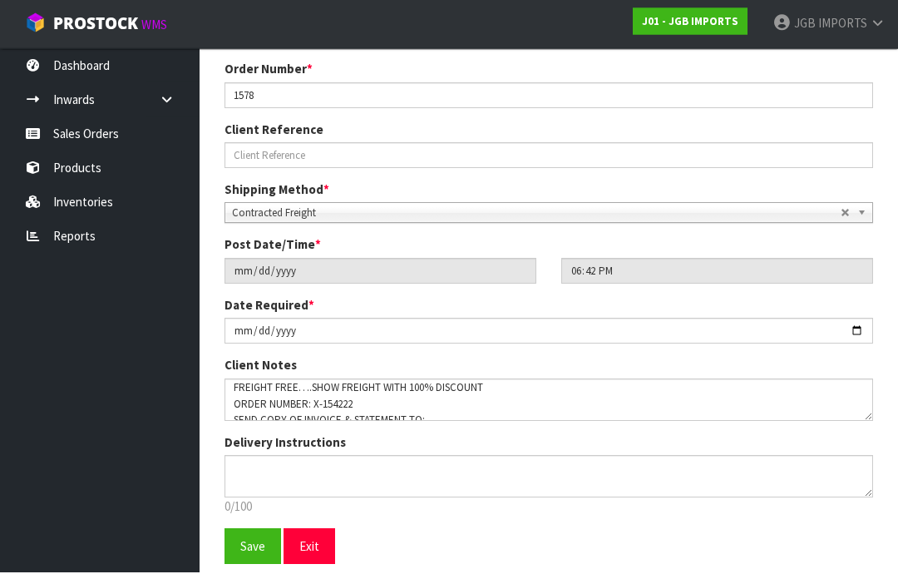
scroll to position [292, 0]
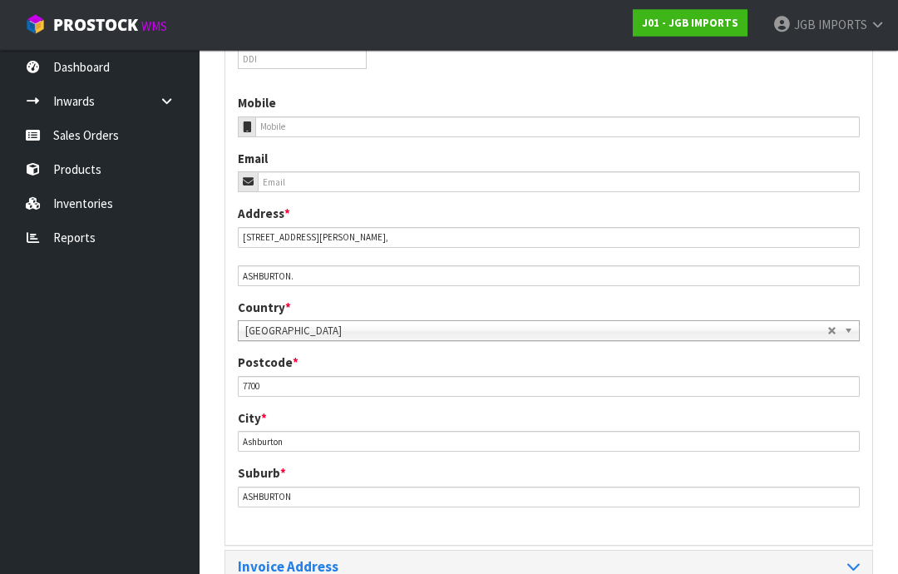
scroll to position [699, 0]
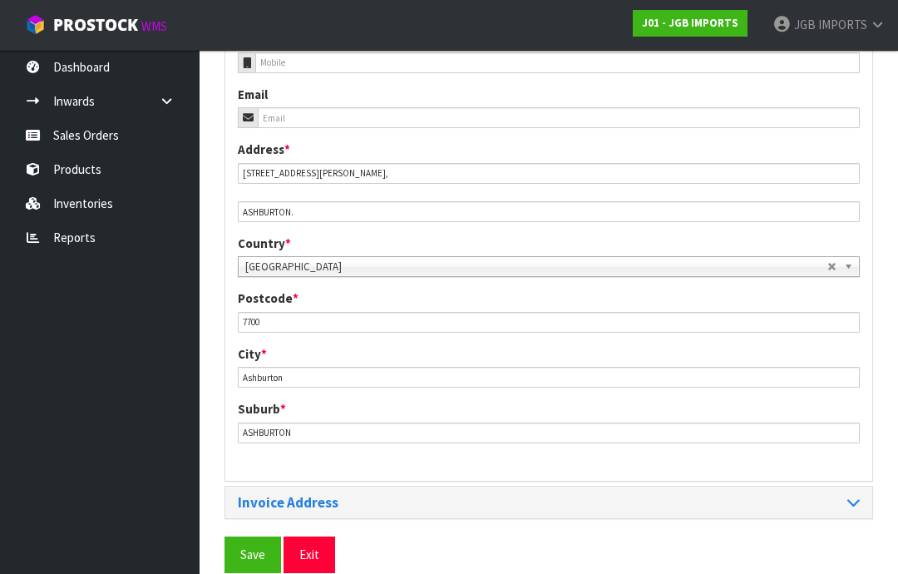
click at [254, 548] on span "Save" at bounding box center [252, 554] width 25 height 16
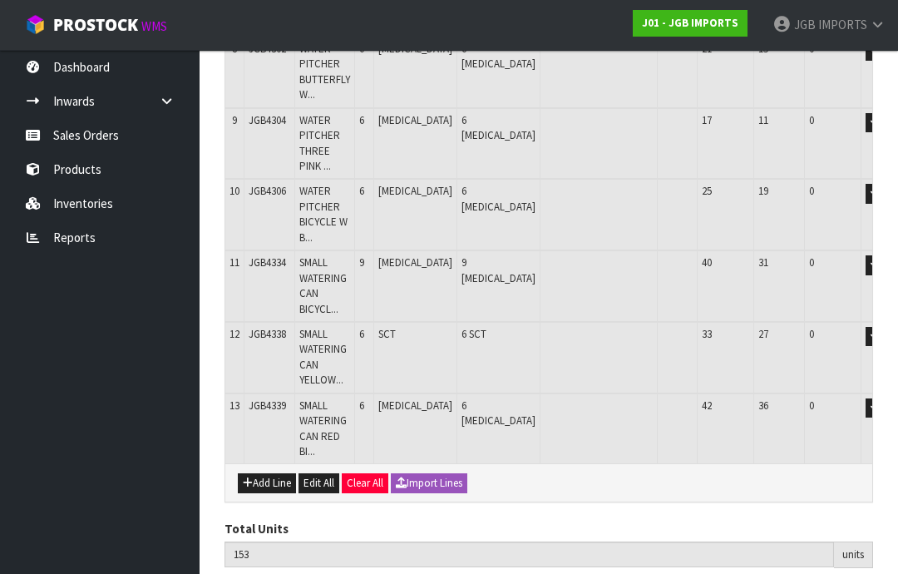
scroll to position [869, 0]
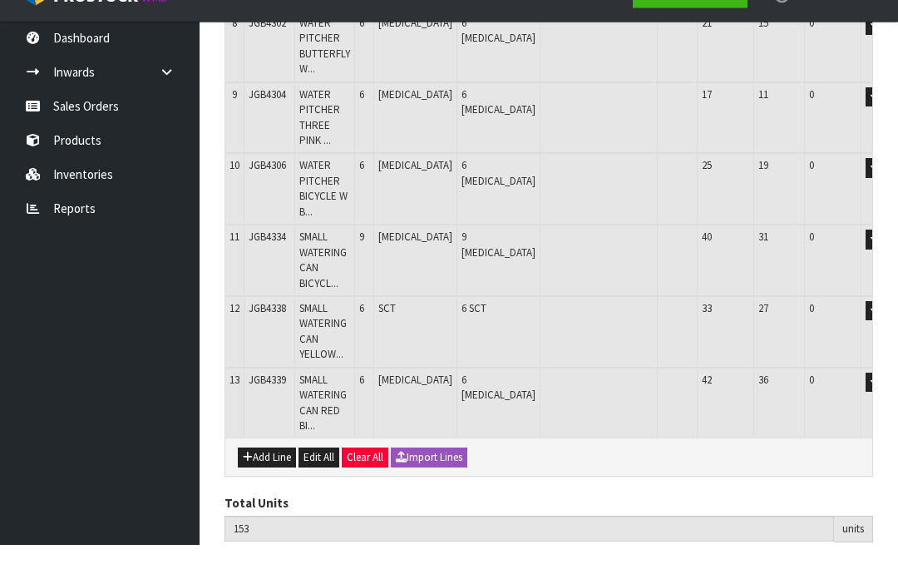
scroll to position [936, 0]
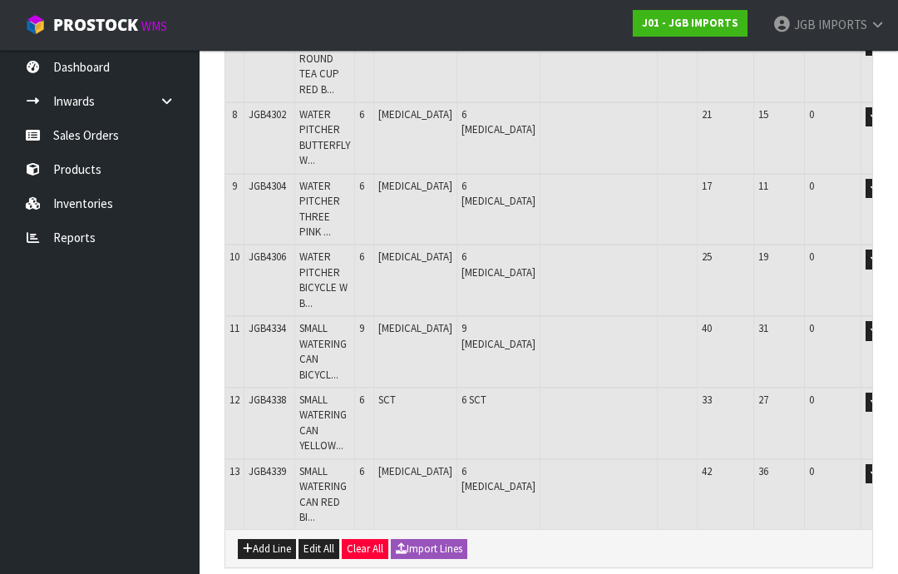
scroll to position [869, 0]
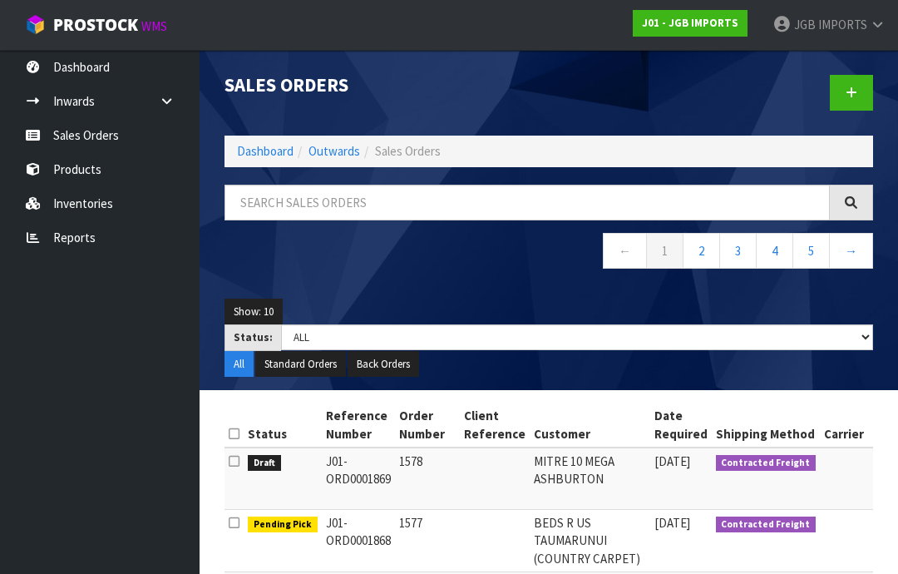
click at [837, 22] on span "IMPORTS" at bounding box center [842, 25] width 49 height 16
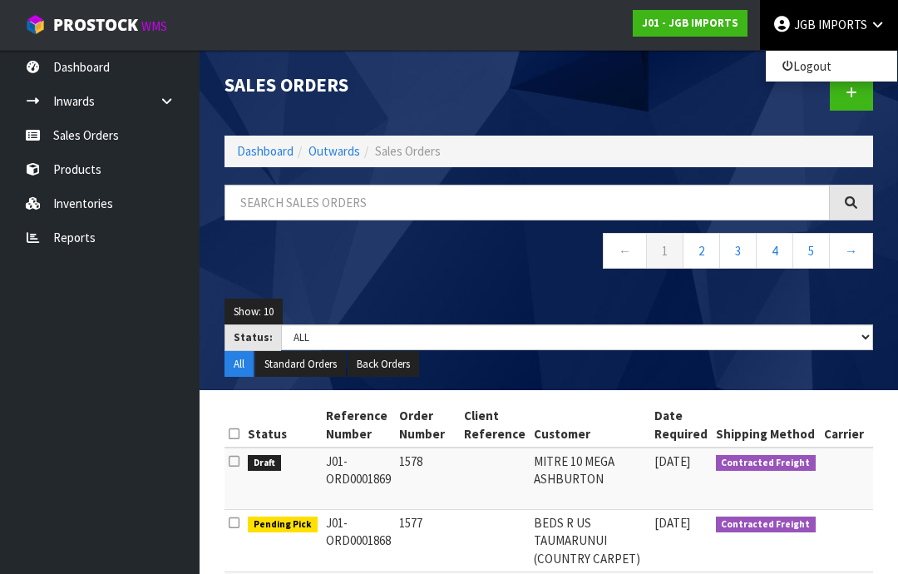
click at [799, 75] on link "Logout" at bounding box center [831, 66] width 131 height 22
